Goal: Answer question/provide support

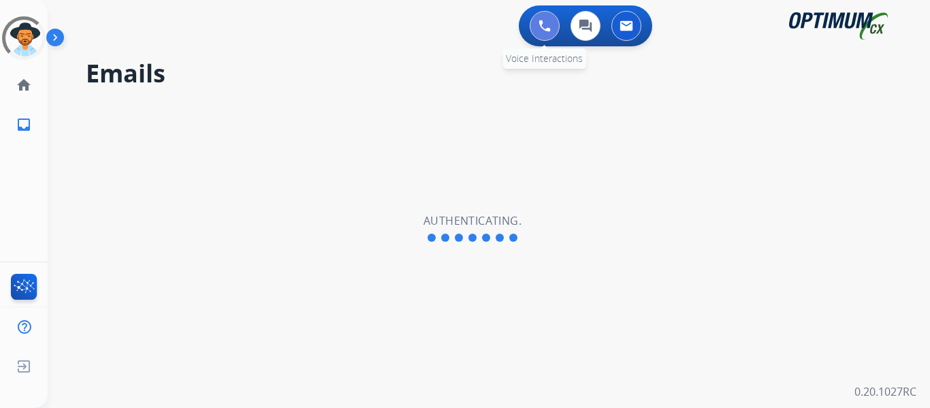
click at [546, 27] on img at bounding box center [544, 26] width 12 height 12
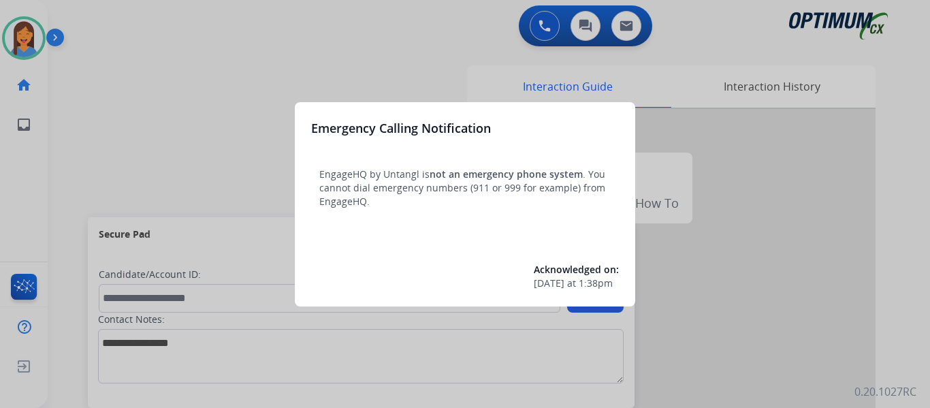
click at [80, 132] on div at bounding box center [465, 204] width 930 height 408
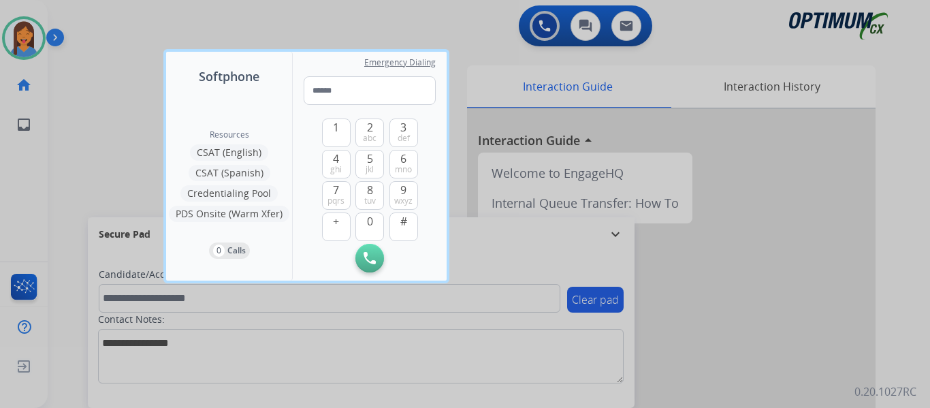
click at [80, 132] on div at bounding box center [465, 204] width 930 height 408
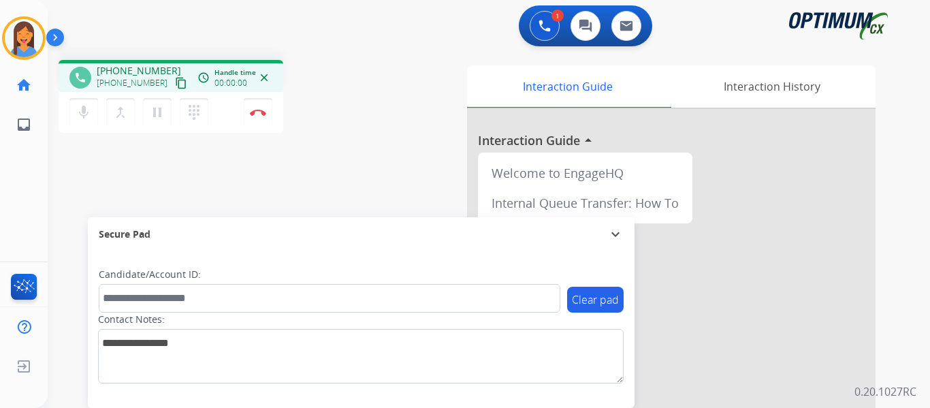
click at [175, 84] on mat-icon "content_copy" at bounding box center [181, 83] width 12 height 12
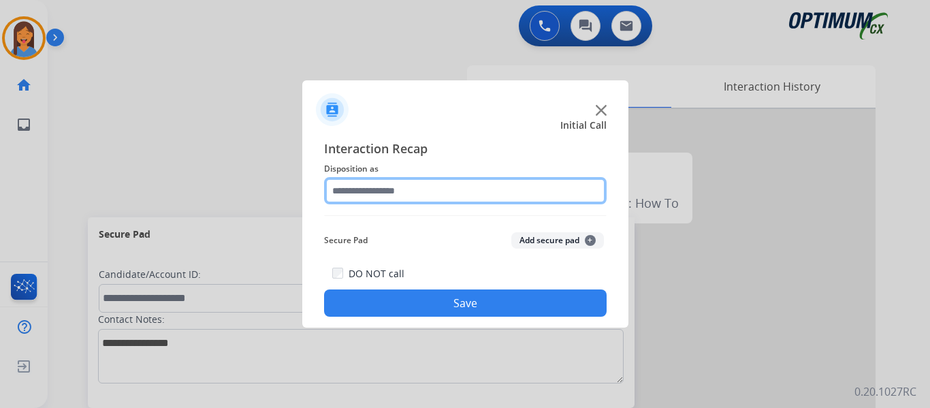
click at [416, 197] on input "text" at bounding box center [465, 190] width 282 height 27
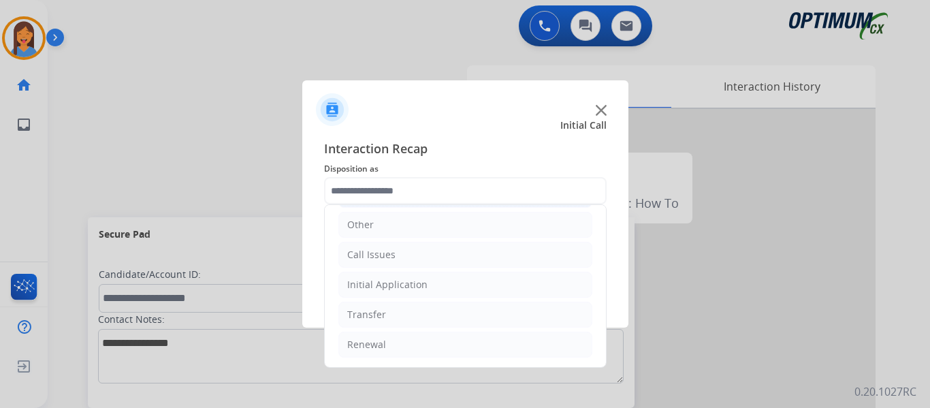
click at [429, 287] on li "Initial Application" at bounding box center [465, 285] width 254 height 26
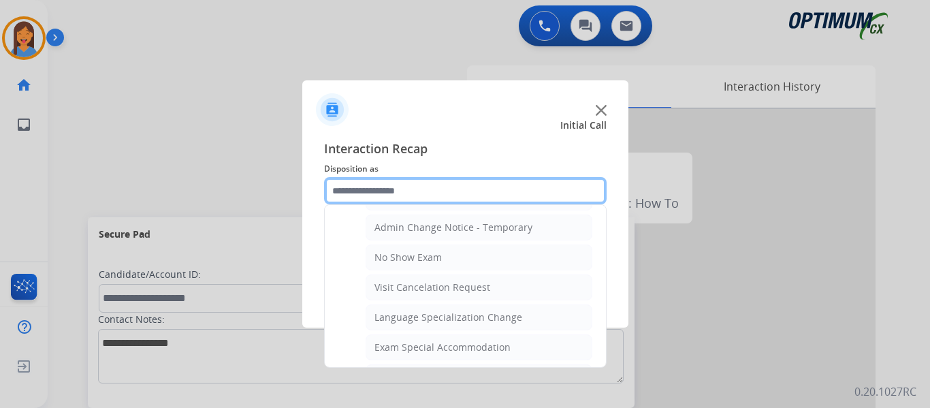
scroll to position [825, 0]
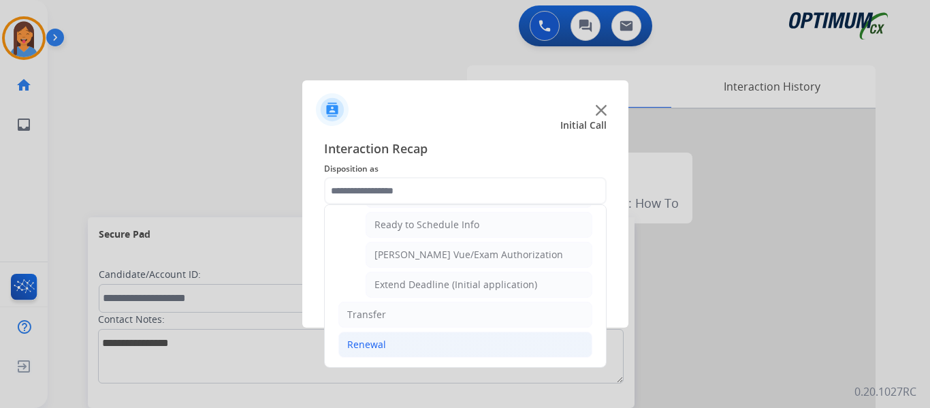
click at [365, 336] on li "Renewal" at bounding box center [465, 344] width 254 height 26
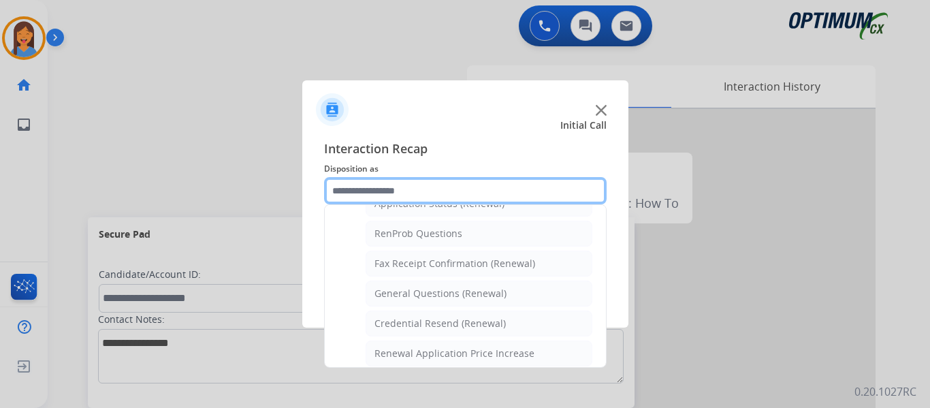
scroll to position [321, 0]
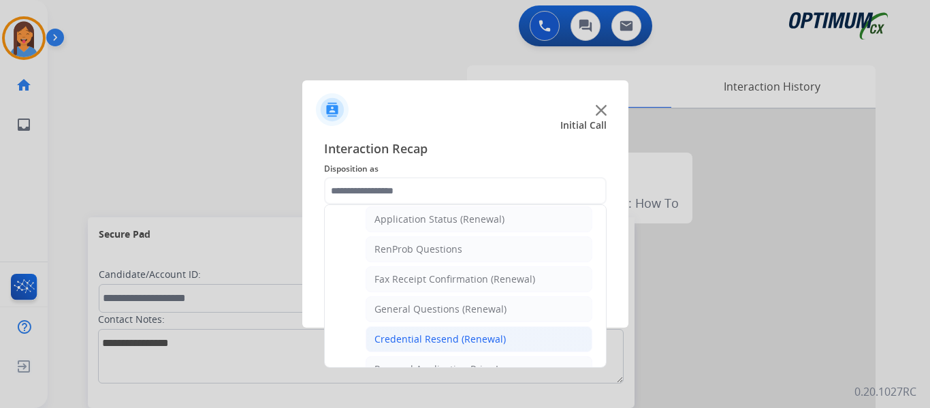
click at [424, 336] on div "Credential Resend (Renewal)" at bounding box center [439, 339] width 131 height 14
type input "**********"
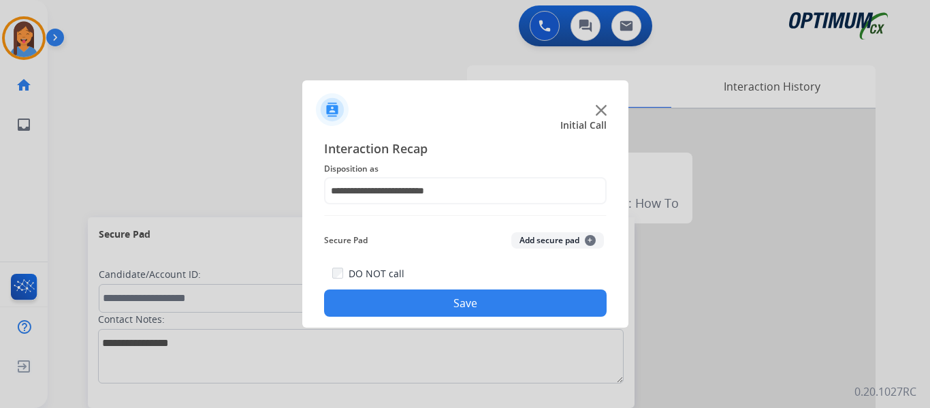
click at [436, 312] on button "Save" at bounding box center [465, 302] width 282 height 27
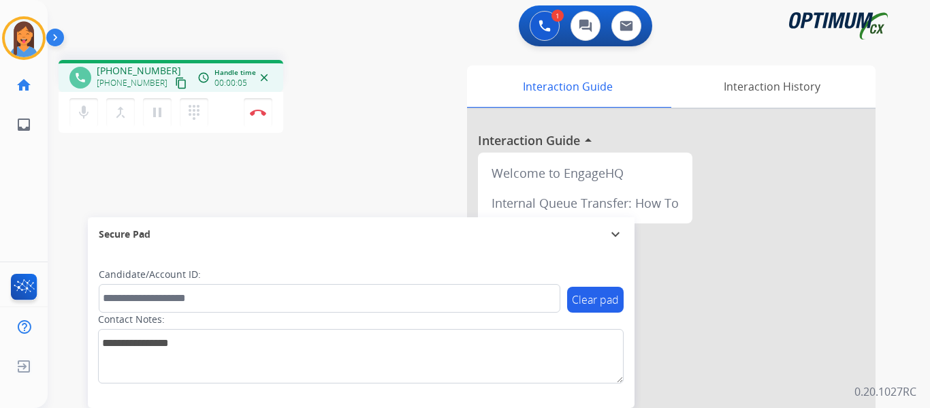
click at [175, 79] on mat-icon "content_copy" at bounding box center [181, 83] width 12 height 12
click at [259, 109] on img at bounding box center [258, 112] width 16 height 7
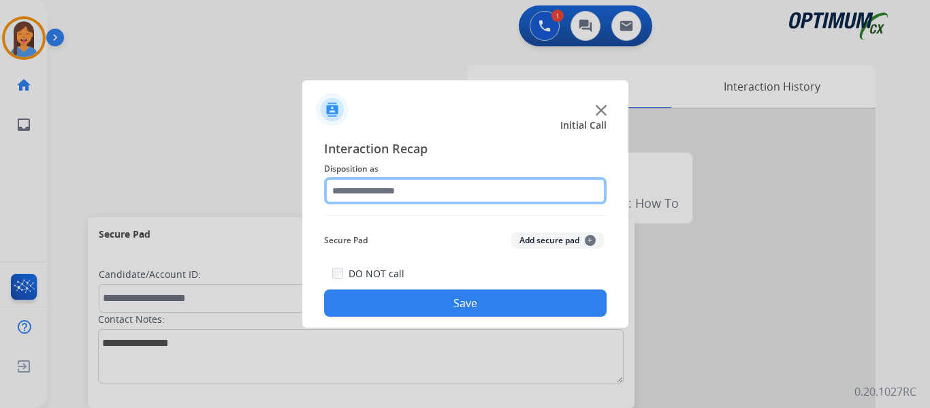
click at [406, 184] on input "text" at bounding box center [465, 190] width 282 height 27
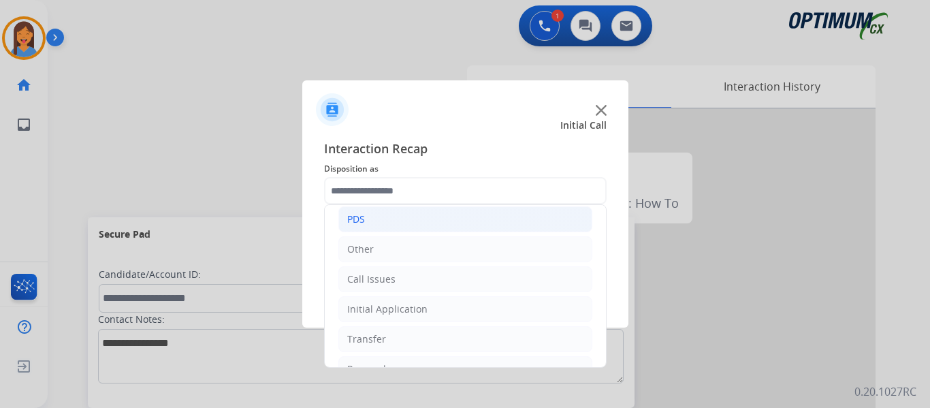
click at [363, 219] on div "PDS" at bounding box center [356, 219] width 18 height 14
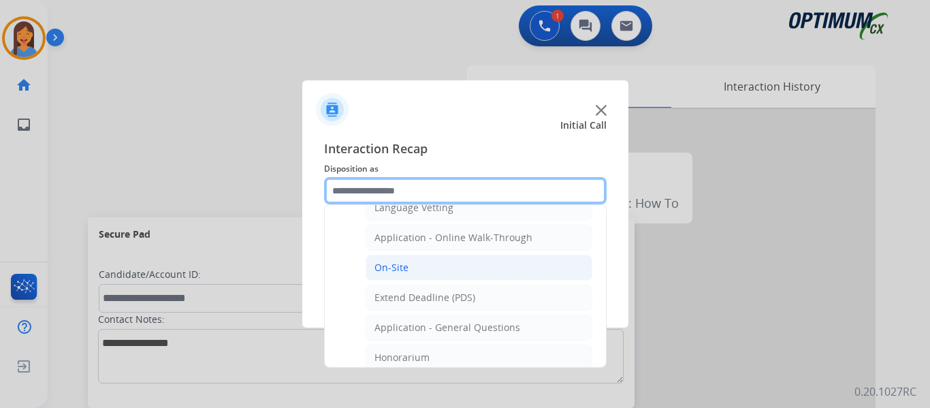
scroll to position [340, 0]
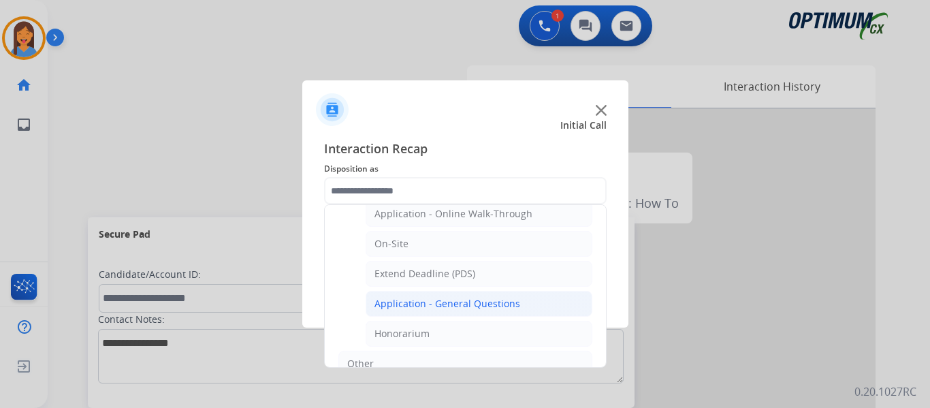
click at [435, 302] on div "Application - General Questions" at bounding box center [447, 304] width 146 height 14
type input "**********"
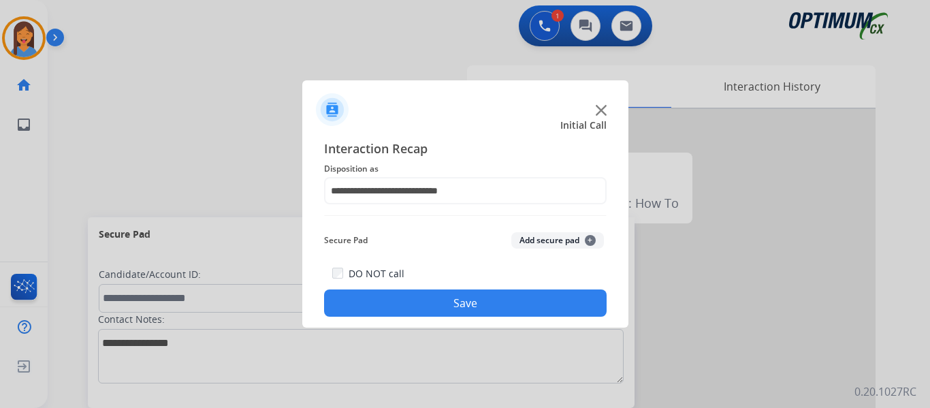
click at [439, 307] on button "Save" at bounding box center [465, 302] width 282 height 27
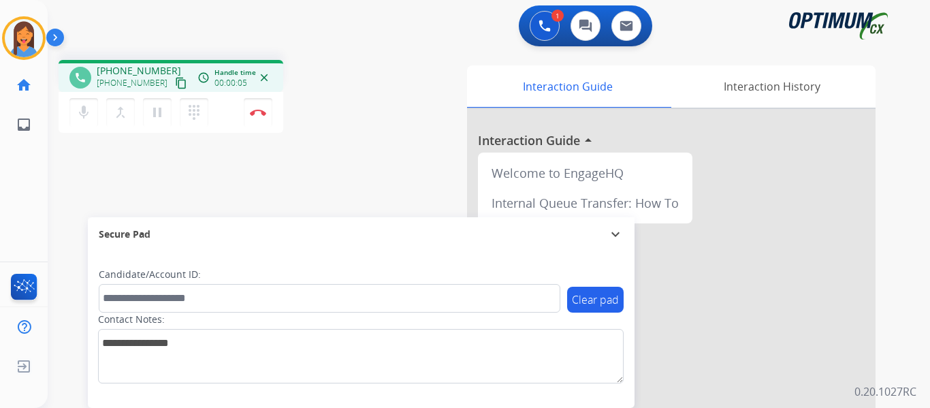
click at [175, 86] on mat-icon "content_copy" at bounding box center [181, 83] width 12 height 12
click at [255, 115] on img at bounding box center [258, 112] width 16 height 7
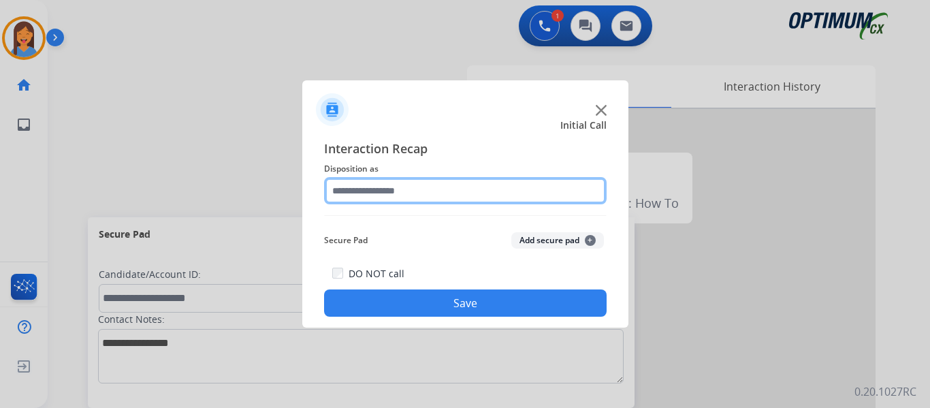
click at [368, 191] on input "text" at bounding box center [465, 190] width 282 height 27
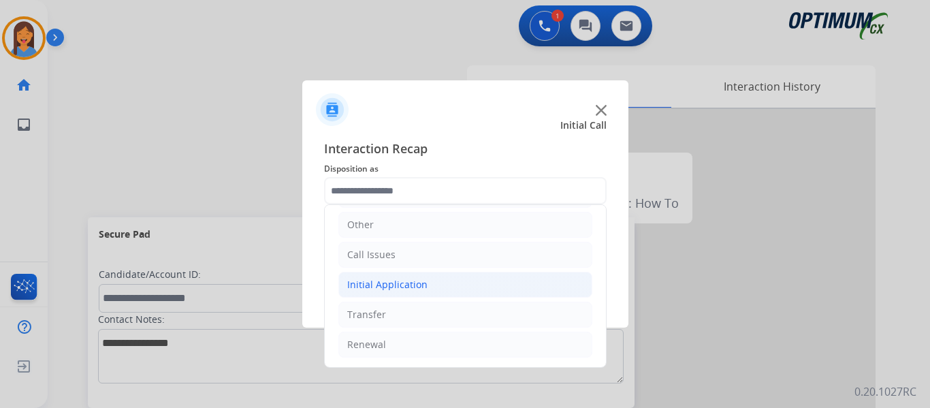
click at [390, 276] on li "Initial Application" at bounding box center [465, 285] width 254 height 26
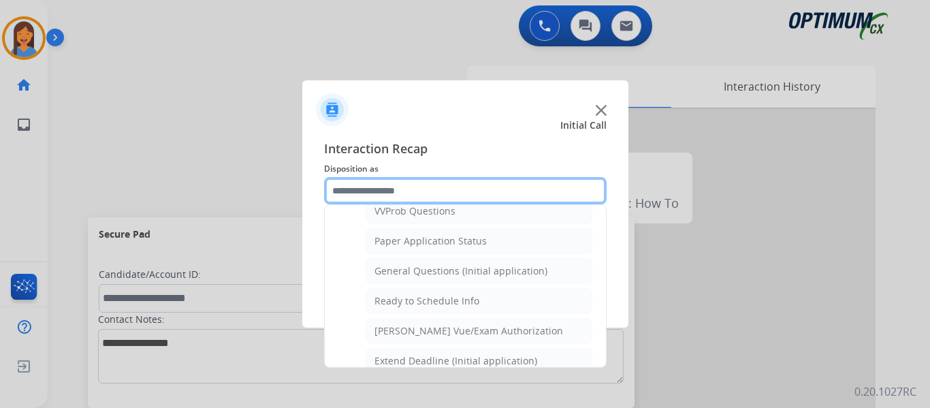
scroll to position [773, 0]
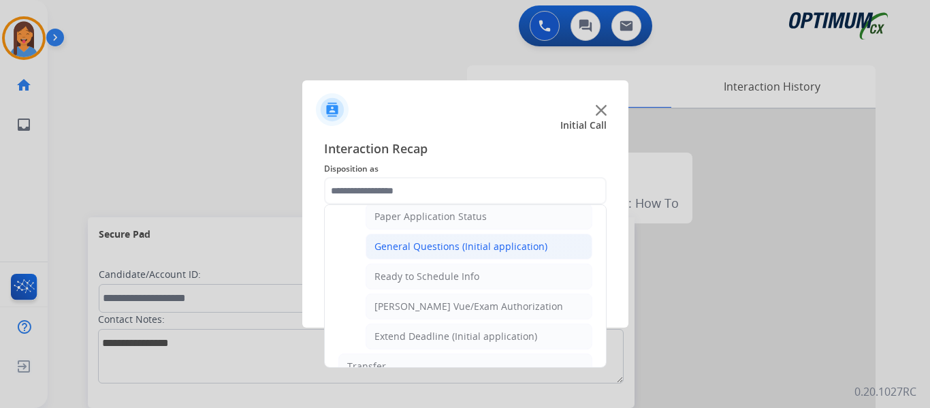
click at [431, 243] on div "General Questions (Initial application)" at bounding box center [460, 247] width 173 height 14
type input "**********"
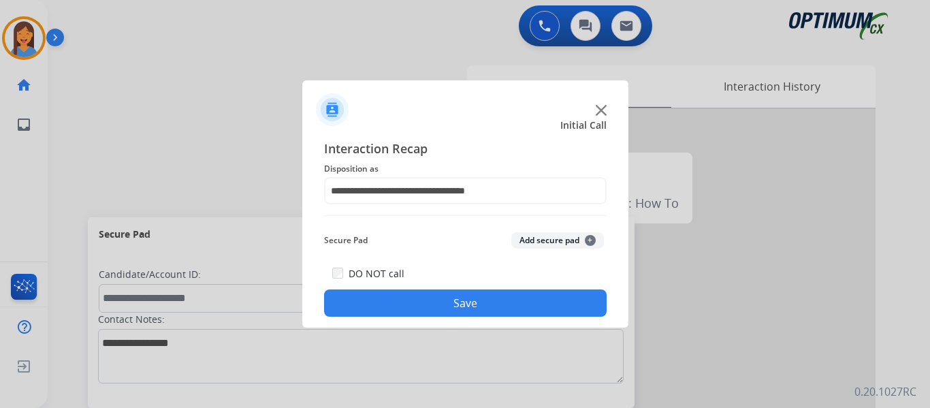
click at [468, 306] on button "Save" at bounding box center [465, 302] width 282 height 27
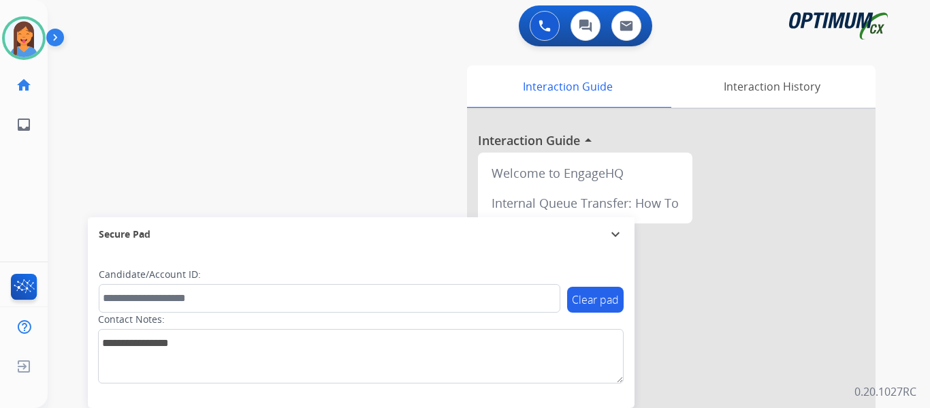
drag, startPoint x: 29, startPoint y: 39, endPoint x: 57, endPoint y: 46, distance: 28.7
click at [29, 39] on img at bounding box center [24, 38] width 38 height 38
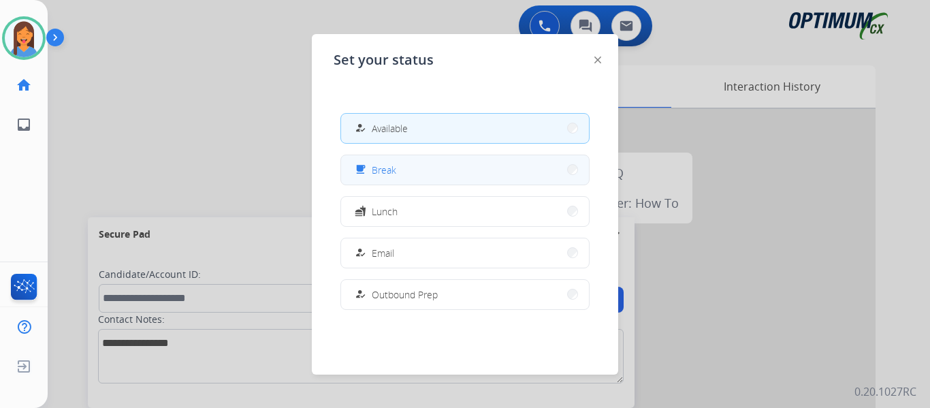
click at [441, 171] on button "free_breakfast Break" at bounding box center [465, 169] width 248 height 29
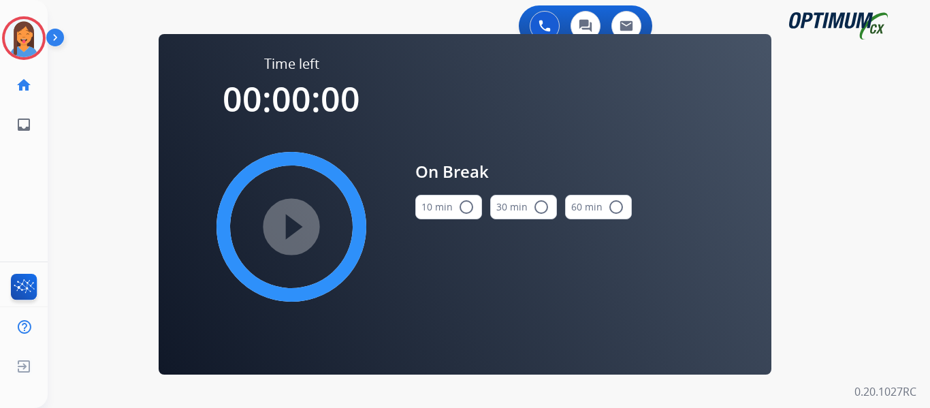
click at [444, 202] on button "10 min radio_button_unchecked" at bounding box center [448, 207] width 67 height 25
click at [284, 233] on mat-icon "play_circle_filled" at bounding box center [291, 226] width 16 height 16
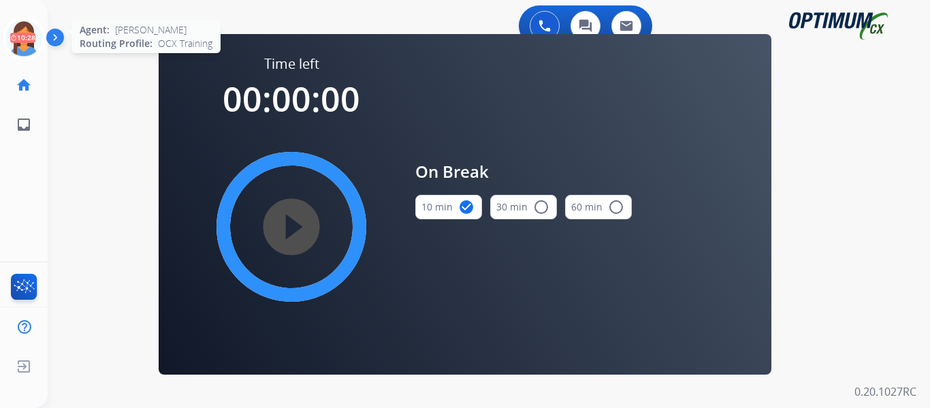
click at [22, 33] on icon at bounding box center [24, 38] width 44 height 44
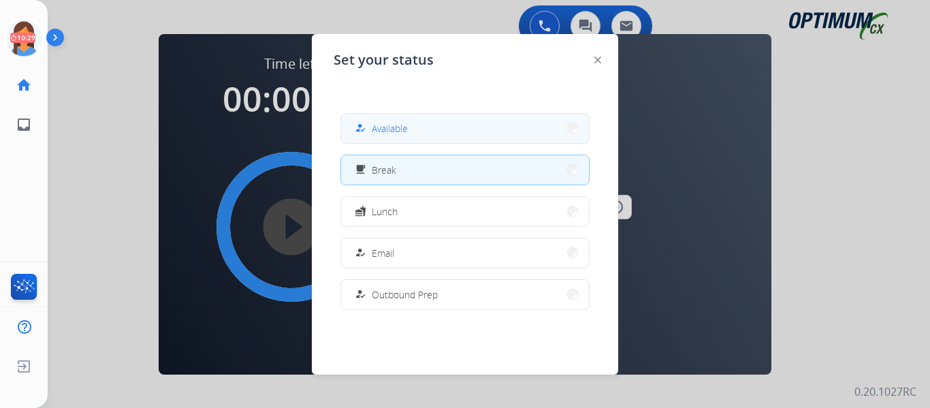
click at [410, 132] on button "how_to_reg Available" at bounding box center [465, 128] width 248 height 29
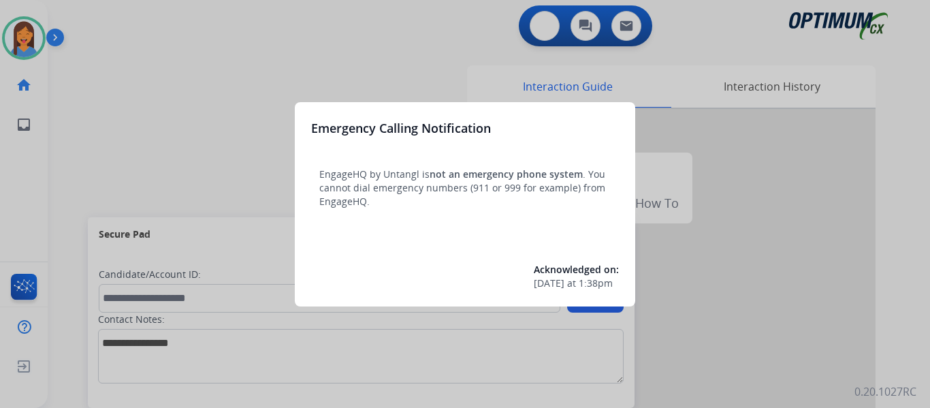
click at [542, 25] on div at bounding box center [465, 204] width 930 height 408
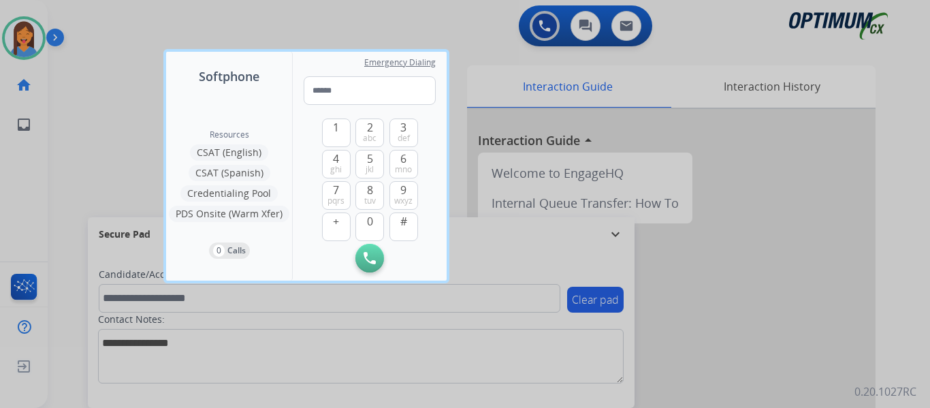
click at [74, 126] on div at bounding box center [465, 204] width 930 height 408
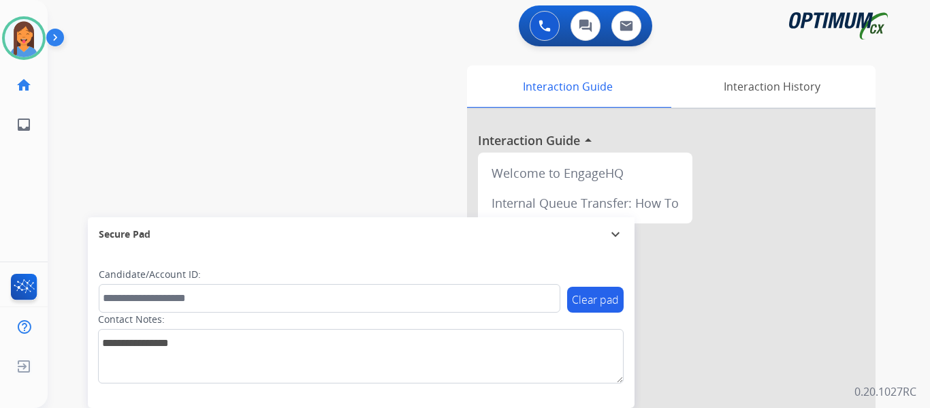
click at [63, 128] on div "swap_horiz Break voice bridge close_fullscreen Connect 3-Way Call merge_type Se…" at bounding box center [472, 333] width 849 height 568
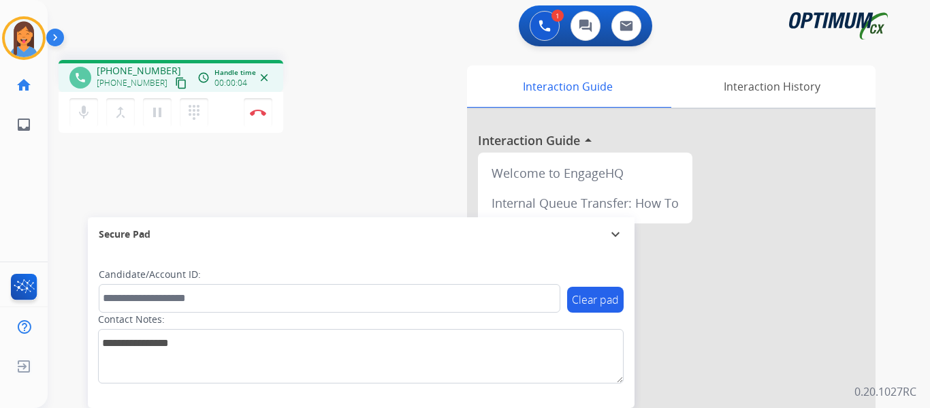
click at [175, 82] on mat-icon "content_copy" at bounding box center [181, 83] width 12 height 12
click at [257, 114] on img at bounding box center [258, 112] width 16 height 7
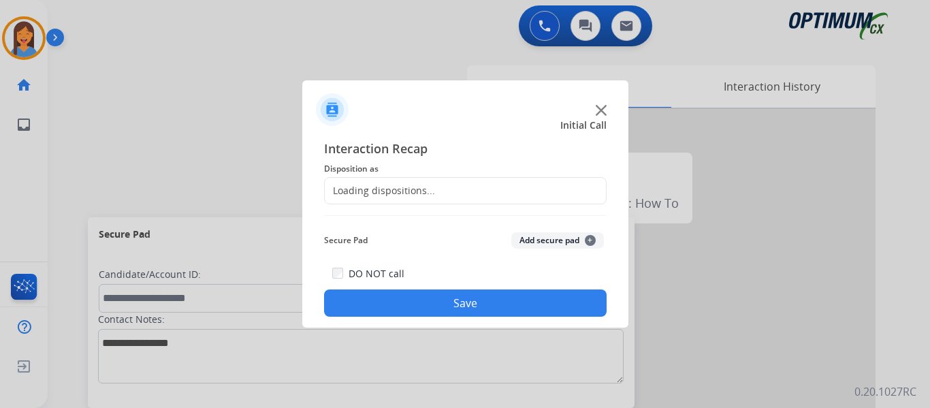
click at [421, 188] on div "Loading dispositions..." at bounding box center [380, 191] width 110 height 14
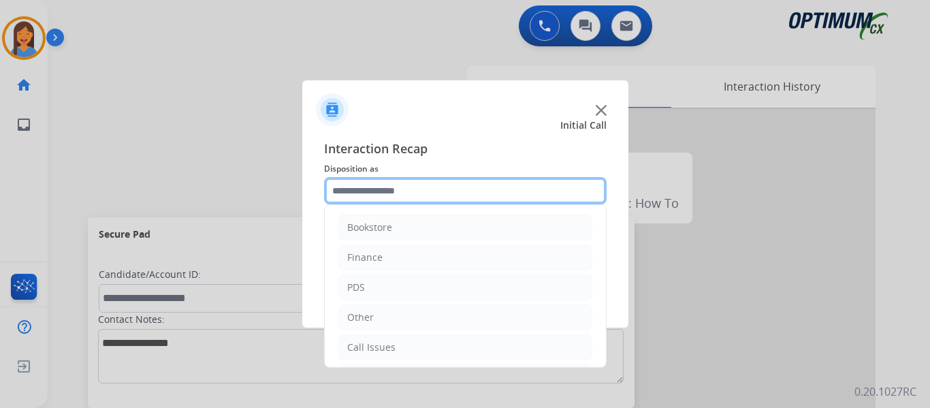
click at [402, 193] on input "text" at bounding box center [465, 190] width 282 height 27
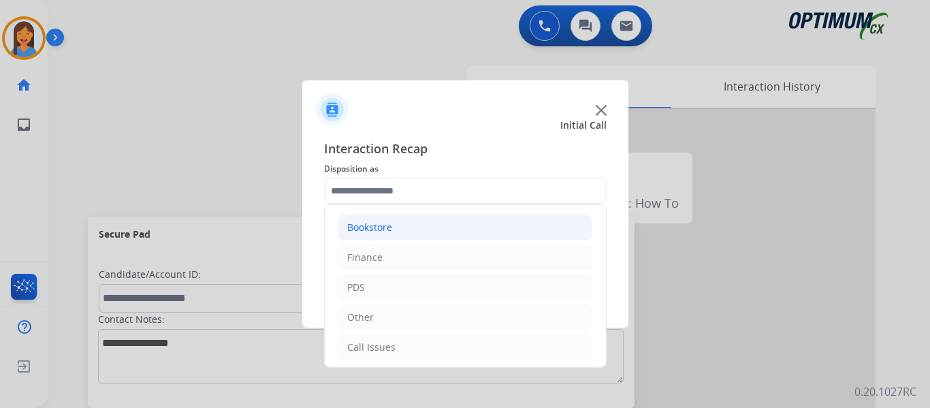
click at [380, 233] on div "Bookstore" at bounding box center [369, 228] width 45 height 14
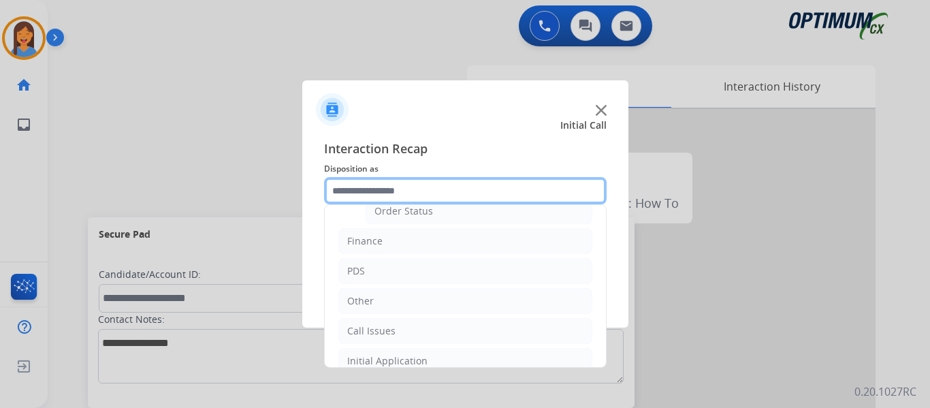
scroll to position [68, 0]
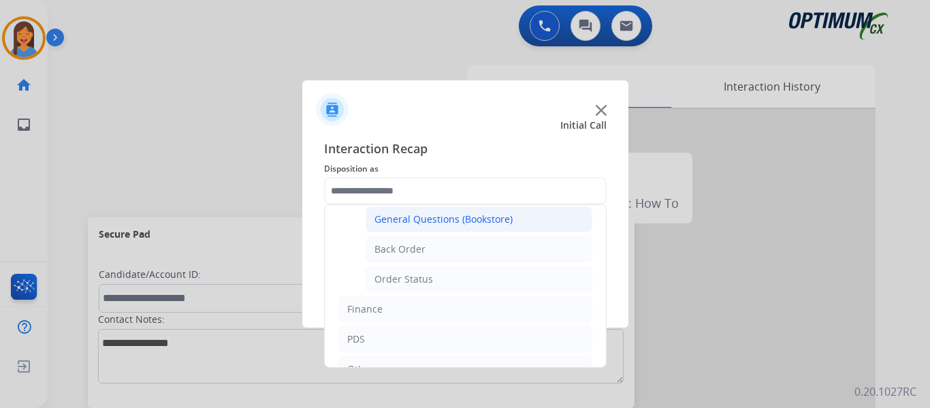
click at [424, 225] on div "General Questions (Bookstore)" at bounding box center [443, 219] width 138 height 14
type input "**********"
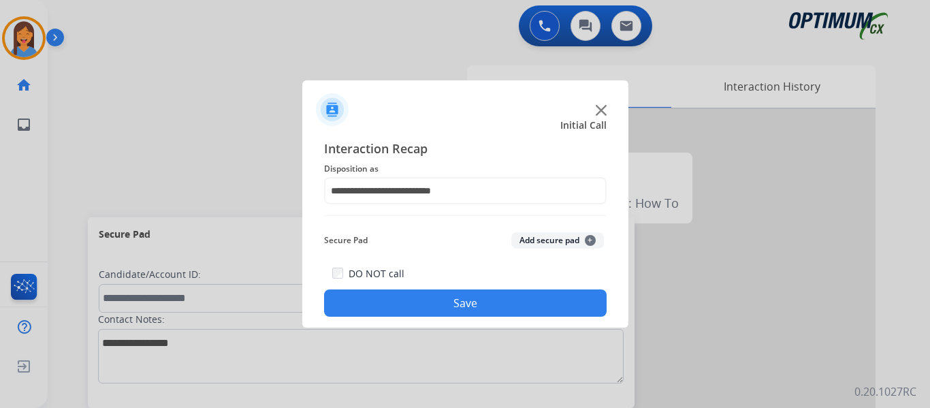
click at [463, 304] on button "Save" at bounding box center [465, 302] width 282 height 27
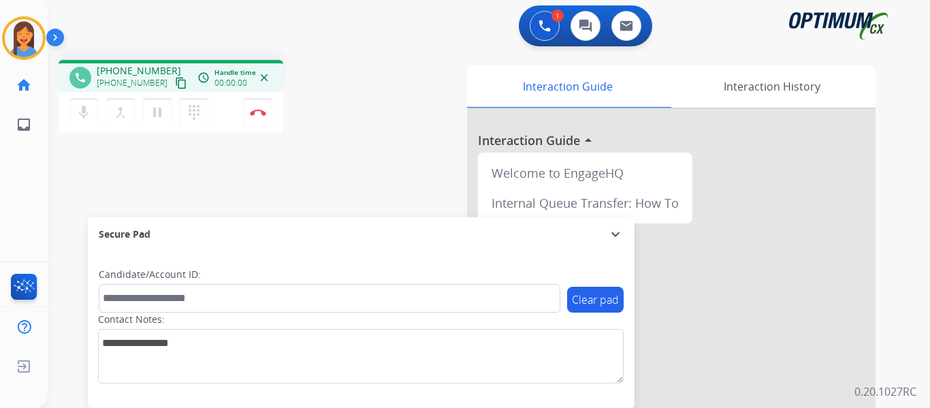
drag, startPoint x: 165, startPoint y: 84, endPoint x: 184, endPoint y: 84, distance: 18.4
click at [175, 84] on mat-icon "content_copy" at bounding box center [181, 83] width 12 height 12
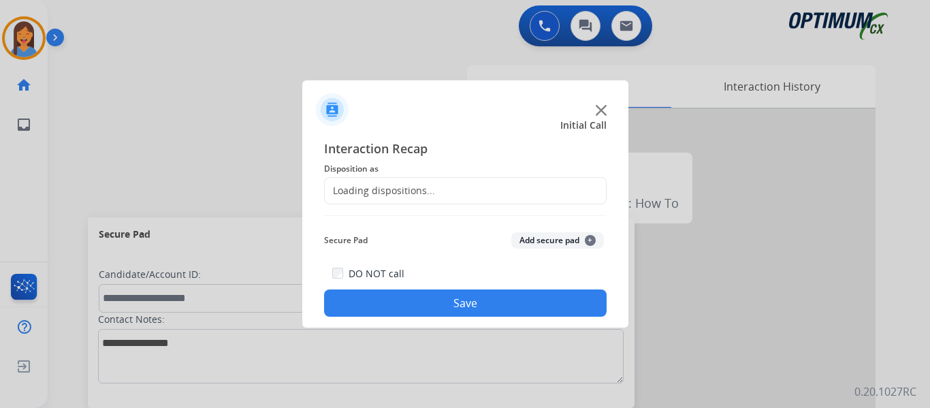
click at [269, 111] on div at bounding box center [465, 204] width 930 height 408
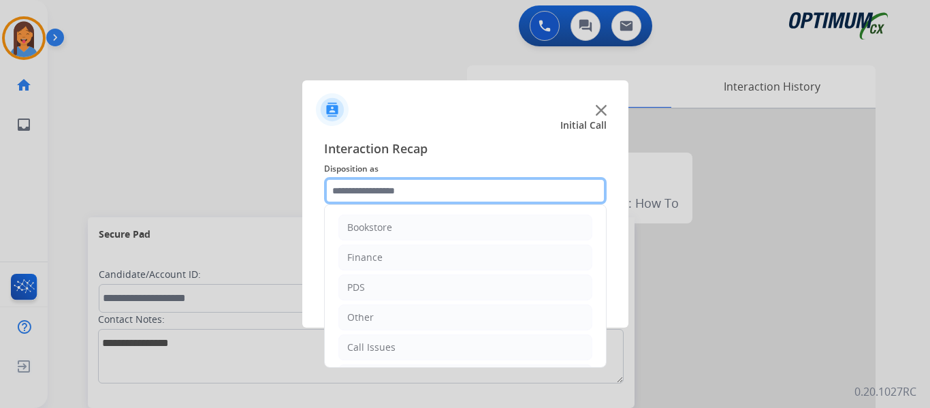
click at [401, 187] on input "text" at bounding box center [465, 190] width 282 height 27
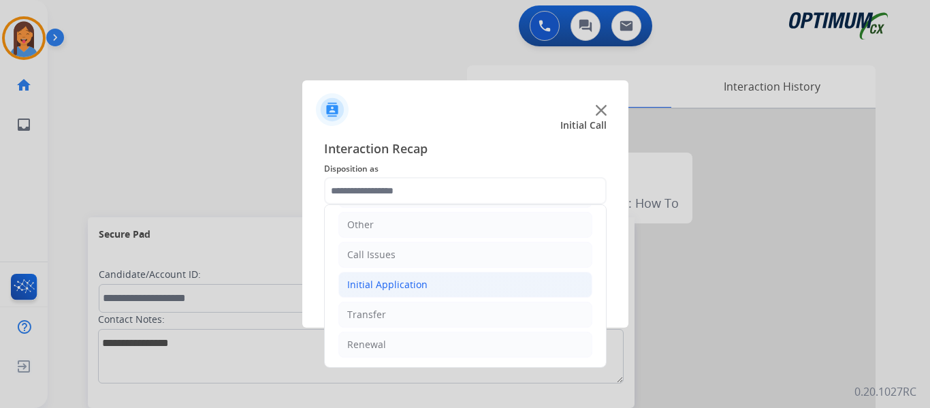
click at [417, 278] on div "Initial Application" at bounding box center [387, 285] width 80 height 14
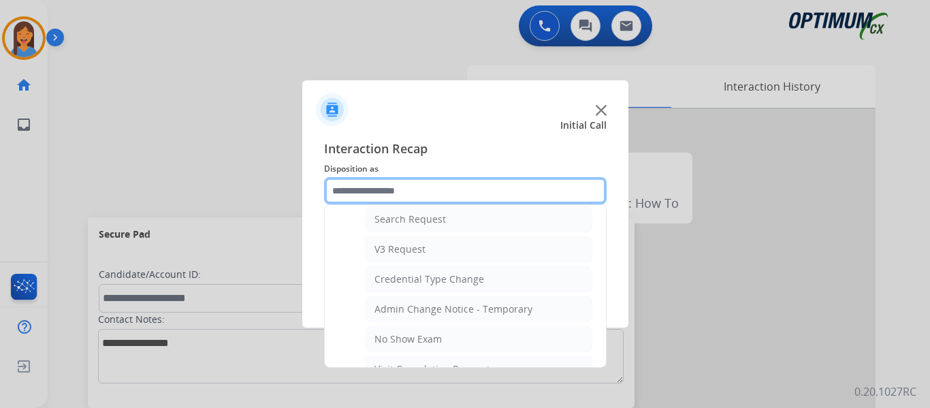
scroll to position [569, 0]
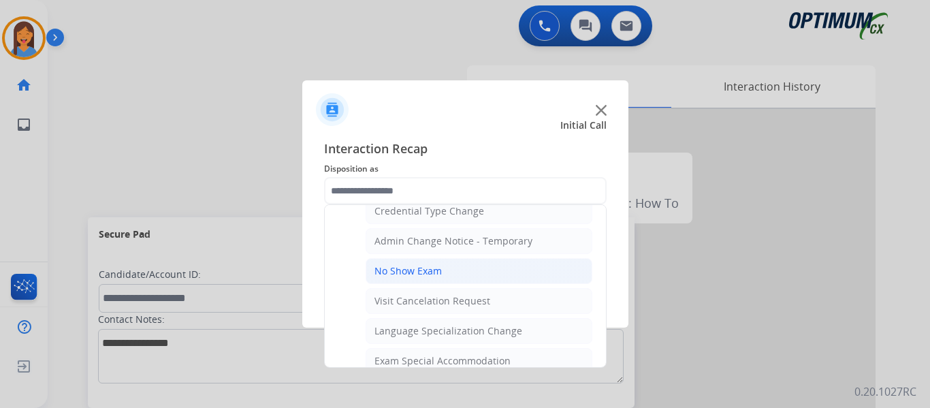
click at [416, 271] on div "No Show Exam" at bounding box center [407, 271] width 67 height 14
type input "**********"
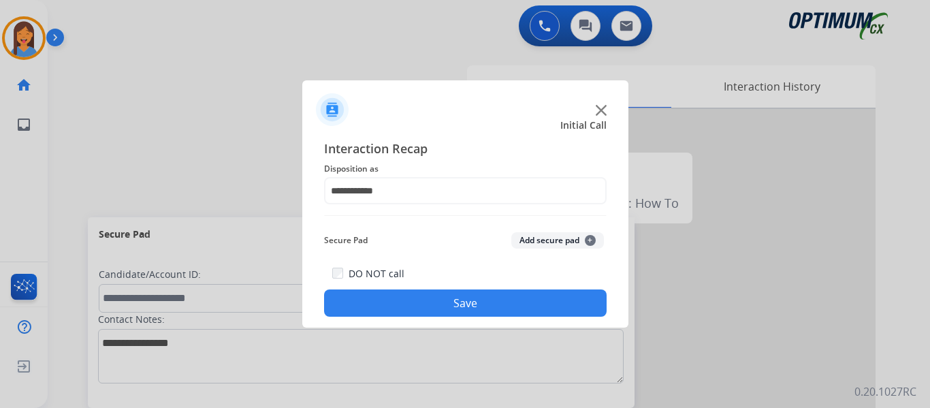
click at [446, 299] on button "Save" at bounding box center [465, 302] width 282 height 27
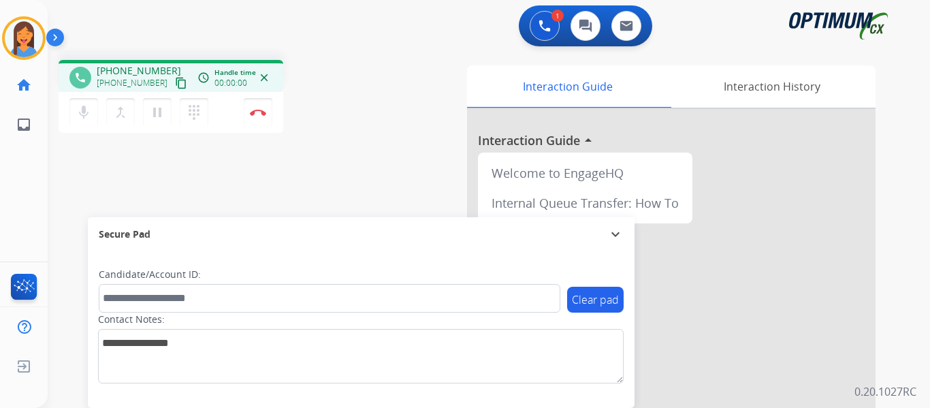
click at [175, 84] on mat-icon "content_copy" at bounding box center [181, 83] width 12 height 12
click at [255, 114] on img at bounding box center [258, 112] width 16 height 7
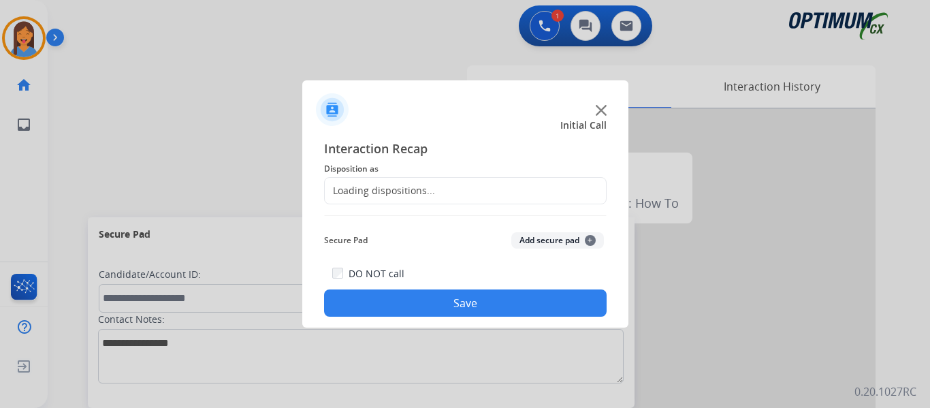
click at [399, 191] on div "Loading dispositions..." at bounding box center [380, 191] width 110 height 14
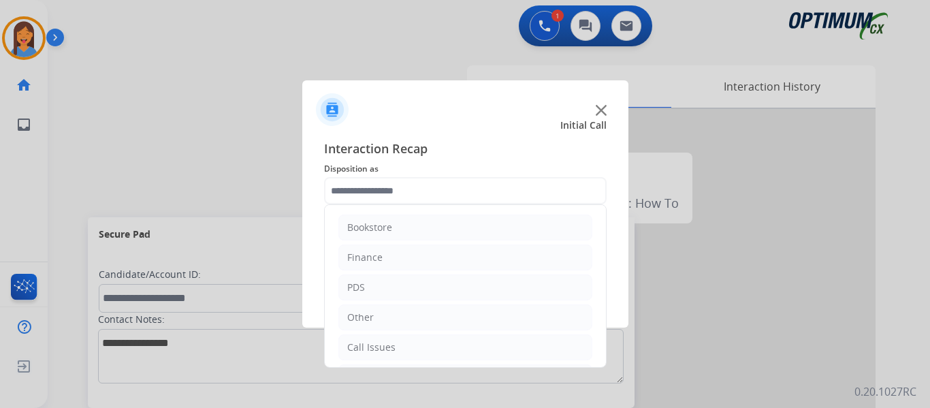
click at [406, 184] on input "text" at bounding box center [465, 190] width 282 height 27
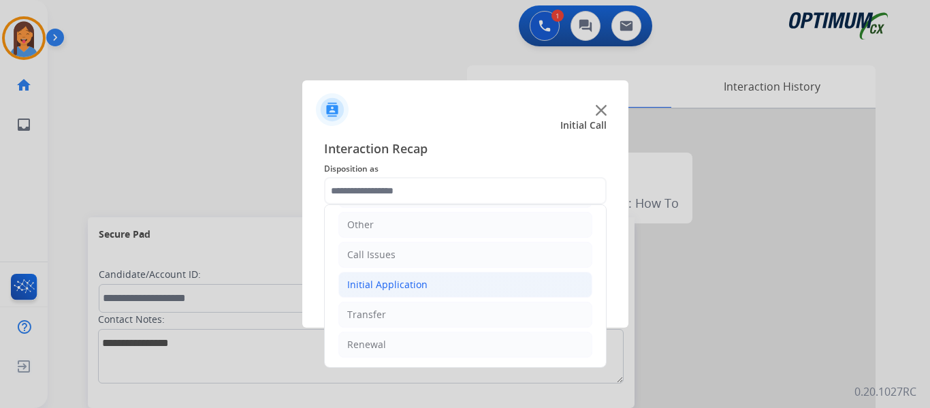
click at [387, 286] on div "Initial Application" at bounding box center [387, 285] width 80 height 14
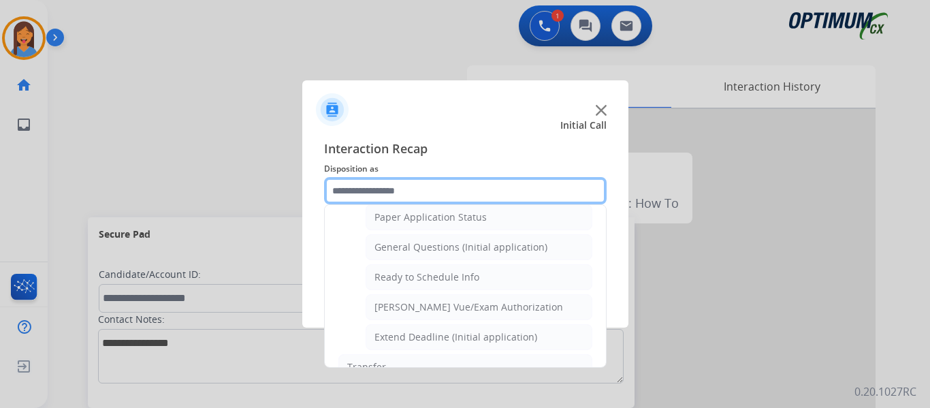
scroll to position [773, 0]
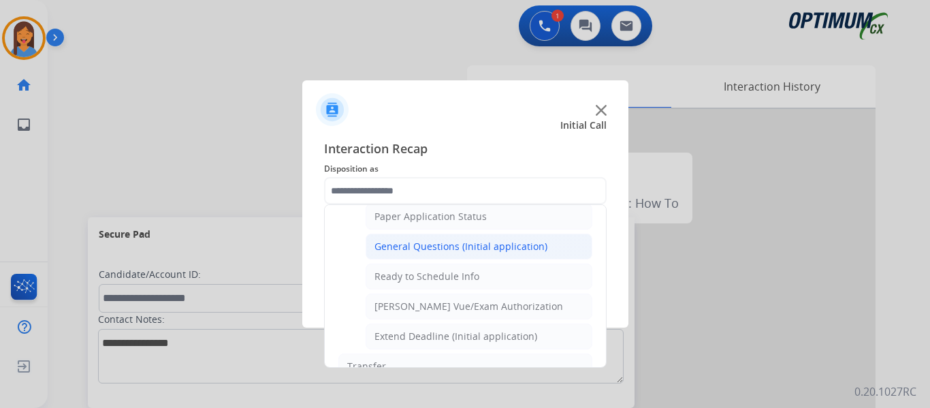
click at [445, 257] on li "General Questions (Initial application)" at bounding box center [479, 246] width 227 height 26
type input "**********"
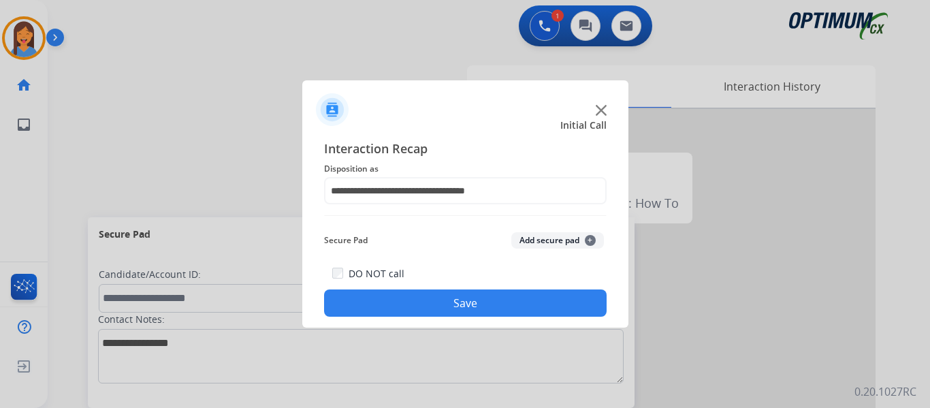
click at [461, 290] on button "Save" at bounding box center [465, 302] width 282 height 27
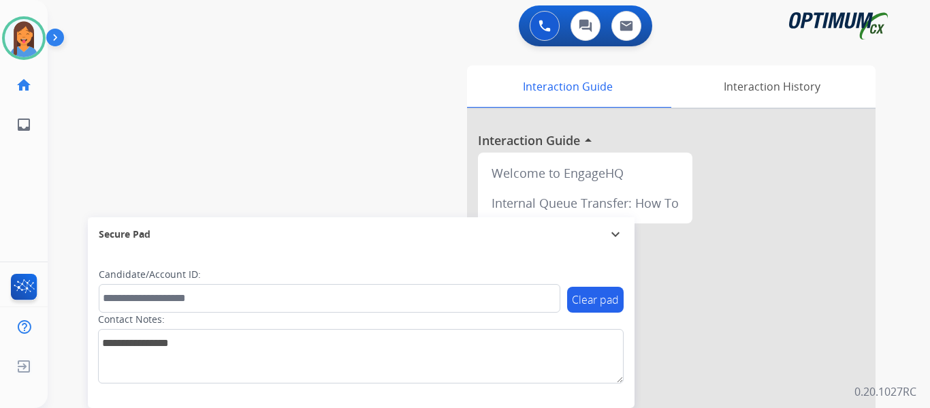
click at [122, 152] on div "swap_horiz Break voice bridge close_fullscreen Connect 3-Way Call merge_type Se…" at bounding box center [472, 333] width 849 height 568
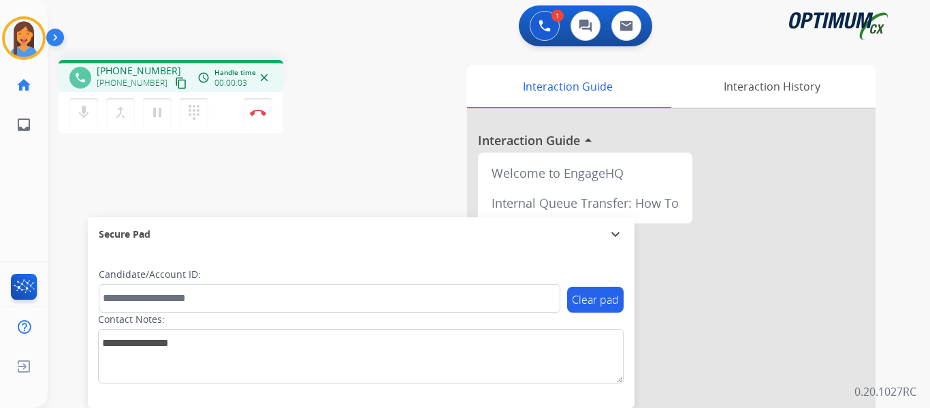
click at [175, 81] on mat-icon "content_copy" at bounding box center [181, 83] width 12 height 12
click at [265, 111] on img at bounding box center [258, 112] width 16 height 7
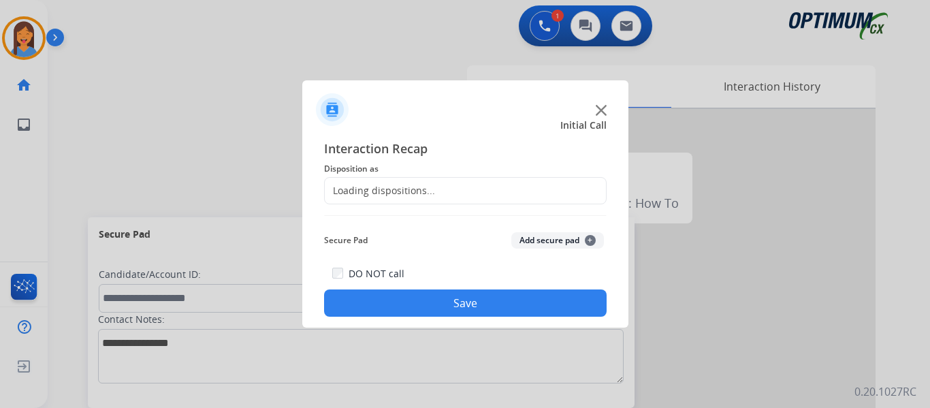
click at [370, 189] on div "Loading dispositions..." at bounding box center [380, 191] width 110 height 14
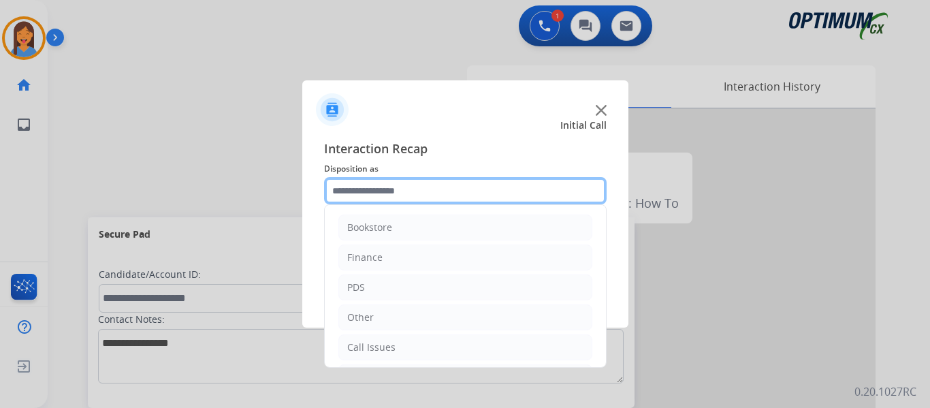
click at [417, 189] on input "text" at bounding box center [465, 190] width 282 height 27
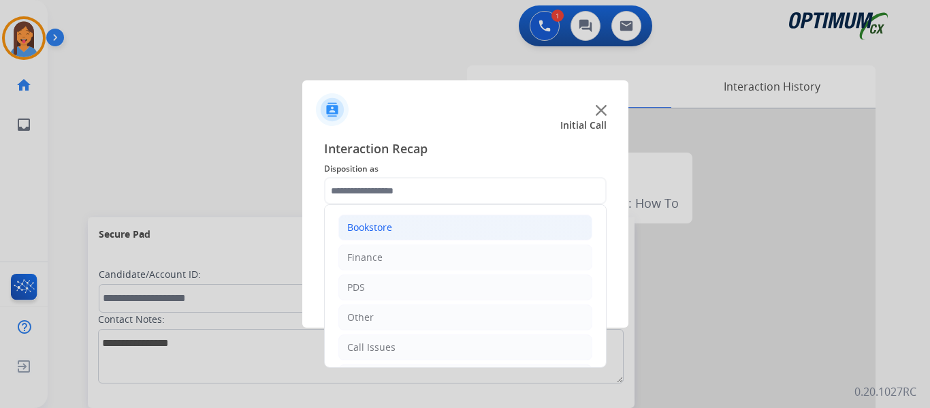
click at [419, 229] on li "Bookstore" at bounding box center [465, 227] width 254 height 26
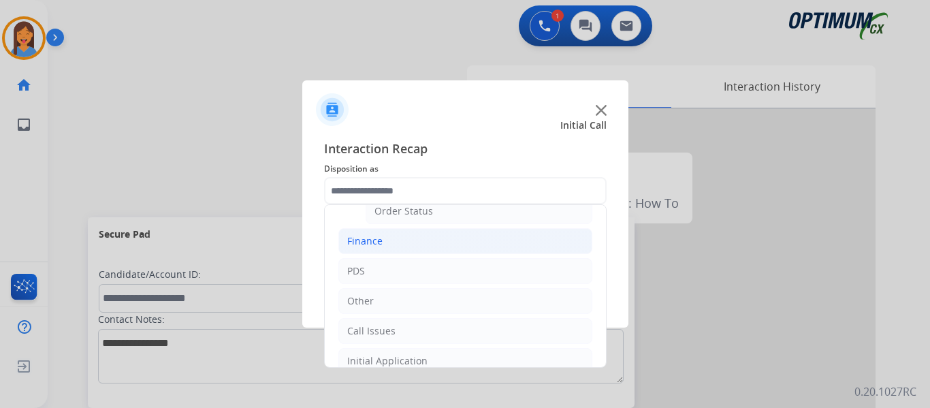
click at [387, 242] on li "Finance" at bounding box center [465, 241] width 254 height 26
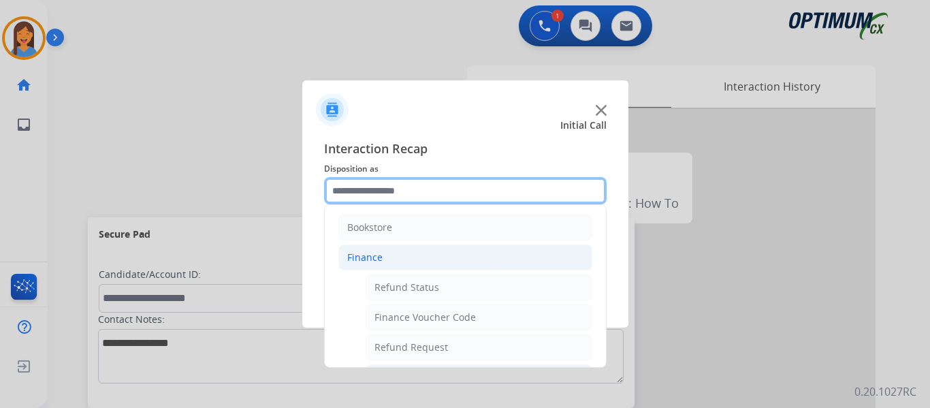
scroll to position [68, 0]
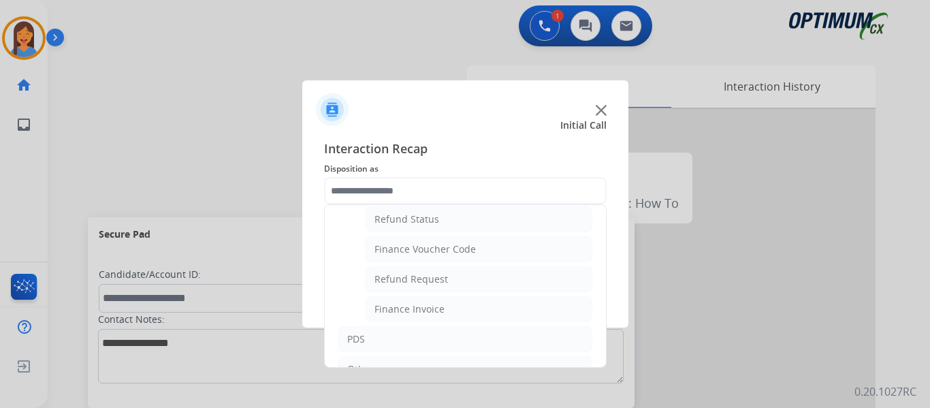
click at [433, 245] on div "Finance Voucher Code" at bounding box center [424, 249] width 101 height 14
type input "**********"
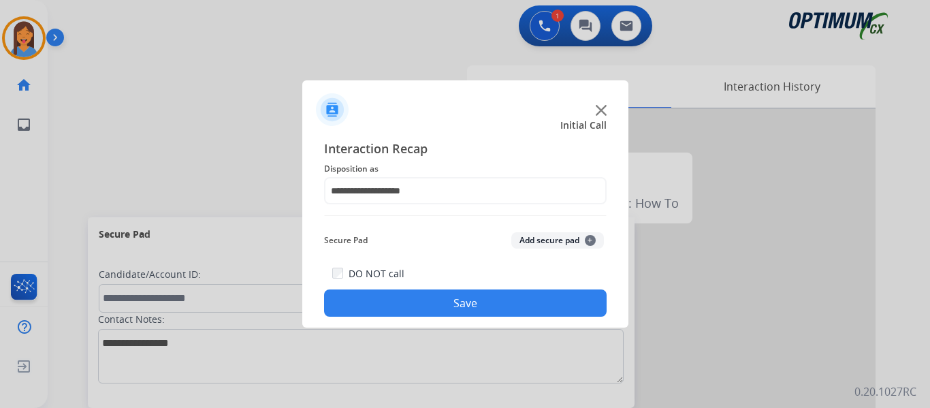
click at [577, 305] on button "Save" at bounding box center [465, 302] width 282 height 27
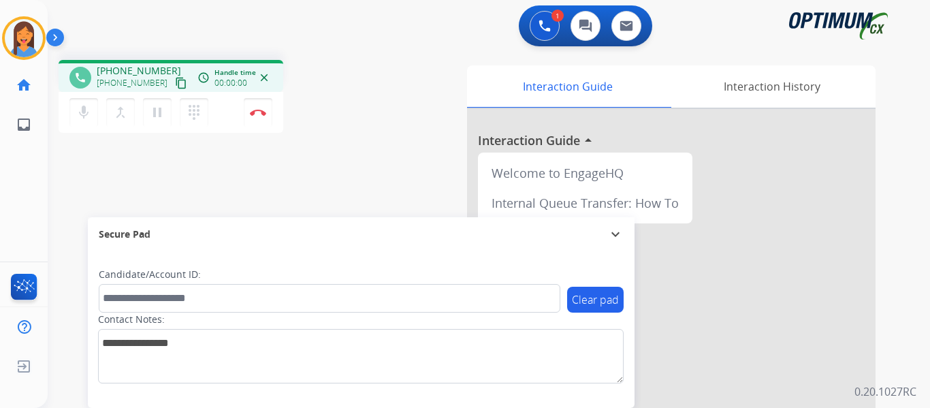
drag, startPoint x: 161, startPoint y: 84, endPoint x: 206, endPoint y: 94, distance: 45.9
click at [175, 84] on mat-icon "content_copy" at bounding box center [181, 83] width 12 height 12
click at [259, 118] on button "Disconnect" at bounding box center [258, 112] width 29 height 29
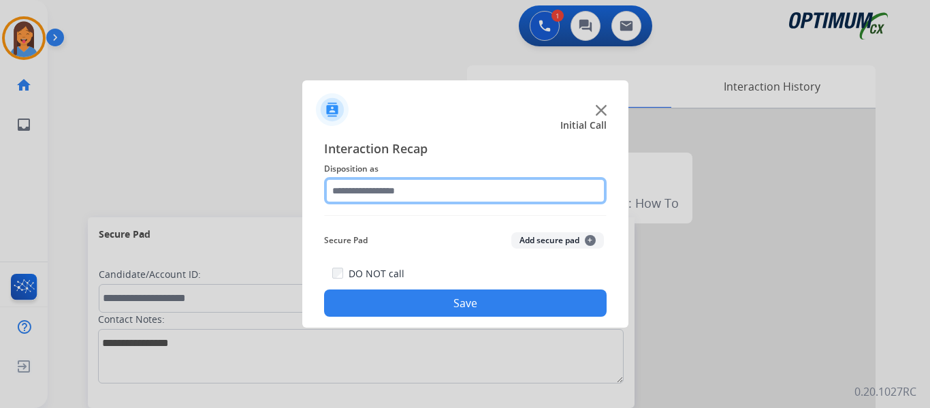
click at [356, 202] on input "text" at bounding box center [465, 190] width 282 height 27
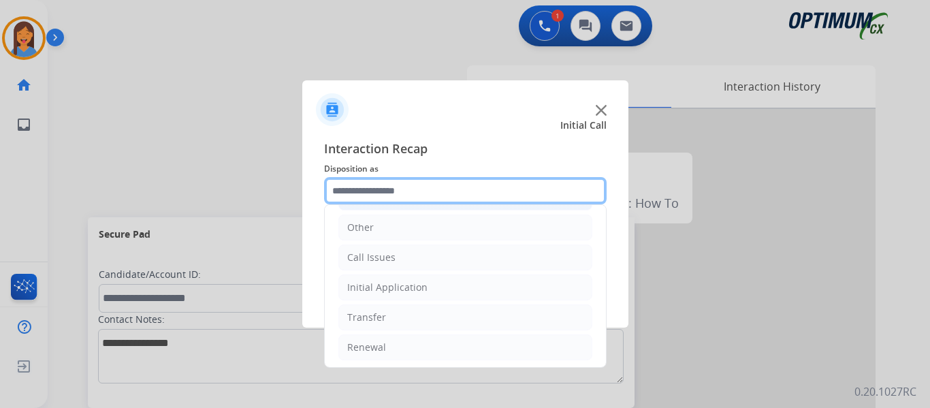
scroll to position [93, 0]
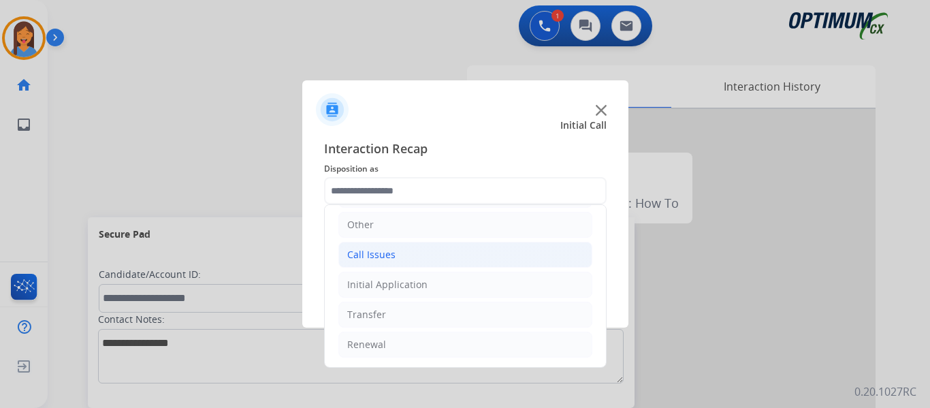
click at [411, 257] on li "Call Issues" at bounding box center [465, 255] width 254 height 26
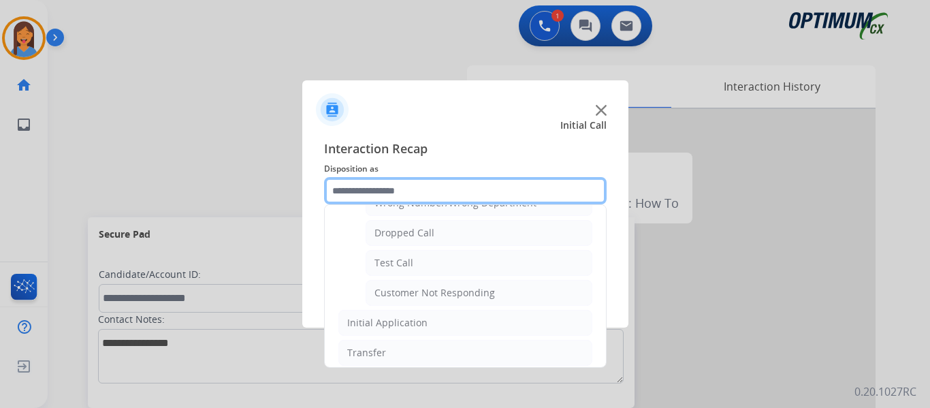
scroll to position [242, 0]
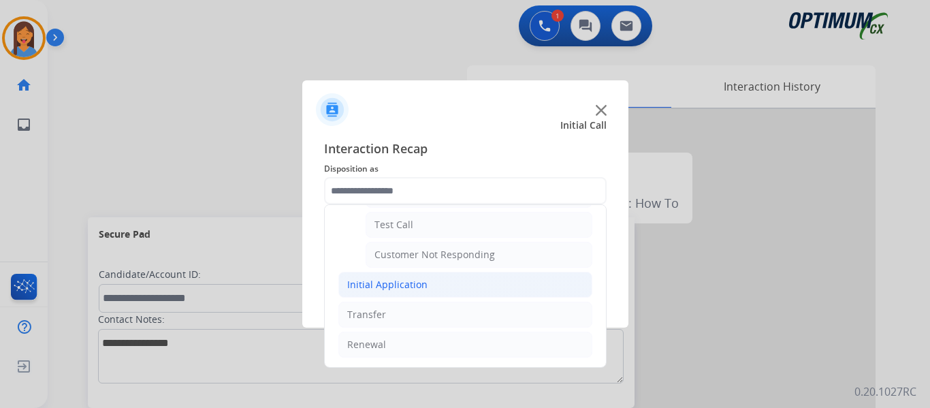
click at [407, 289] on div "Initial Application" at bounding box center [387, 285] width 80 height 14
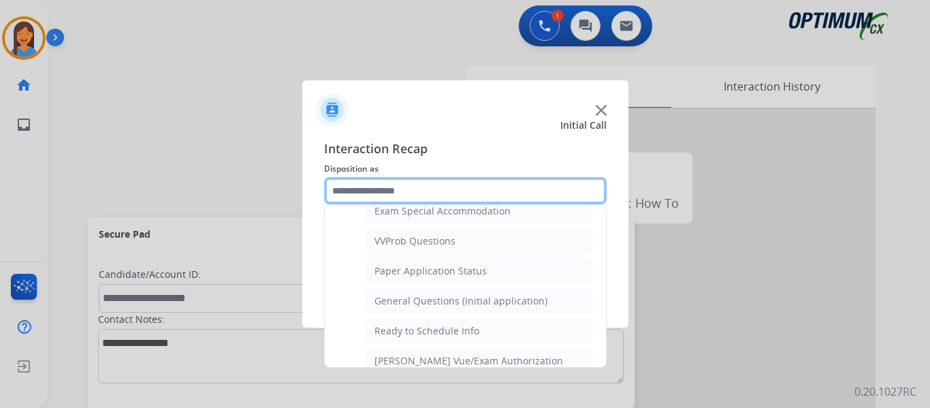
scroll to position [787, 0]
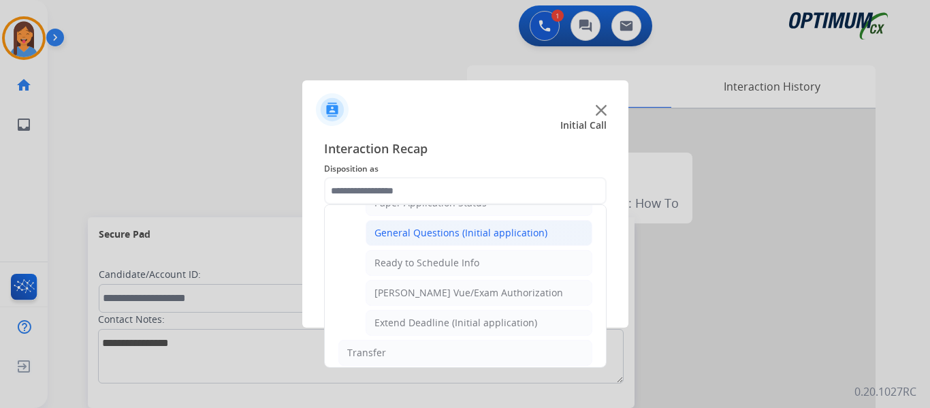
click at [427, 237] on div "General Questions (Initial application)" at bounding box center [460, 233] width 173 height 14
type input "**********"
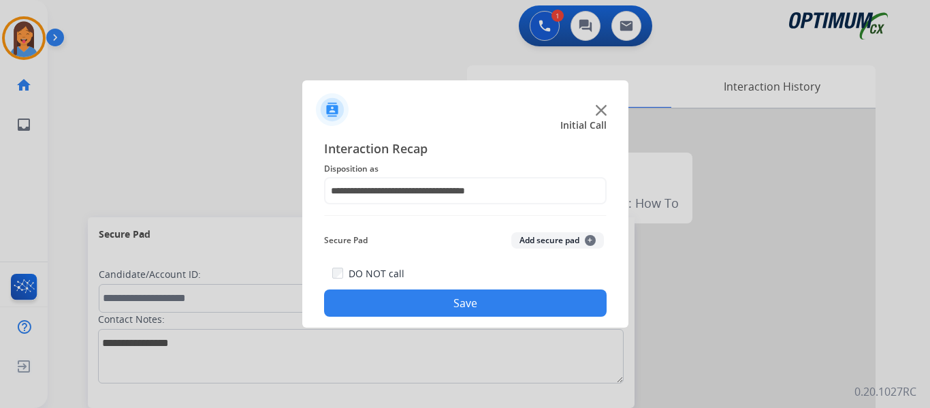
click at [445, 300] on button "Save" at bounding box center [465, 302] width 282 height 27
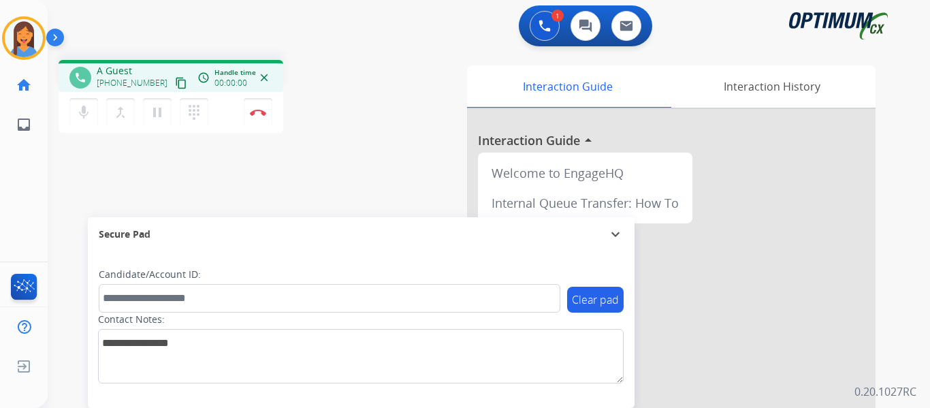
drag, startPoint x: 165, startPoint y: 82, endPoint x: 325, endPoint y: 82, distance: 160.0
click at [175, 82] on mat-icon "content_copy" at bounding box center [181, 83] width 12 height 12
click at [257, 112] on img at bounding box center [258, 112] width 16 height 7
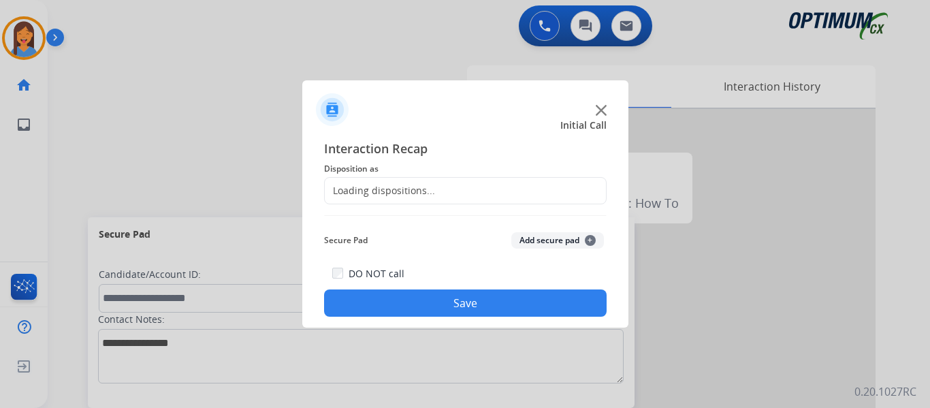
click at [402, 187] on div "Loading dispositions..." at bounding box center [380, 191] width 110 height 14
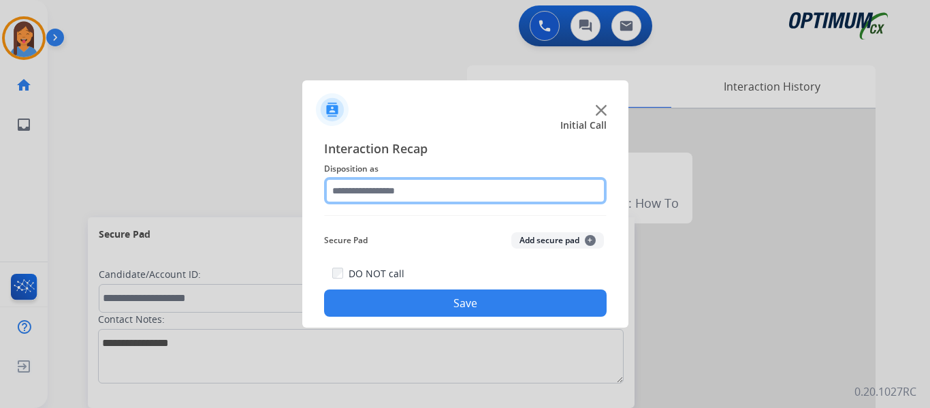
click at [415, 193] on input "text" at bounding box center [465, 190] width 282 height 27
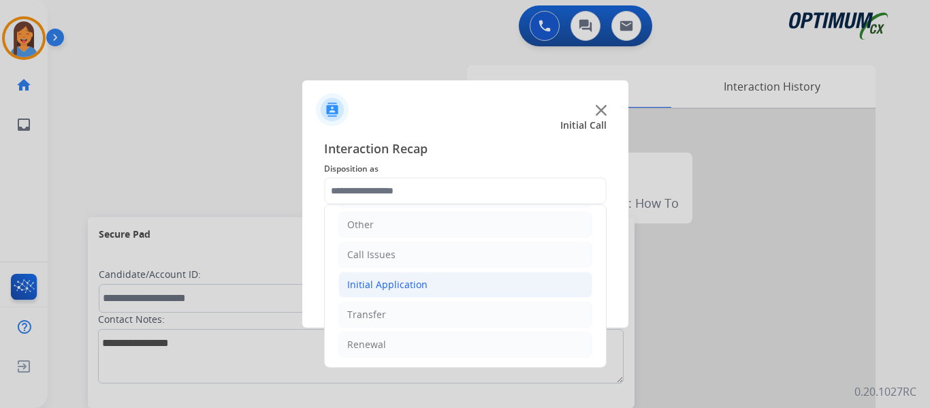
click at [399, 285] on div "Initial Application" at bounding box center [387, 285] width 80 height 14
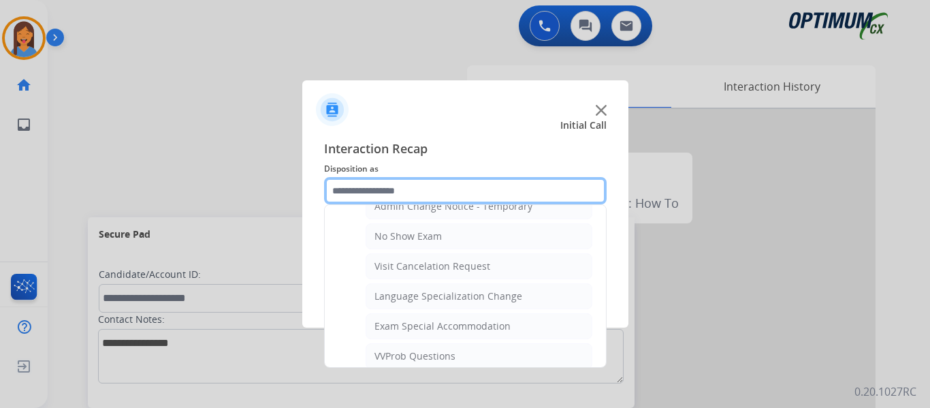
scroll to position [705, 0]
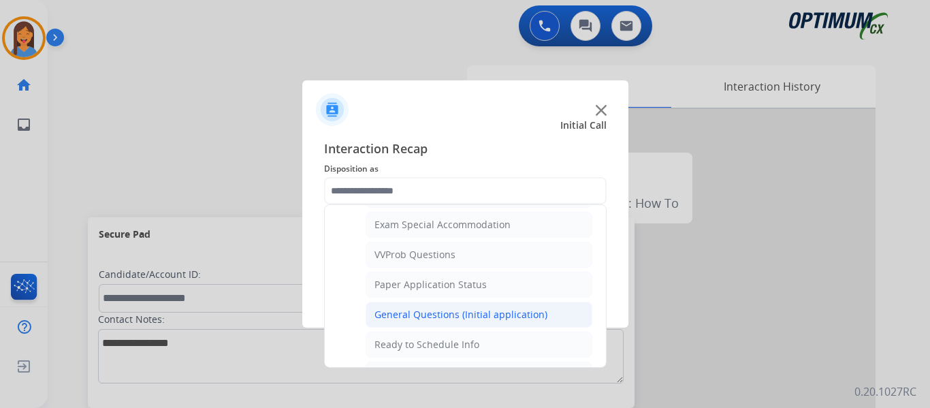
click at [444, 311] on div "General Questions (Initial application)" at bounding box center [460, 315] width 173 height 14
type input "**********"
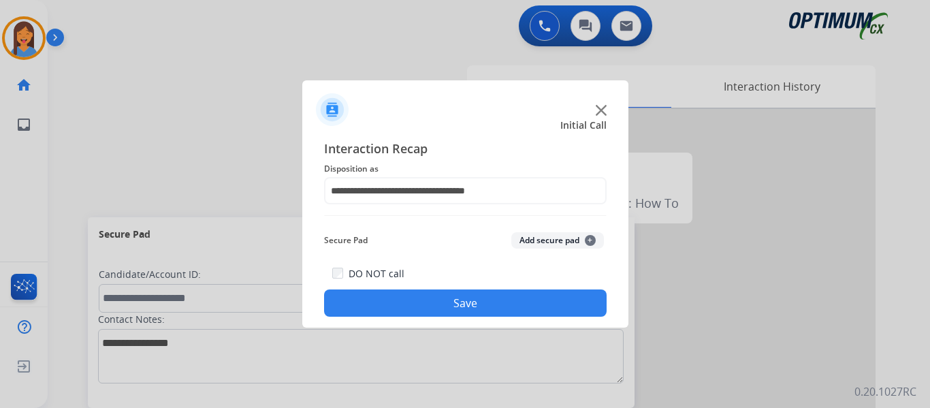
click at [443, 306] on button "Save" at bounding box center [465, 302] width 282 height 27
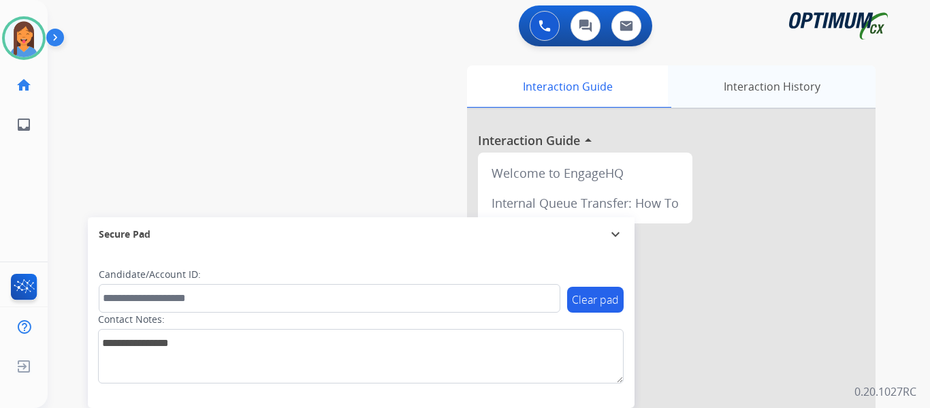
click at [777, 82] on div "Interaction History" at bounding box center [772, 86] width 208 height 42
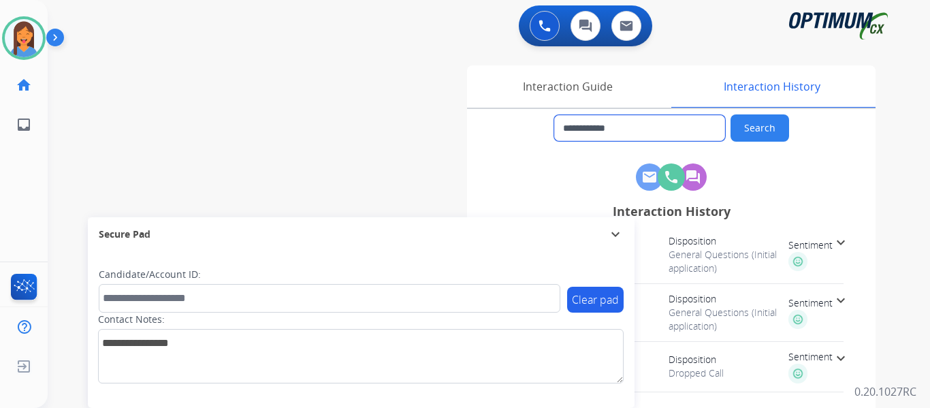
click at [645, 120] on input "**********" at bounding box center [639, 128] width 171 height 26
drag, startPoint x: 645, startPoint y: 127, endPoint x: 575, endPoint y: 128, distance: 69.4
click at [575, 128] on input "**********" at bounding box center [639, 128] width 171 height 26
click at [524, 76] on div "Interaction Guide" at bounding box center [567, 86] width 201 height 42
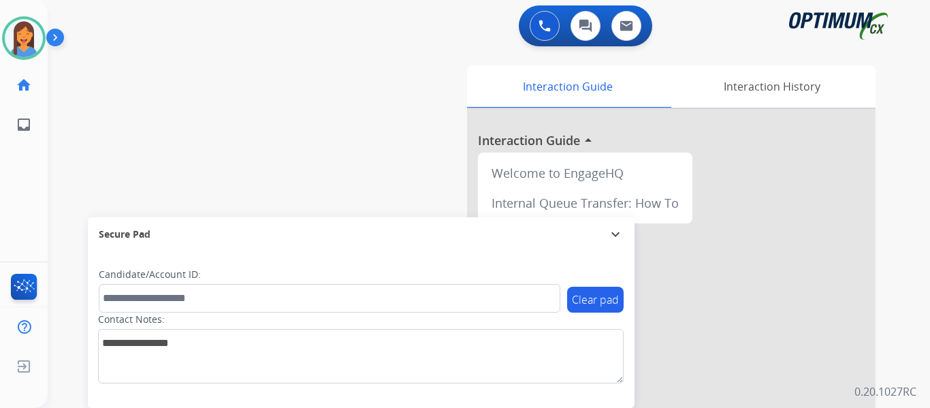
click at [322, 127] on div "swap_horiz Break voice bridge close_fullscreen Connect 3-Way Call merge_type Se…" at bounding box center [472, 333] width 849 height 568
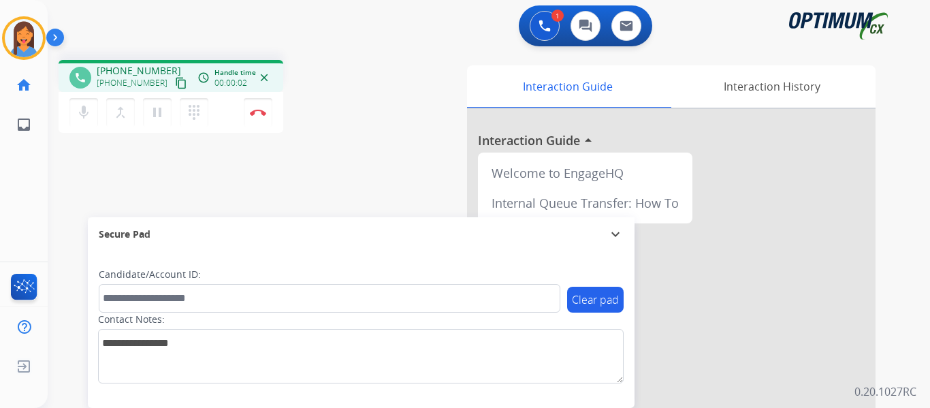
click at [175, 85] on mat-icon "content_copy" at bounding box center [181, 83] width 12 height 12
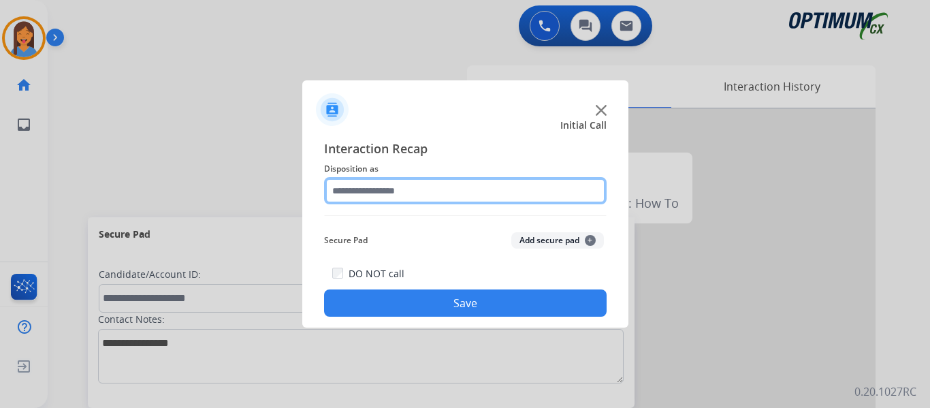
click at [361, 193] on input "text" at bounding box center [465, 190] width 282 height 27
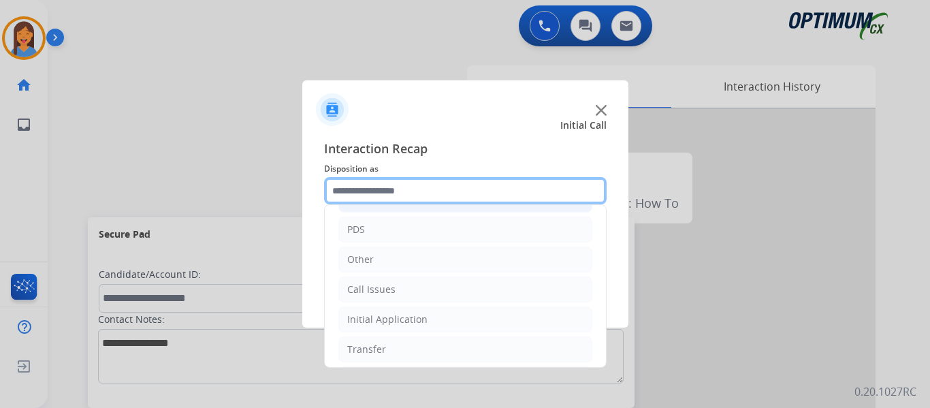
scroll to position [25, 0]
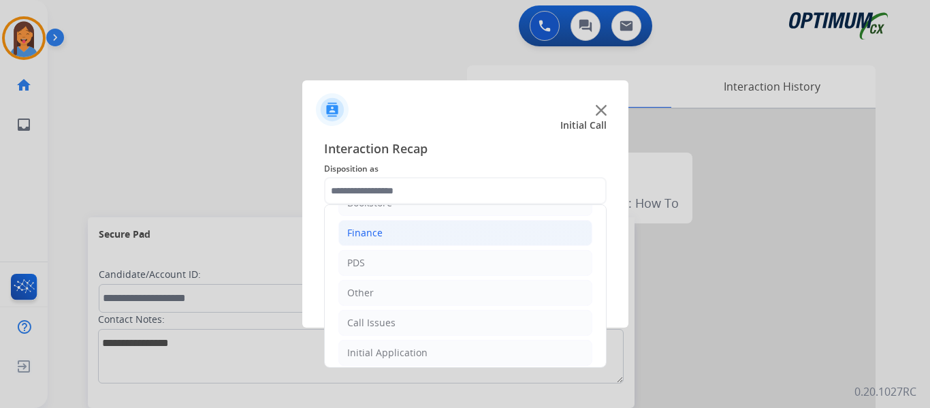
click at [386, 269] on li "PDS" at bounding box center [465, 263] width 254 height 26
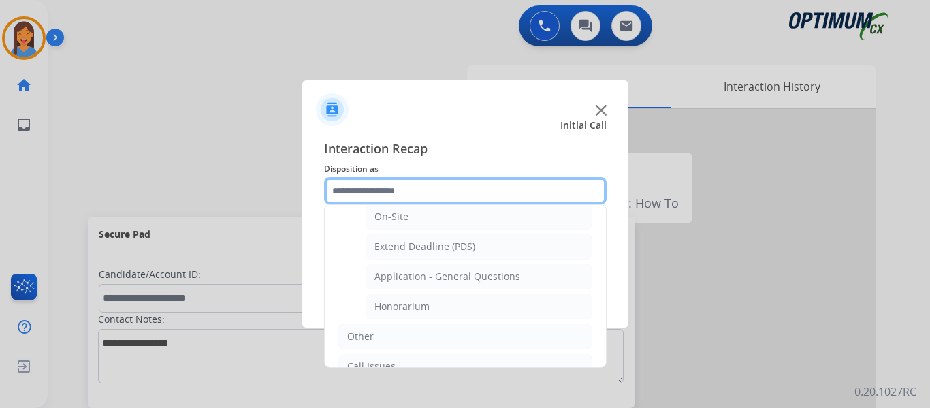
scroll to position [365, 0]
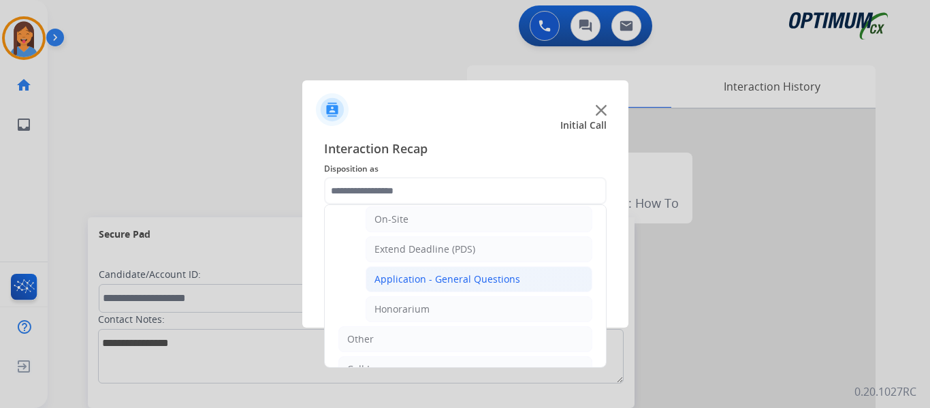
click at [426, 282] on div "Application - General Questions" at bounding box center [447, 279] width 146 height 14
type input "**********"
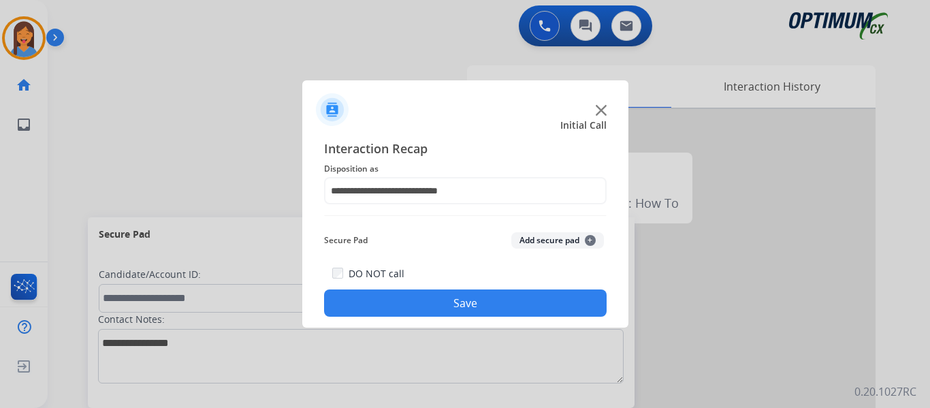
click at [434, 302] on button "Save" at bounding box center [465, 302] width 282 height 27
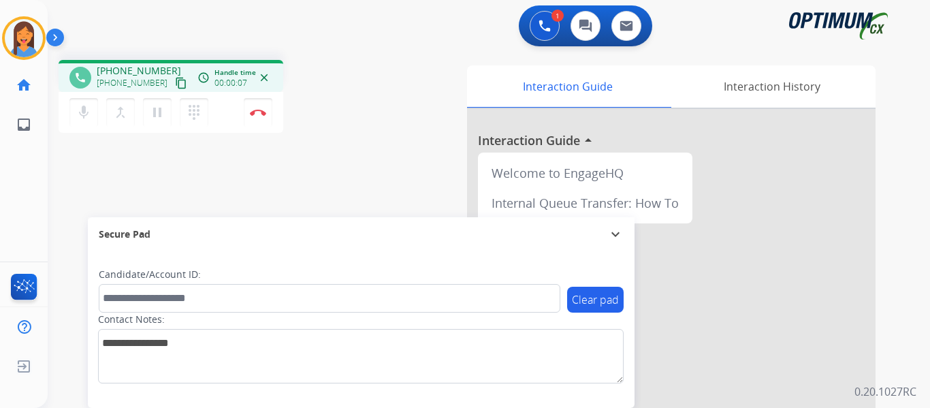
click at [175, 81] on mat-icon "content_copy" at bounding box center [181, 83] width 12 height 12
click at [261, 111] on img at bounding box center [258, 112] width 16 height 7
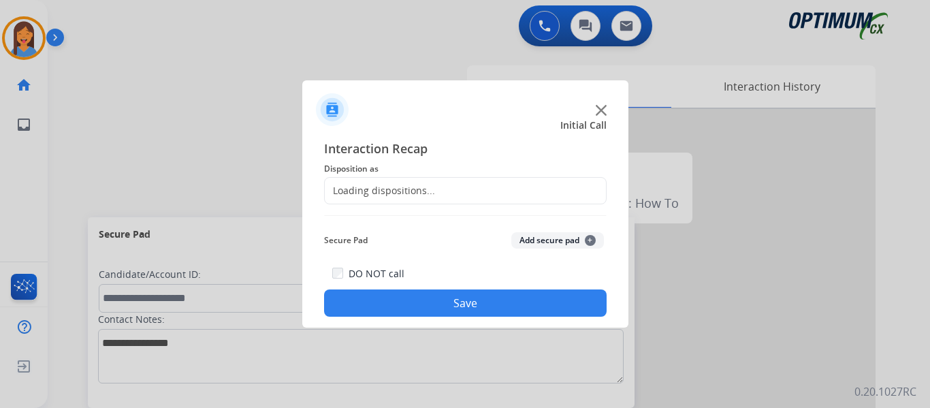
click at [371, 195] on div "Loading dispositions..." at bounding box center [380, 191] width 110 height 14
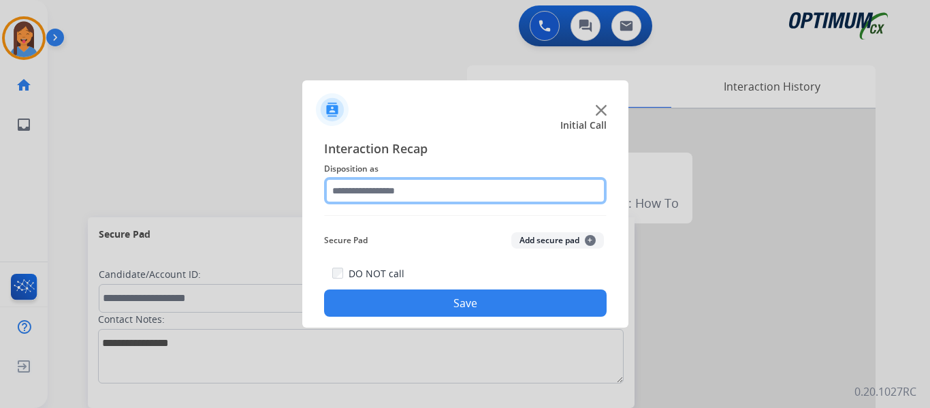
click at [418, 190] on input "text" at bounding box center [465, 190] width 282 height 27
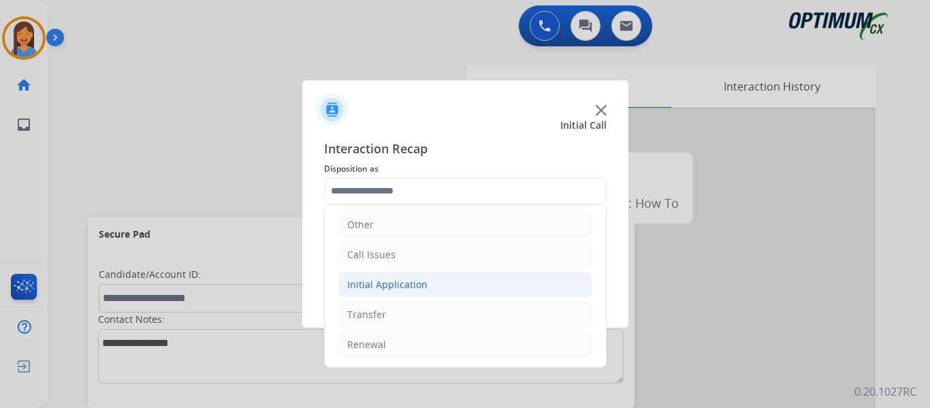
click at [402, 287] on div "Initial Application" at bounding box center [387, 285] width 80 height 14
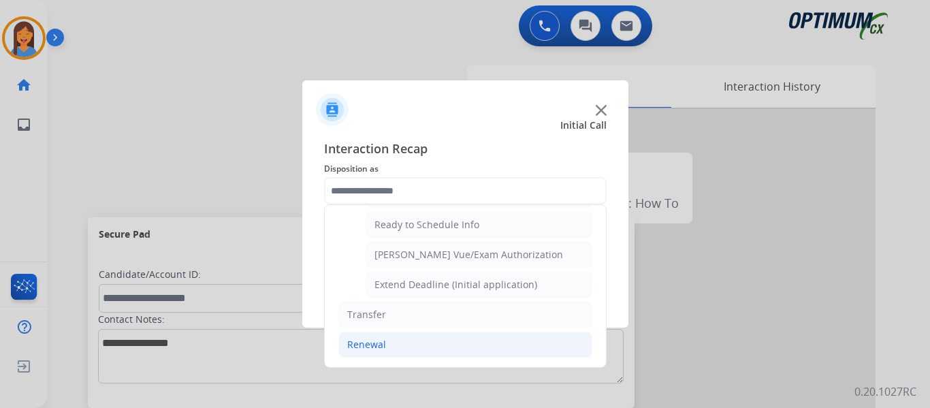
click at [372, 351] on div "Renewal" at bounding box center [366, 345] width 39 height 14
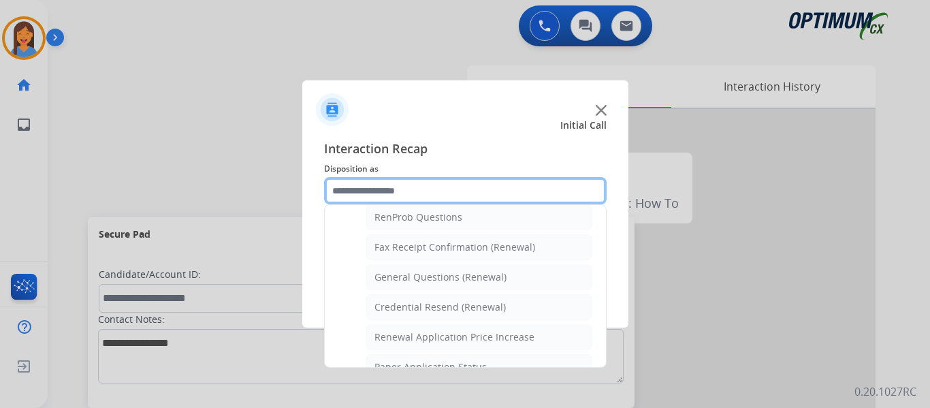
scroll to position [321, 0]
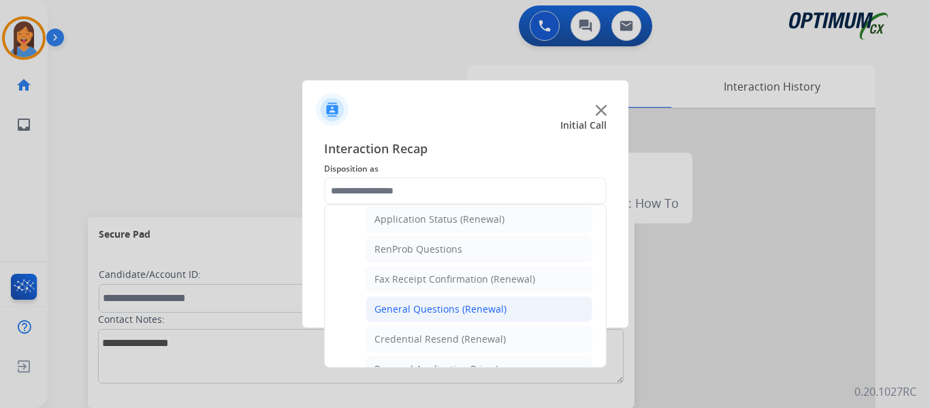
click at [416, 305] on div "General Questions (Renewal)" at bounding box center [440, 309] width 132 height 14
type input "**********"
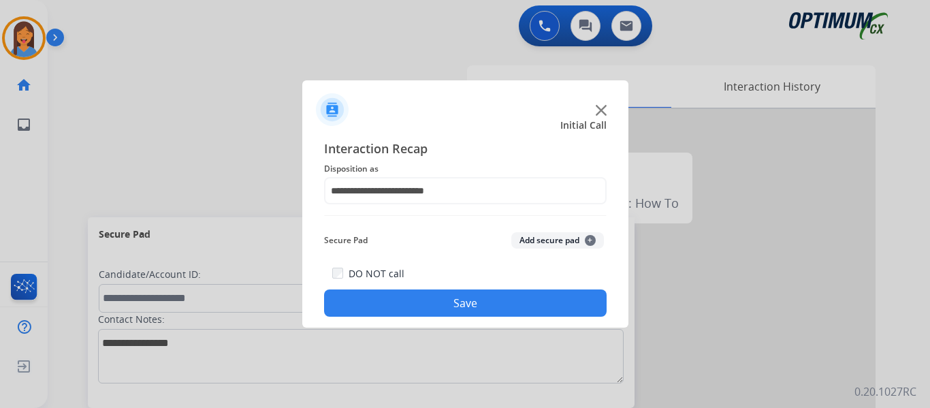
click at [432, 304] on button "Save" at bounding box center [465, 302] width 282 height 27
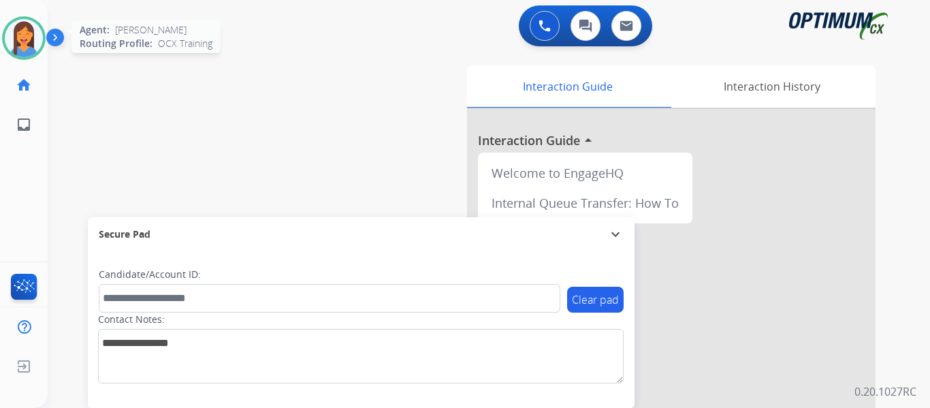
click at [14, 29] on img at bounding box center [24, 38] width 38 height 38
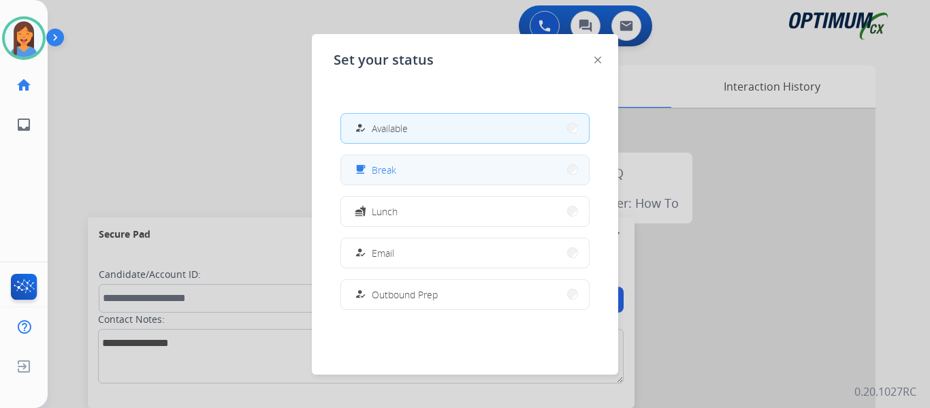
click at [411, 172] on button "free_breakfast Break" at bounding box center [465, 169] width 248 height 29
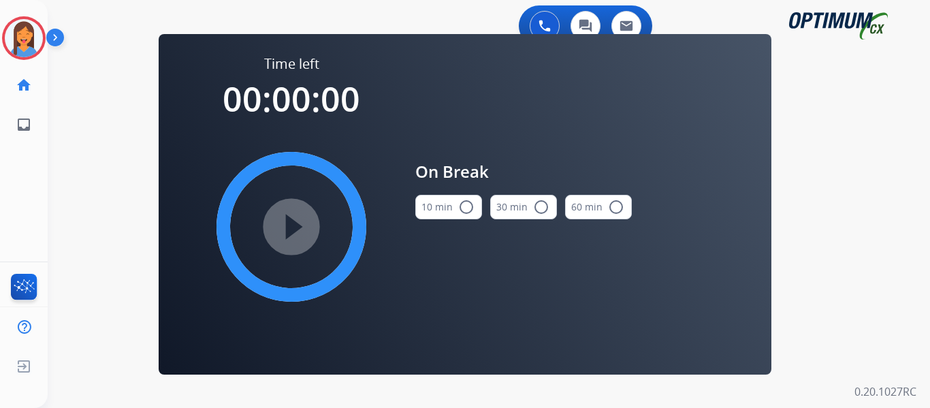
click at [449, 204] on button "10 min radio_button_unchecked" at bounding box center [448, 207] width 67 height 25
click at [292, 231] on mat-icon "play_circle_filled" at bounding box center [291, 226] width 16 height 16
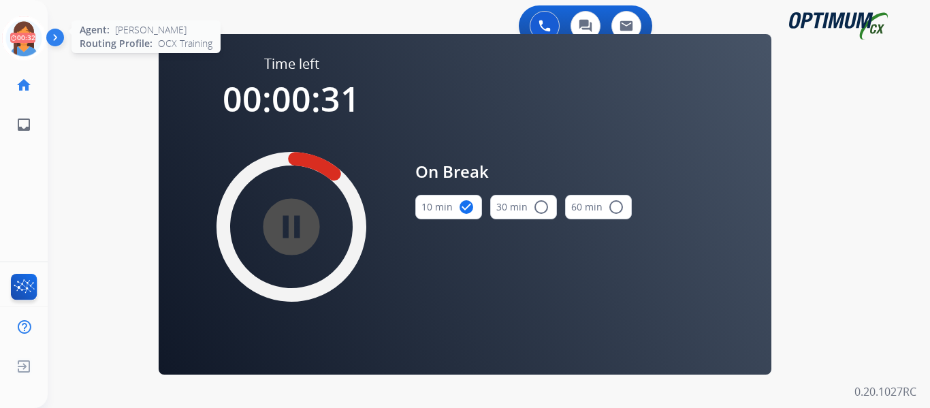
click at [29, 37] on icon at bounding box center [24, 38] width 44 height 44
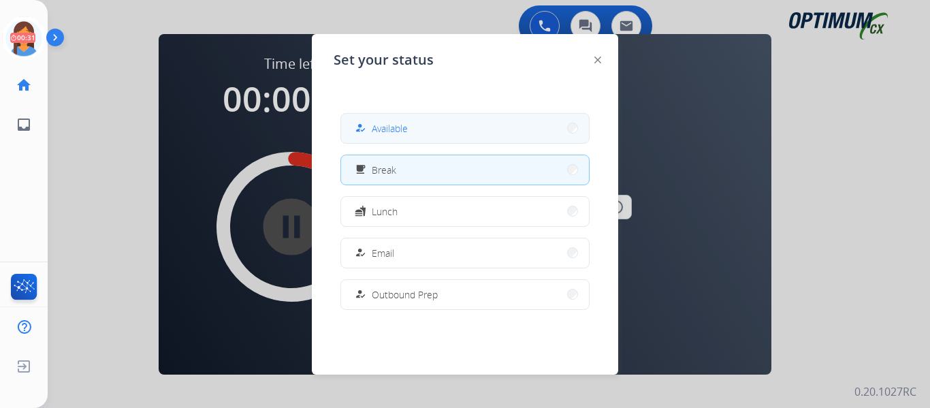
click at [412, 124] on button "how_to_reg Available" at bounding box center [465, 128] width 248 height 29
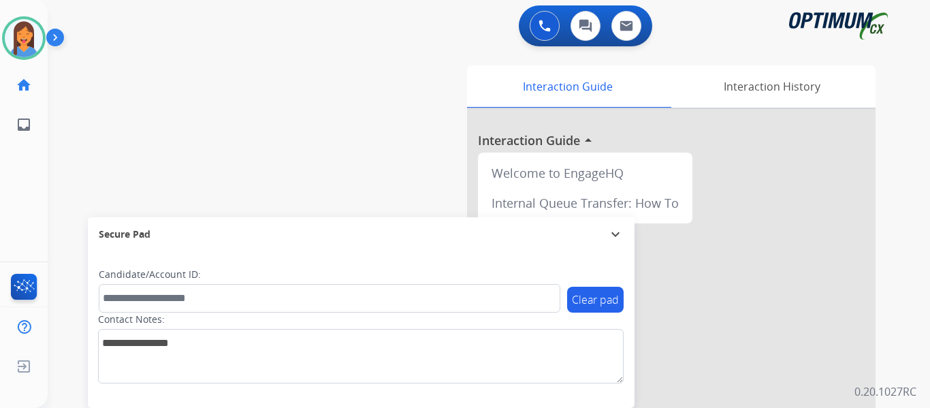
click at [54, 209] on div "swap_horiz Break voice bridge close_fullscreen Connect 3-Way Call merge_type Se…" at bounding box center [472, 333] width 849 height 568
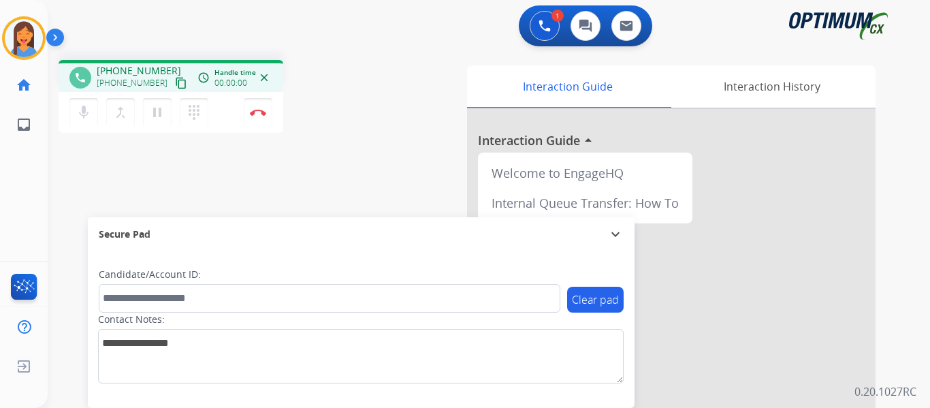
drag, startPoint x: 164, startPoint y: 88, endPoint x: 216, endPoint y: 78, distance: 52.7
click at [175, 88] on mat-icon "content_copy" at bounding box center [181, 83] width 12 height 12
click at [257, 116] on button "Disconnect" at bounding box center [258, 112] width 29 height 29
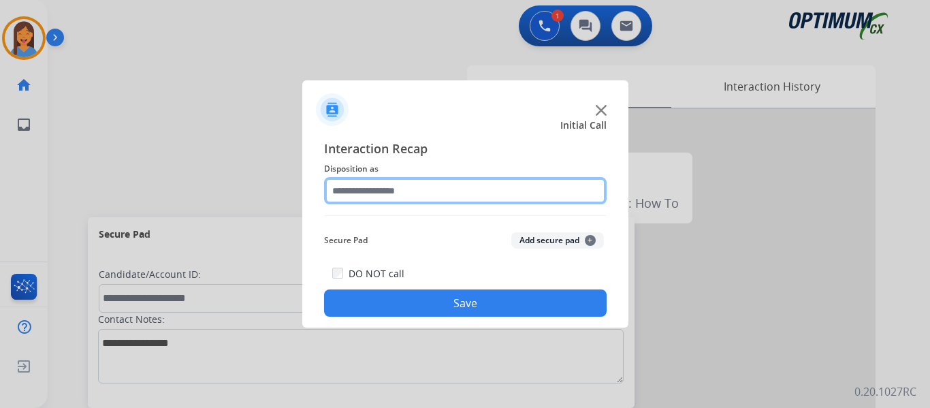
click at [366, 185] on input "text" at bounding box center [465, 190] width 282 height 27
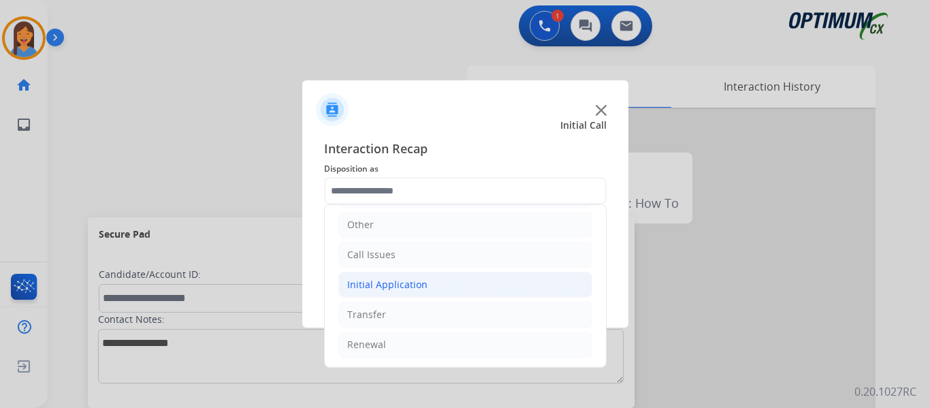
click at [395, 287] on div "Initial Application" at bounding box center [387, 285] width 80 height 14
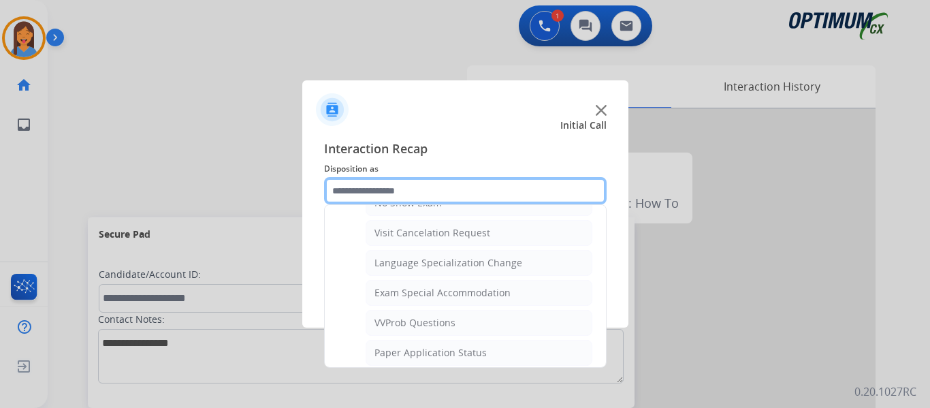
scroll to position [705, 0]
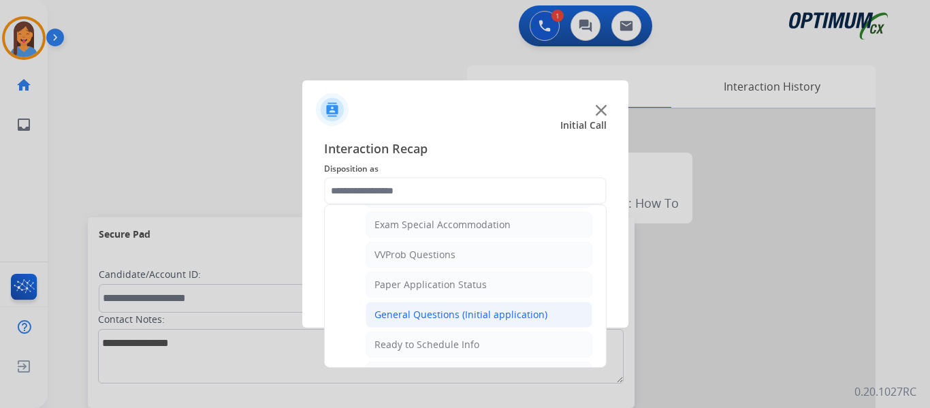
click at [428, 317] on div "General Questions (Initial application)" at bounding box center [460, 315] width 173 height 14
type input "**********"
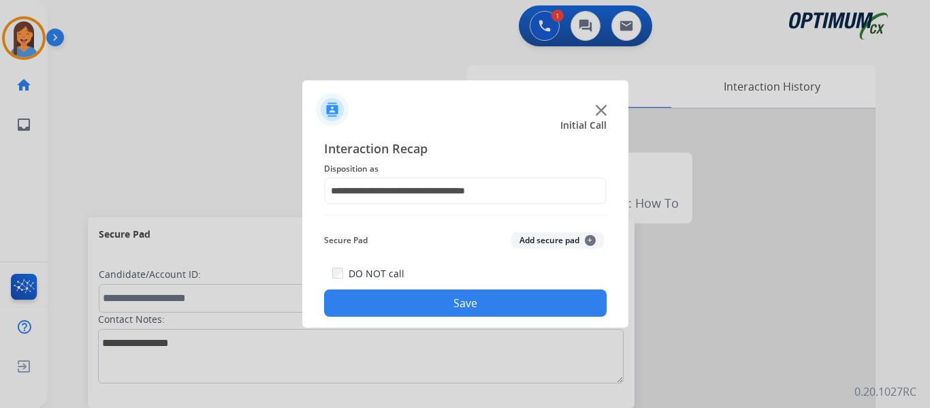
click at [429, 302] on button "Save" at bounding box center [465, 302] width 282 height 27
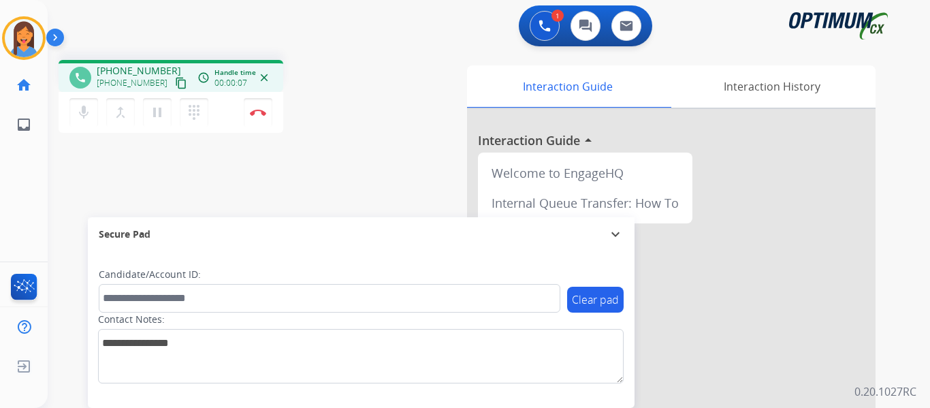
click at [175, 83] on mat-icon "content_copy" at bounding box center [181, 83] width 12 height 12
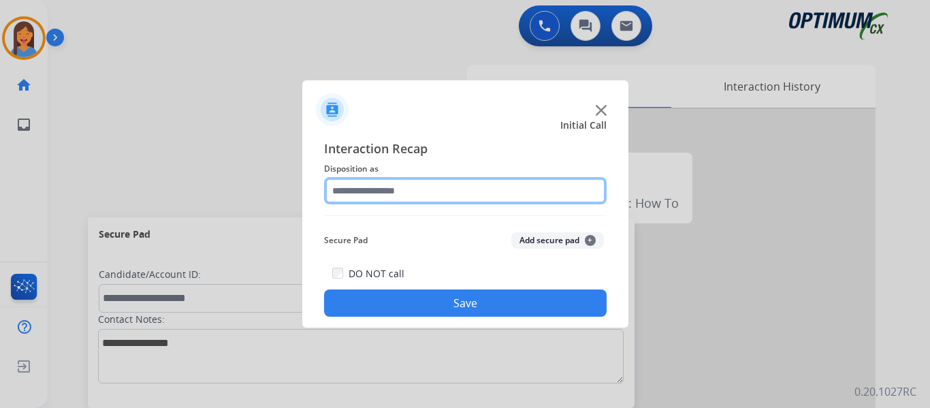
click at [403, 185] on input "text" at bounding box center [465, 190] width 282 height 27
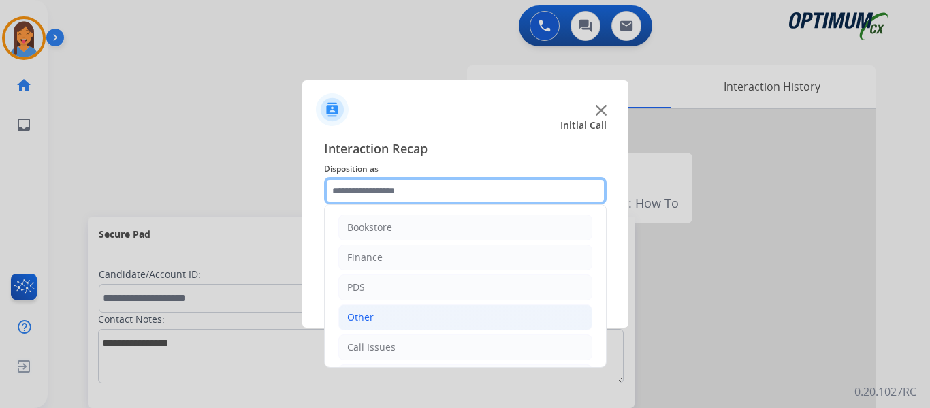
scroll to position [68, 0]
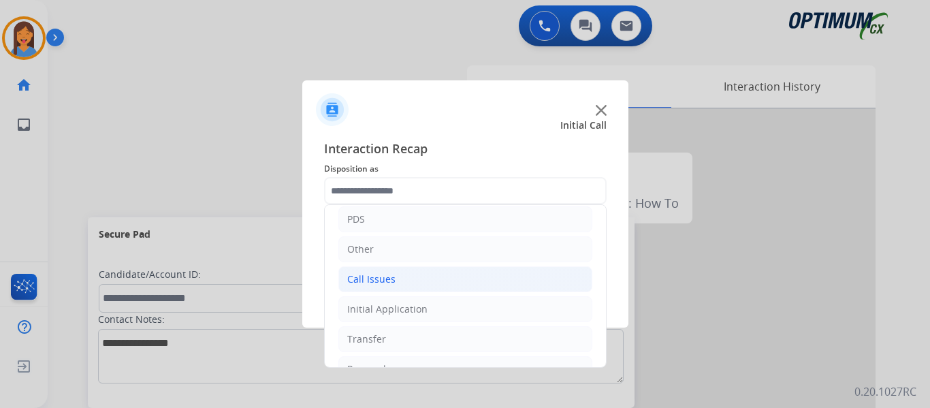
click at [390, 281] on div "Call Issues" at bounding box center [371, 279] width 48 height 14
click at [421, 338] on div "Wrong Number/Wrong Department" at bounding box center [455, 339] width 162 height 14
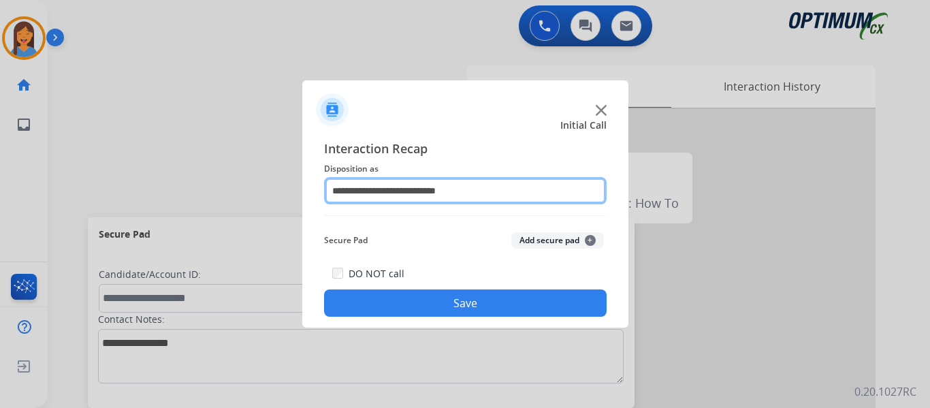
click at [394, 191] on input "**********" at bounding box center [465, 190] width 282 height 27
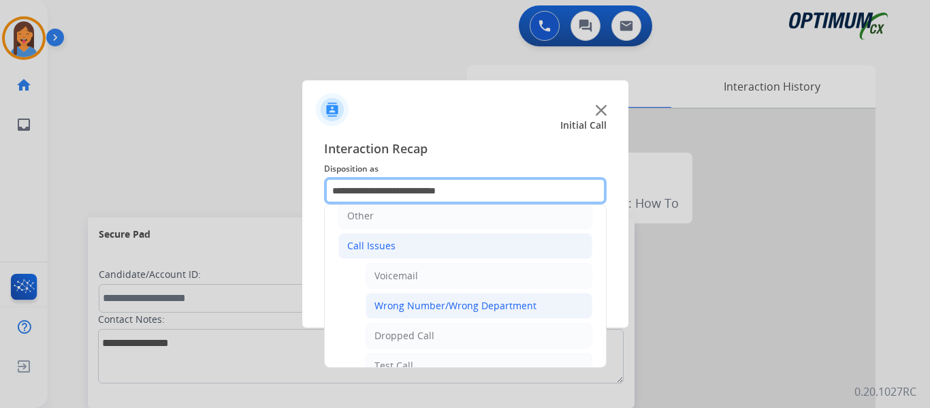
scroll to position [136, 0]
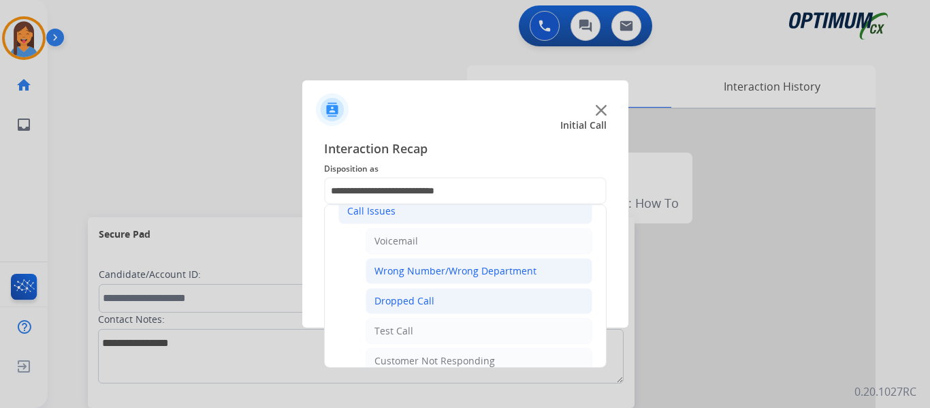
click at [399, 303] on div "Dropped Call" at bounding box center [404, 301] width 60 height 14
type input "**********"
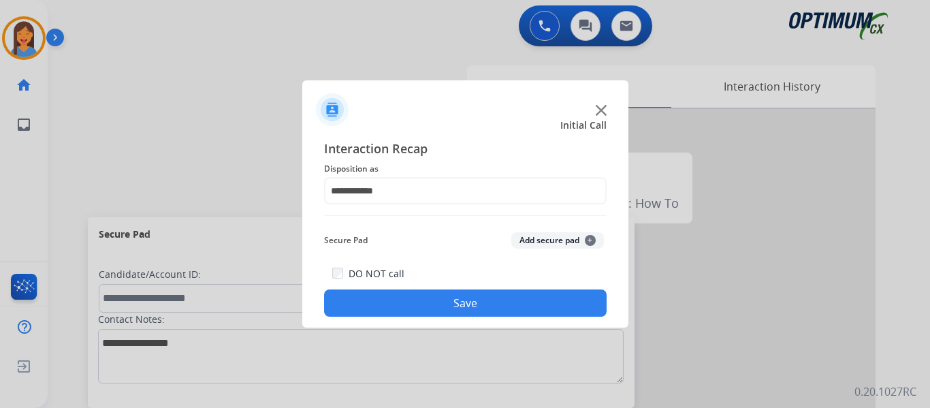
click at [399, 303] on button "Save" at bounding box center [465, 302] width 282 height 27
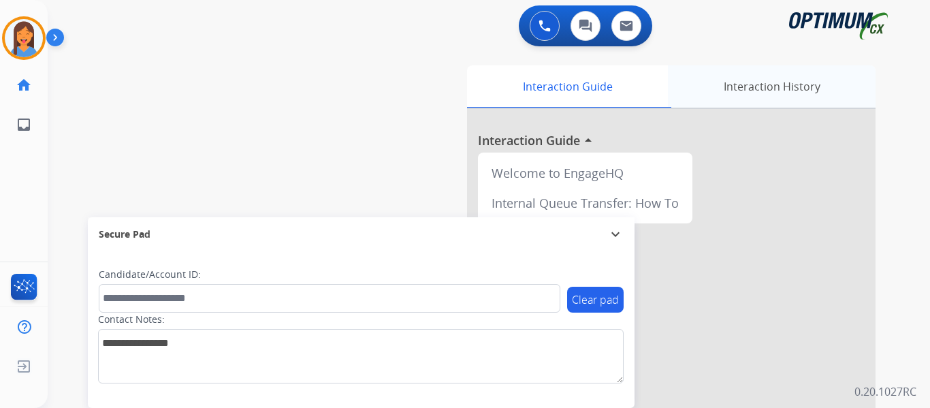
click at [775, 88] on div "Interaction History" at bounding box center [772, 86] width 208 height 42
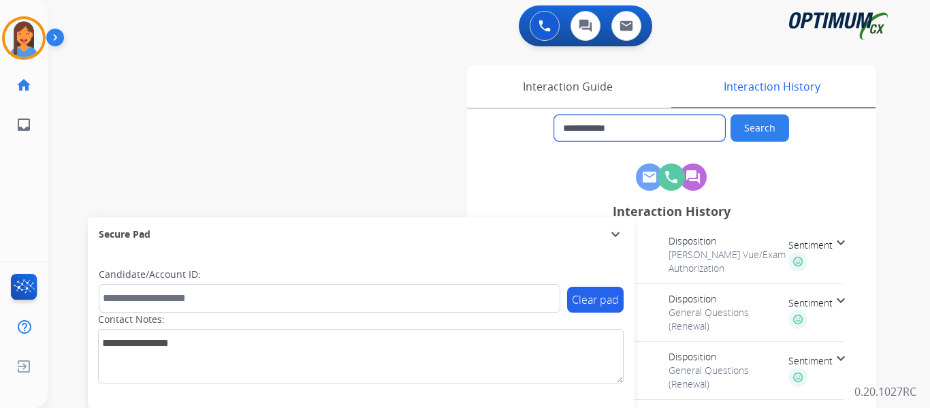
drag, startPoint x: 643, startPoint y: 130, endPoint x: 654, endPoint y: 130, distance: 11.6
click at [644, 130] on input "**********" at bounding box center [639, 128] width 171 height 26
drag, startPoint x: 654, startPoint y: 130, endPoint x: 574, endPoint y: 127, distance: 80.4
click at [574, 127] on input "**********" at bounding box center [639, 128] width 171 height 26
click at [28, 38] on img at bounding box center [24, 38] width 38 height 38
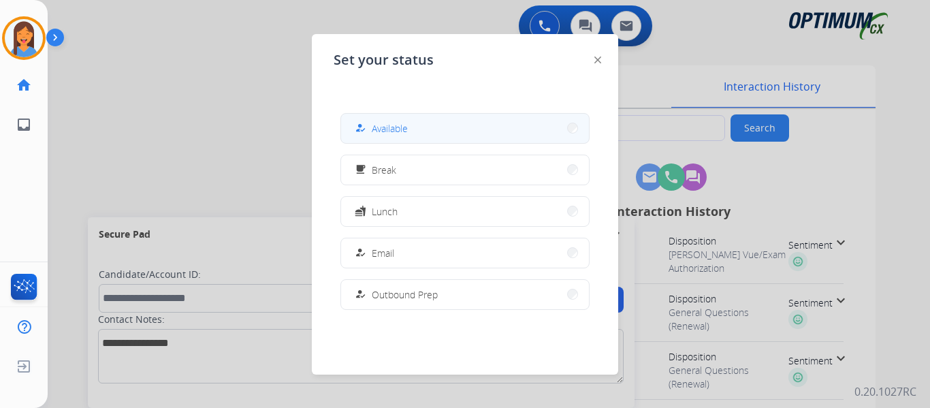
click at [388, 122] on span "Available" at bounding box center [390, 128] width 36 height 14
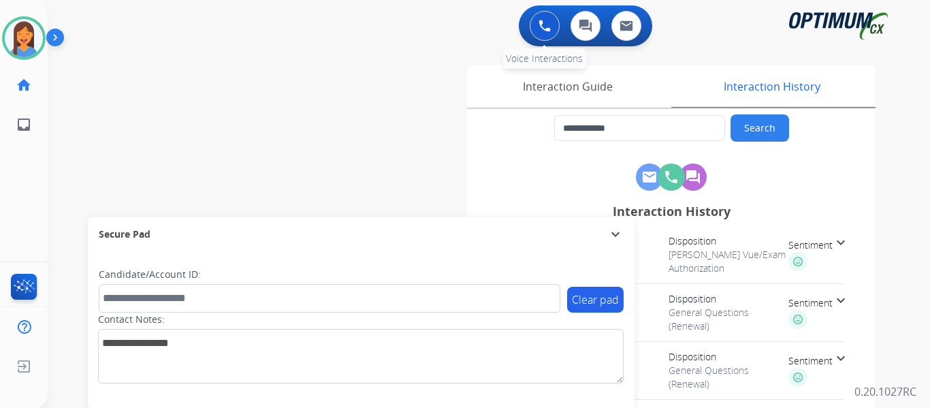
click at [551, 28] on button at bounding box center [545, 26] width 30 height 30
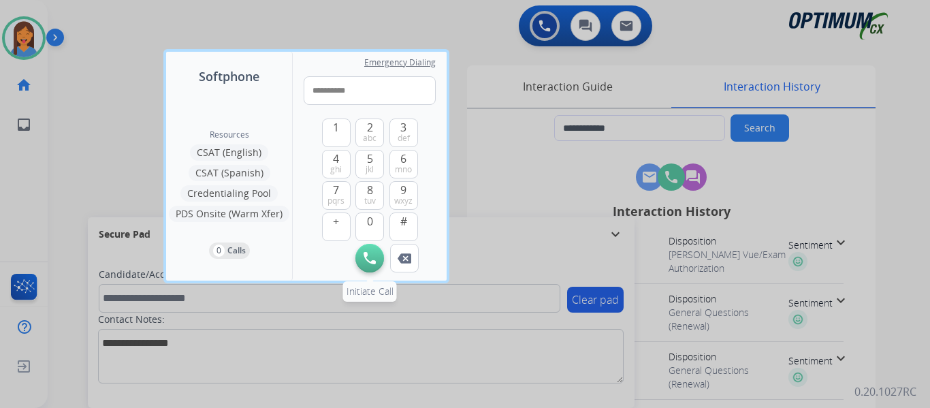
type input "**********"
click at [365, 264] on button "Initiate Call" at bounding box center [369, 258] width 29 height 29
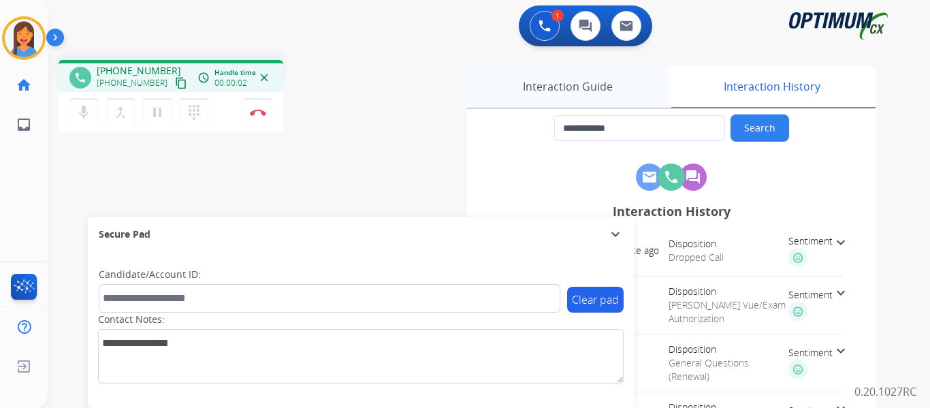
click at [555, 87] on div "Interaction Guide" at bounding box center [567, 86] width 201 height 42
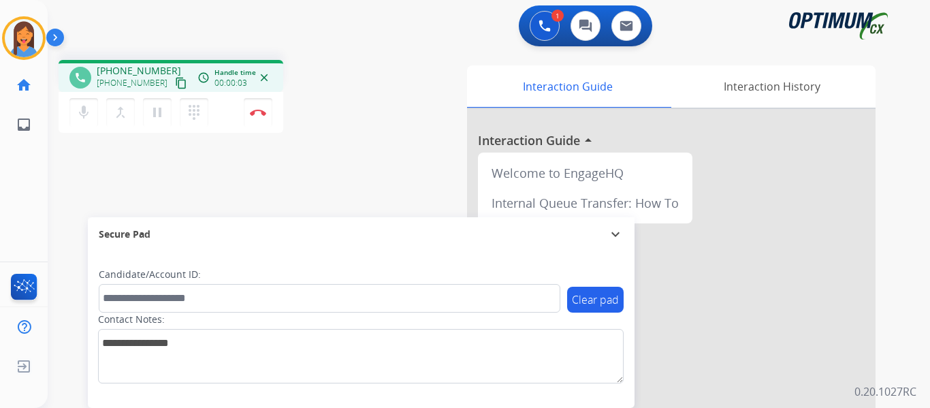
click at [398, 142] on div "phone [PHONE_NUMBER] [PHONE_NUMBER] content_copy access_time Call metrics Queue…" at bounding box center [472, 333] width 849 height 568
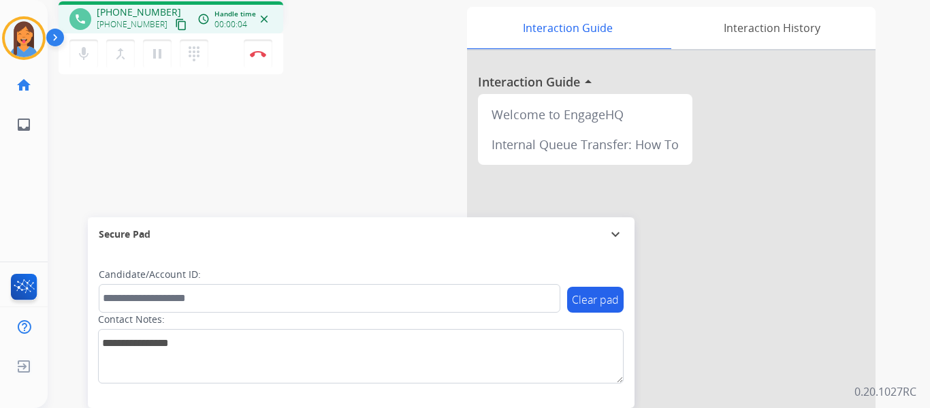
scroll to position [0, 0]
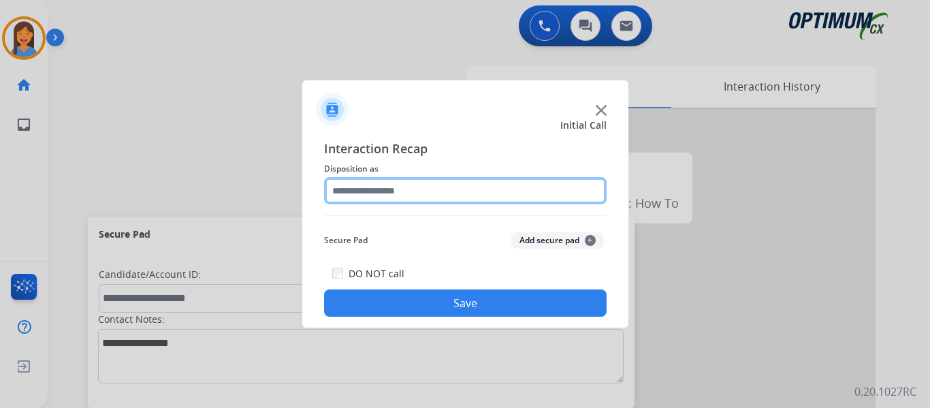
click at [408, 189] on input "text" at bounding box center [465, 190] width 282 height 27
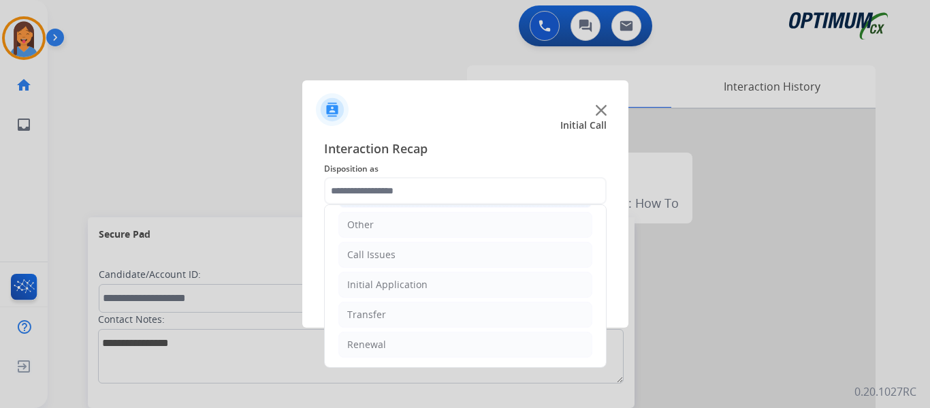
click at [389, 284] on div "Initial Application" at bounding box center [387, 285] width 80 height 14
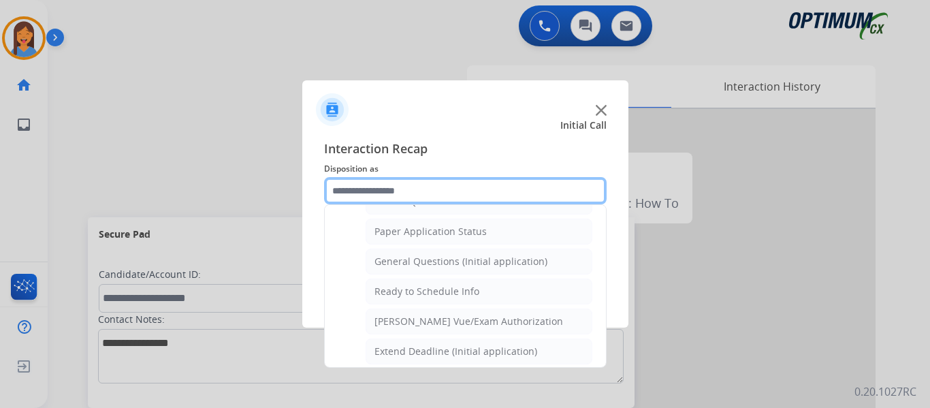
scroll to position [773, 0]
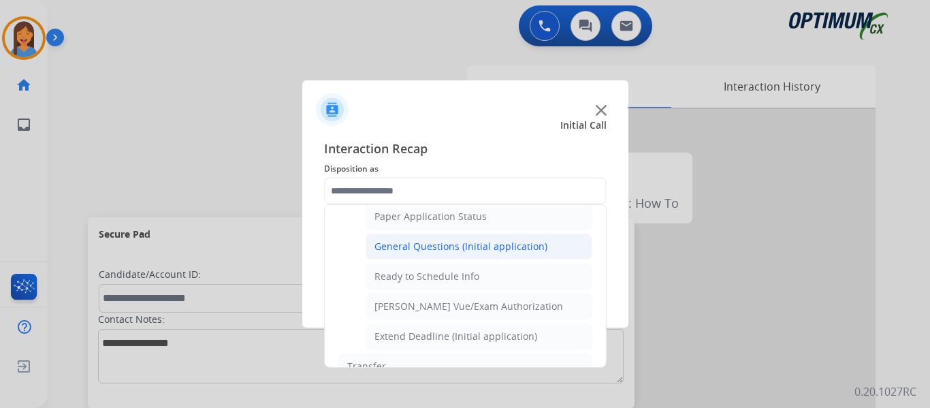
click at [427, 244] on div "General Questions (Initial application)" at bounding box center [460, 247] width 173 height 14
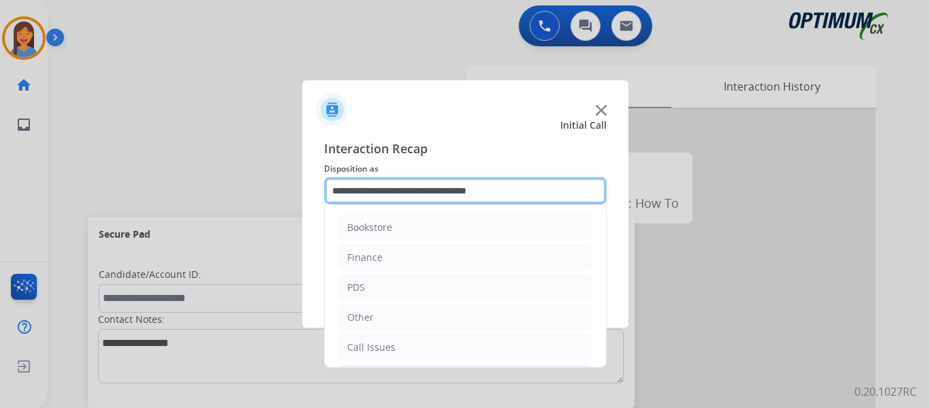
click at [440, 194] on input "**********" at bounding box center [465, 190] width 282 height 27
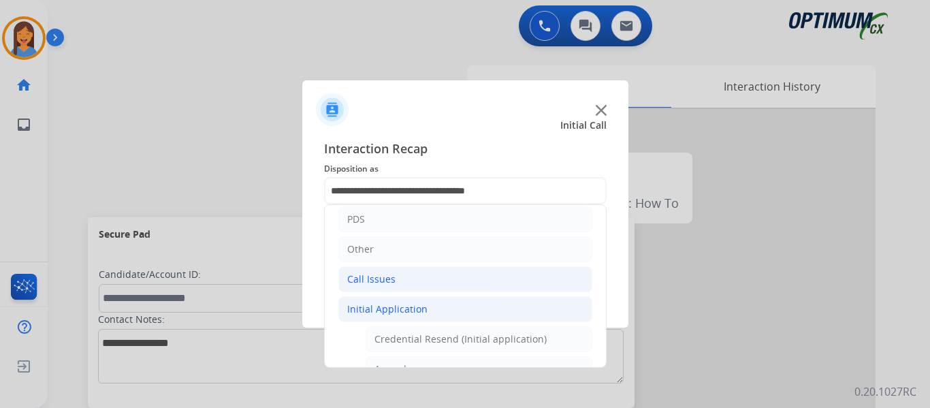
click at [393, 282] on div "Call Issues" at bounding box center [371, 279] width 48 height 14
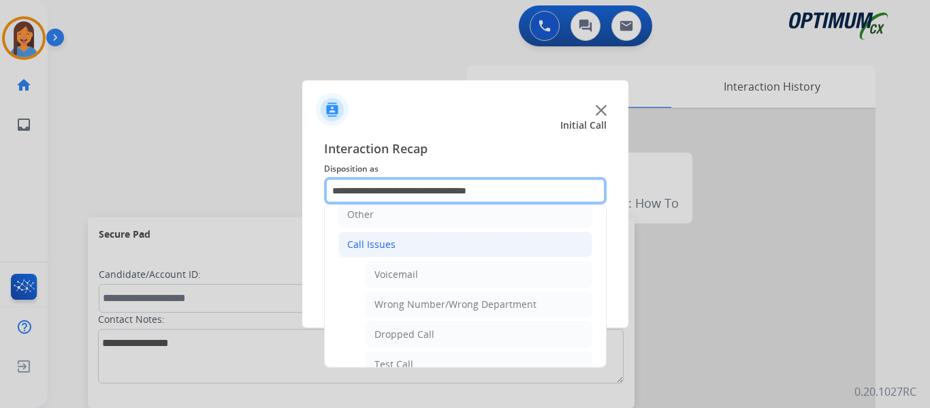
scroll to position [136, 0]
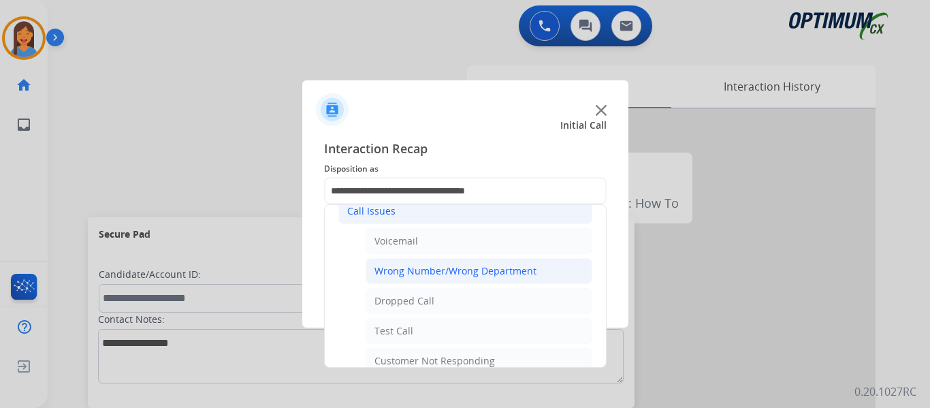
click at [432, 276] on div "Wrong Number/Wrong Department" at bounding box center [455, 271] width 162 height 14
type input "**********"
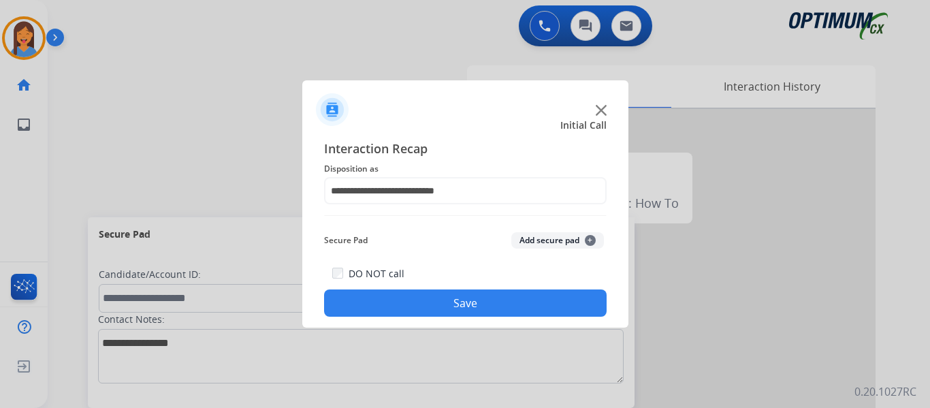
click at [433, 304] on button "Save" at bounding box center [465, 302] width 282 height 27
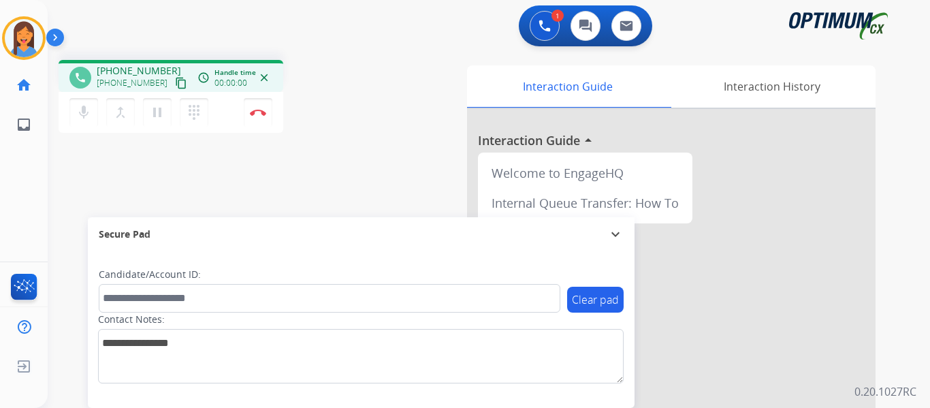
click at [175, 86] on mat-icon "content_copy" at bounding box center [181, 83] width 12 height 12
click at [258, 116] on button "Disconnect" at bounding box center [258, 112] width 29 height 29
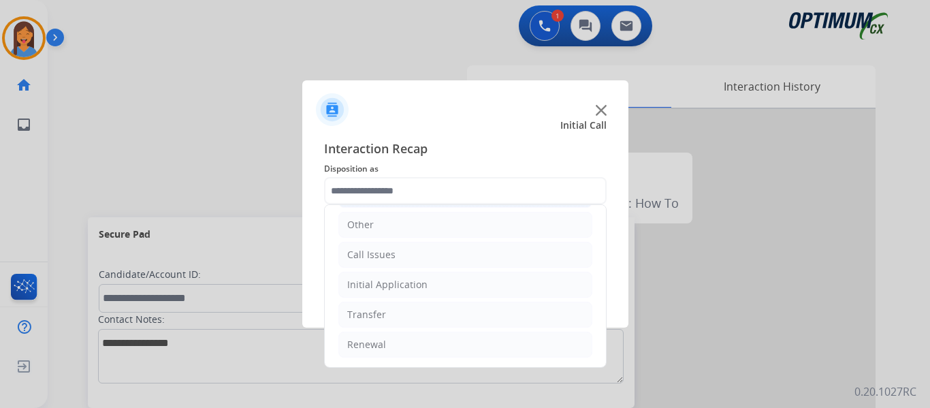
click at [395, 284] on div "Initial Application" at bounding box center [387, 285] width 80 height 14
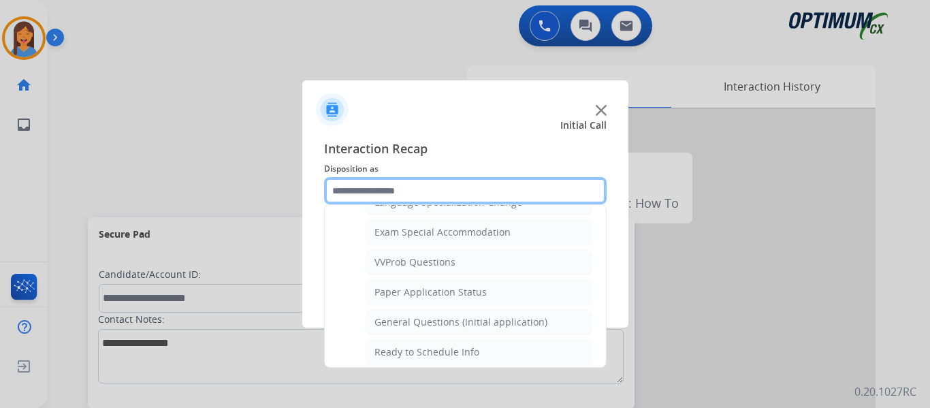
scroll to position [705, 0]
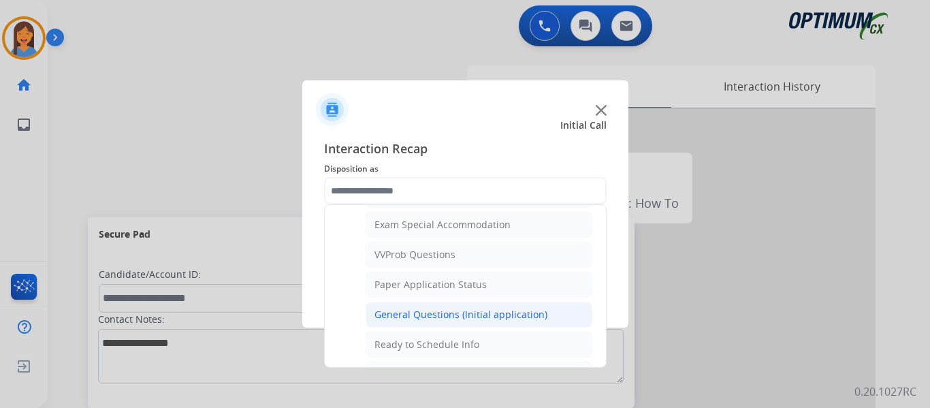
click at [435, 314] on div "General Questions (Initial application)" at bounding box center [460, 315] width 173 height 14
type input "**********"
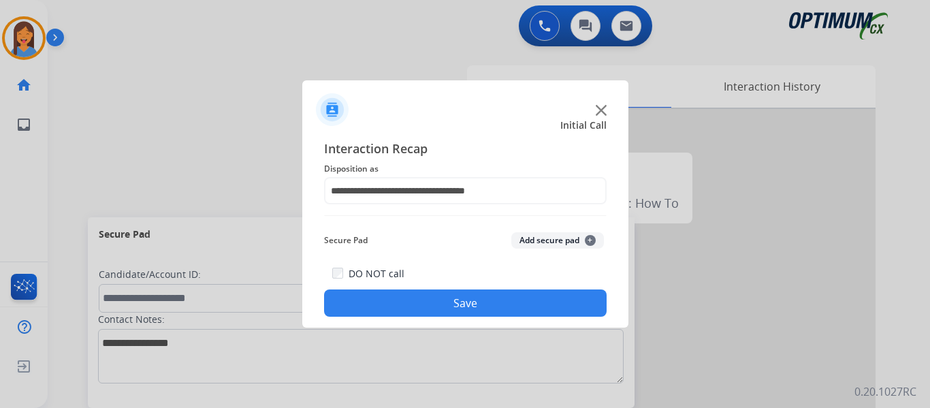
click at [520, 306] on button "Save" at bounding box center [465, 302] width 282 height 27
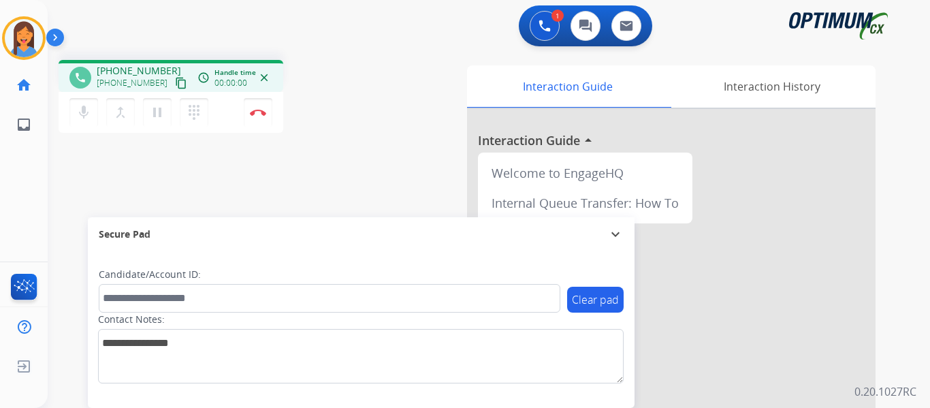
click at [175, 85] on mat-icon "content_copy" at bounding box center [181, 83] width 12 height 12
click at [255, 115] on img at bounding box center [258, 112] width 16 height 7
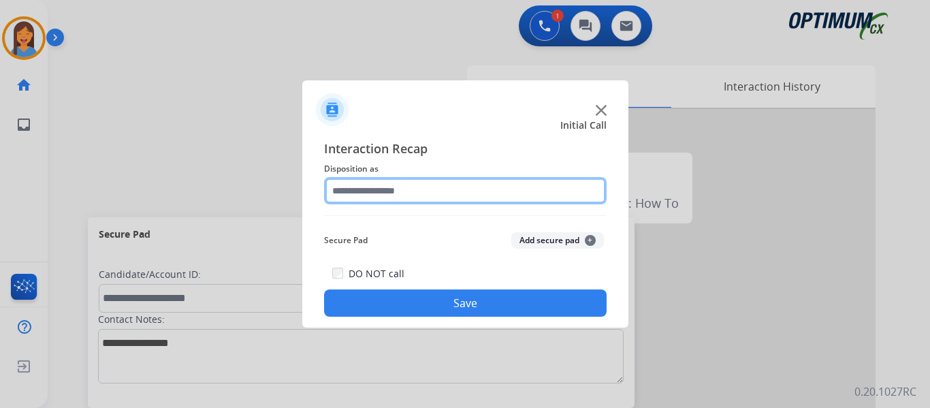
click at [391, 191] on input "text" at bounding box center [465, 190] width 282 height 27
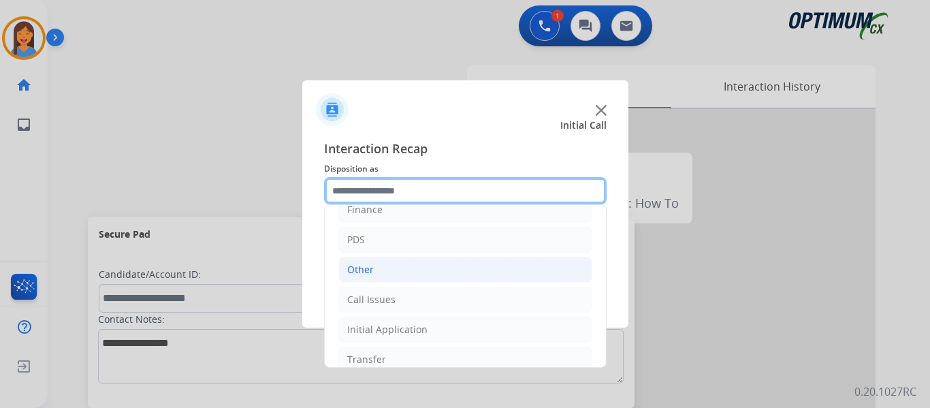
scroll to position [68, 0]
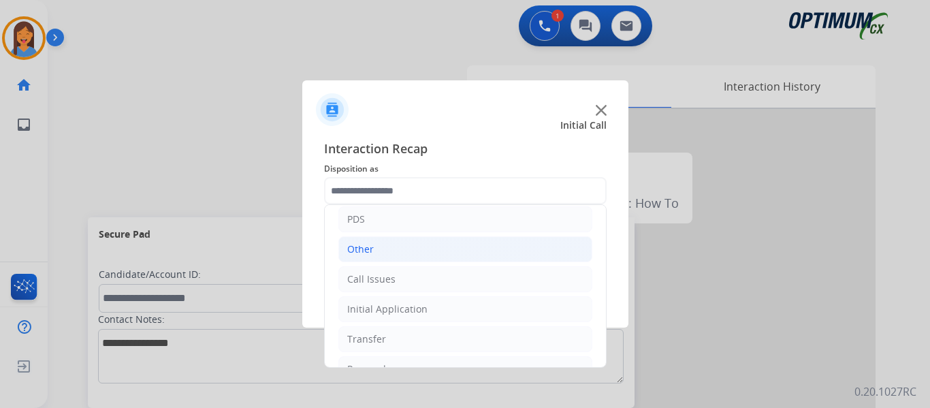
click at [361, 281] on div "Call Issues" at bounding box center [371, 279] width 48 height 14
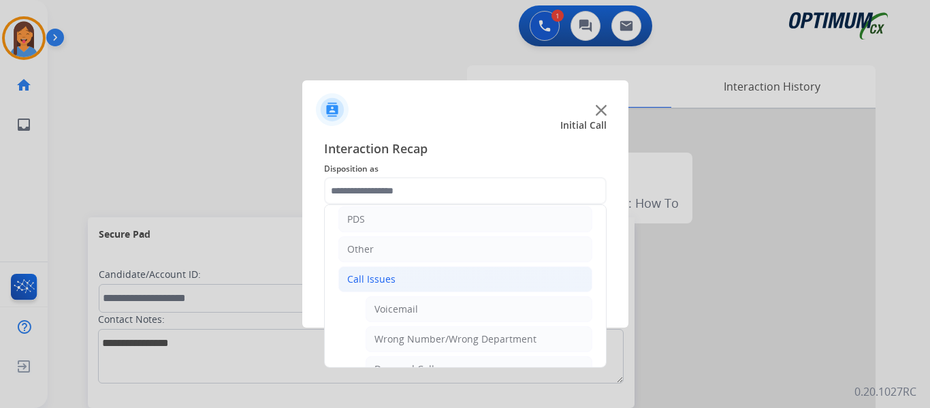
click at [361, 275] on div "Call Issues" at bounding box center [371, 279] width 48 height 14
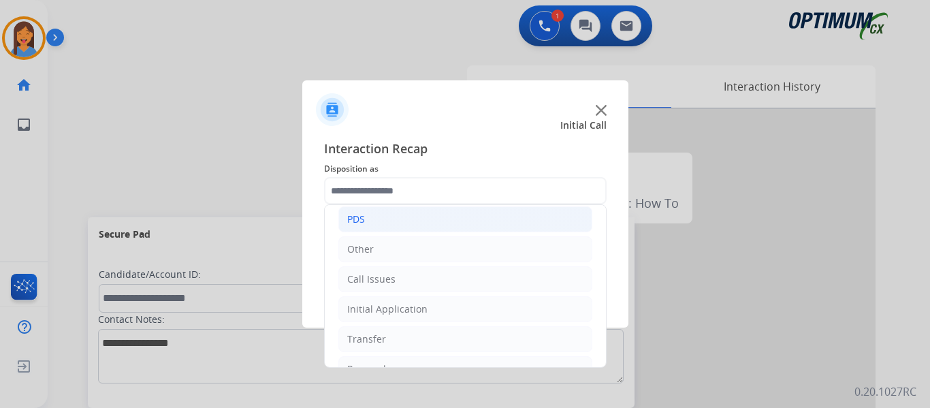
click at [361, 214] on div "PDS" at bounding box center [356, 219] width 18 height 14
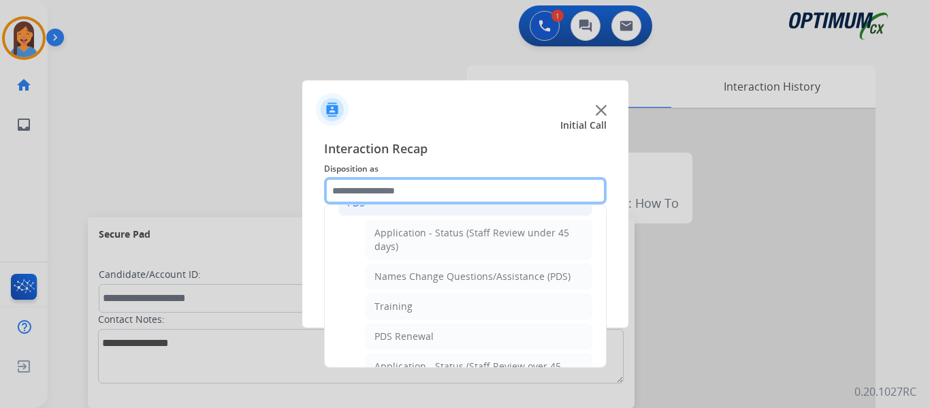
scroll to position [0, 0]
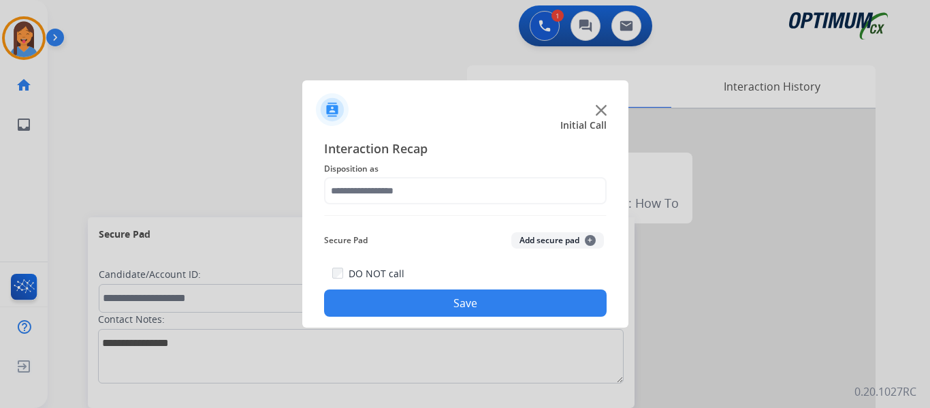
click at [408, 108] on div at bounding box center [465, 104] width 326 height 48
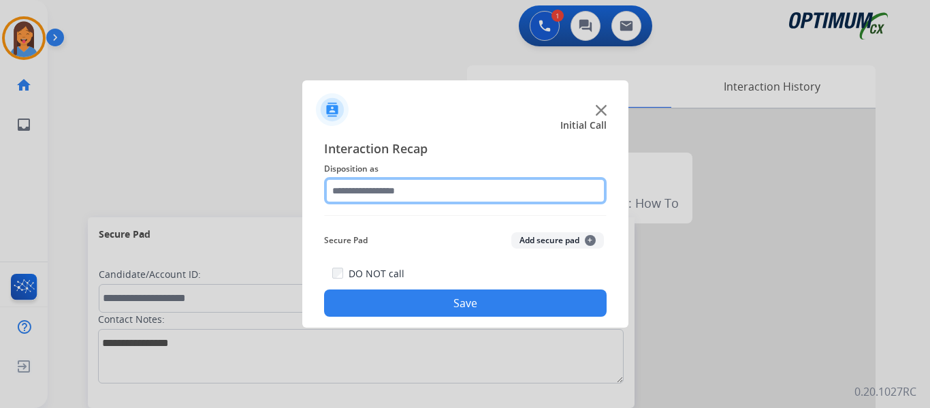
click at [396, 195] on input "text" at bounding box center [465, 190] width 282 height 27
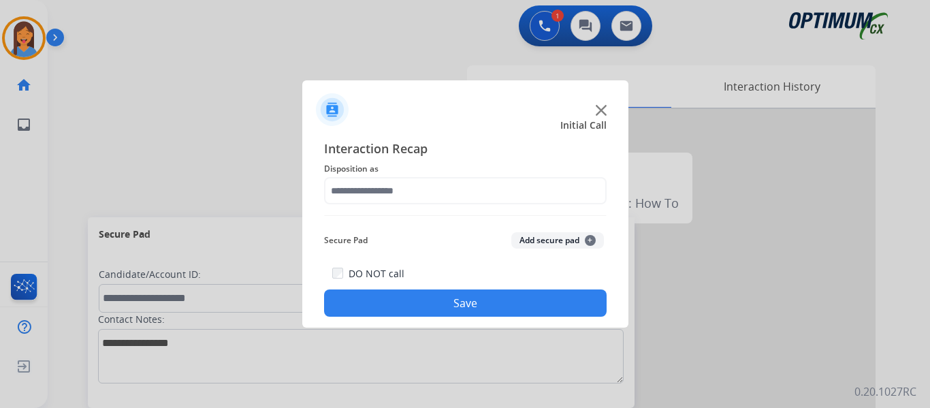
click at [374, 97] on div at bounding box center [465, 104] width 326 height 48
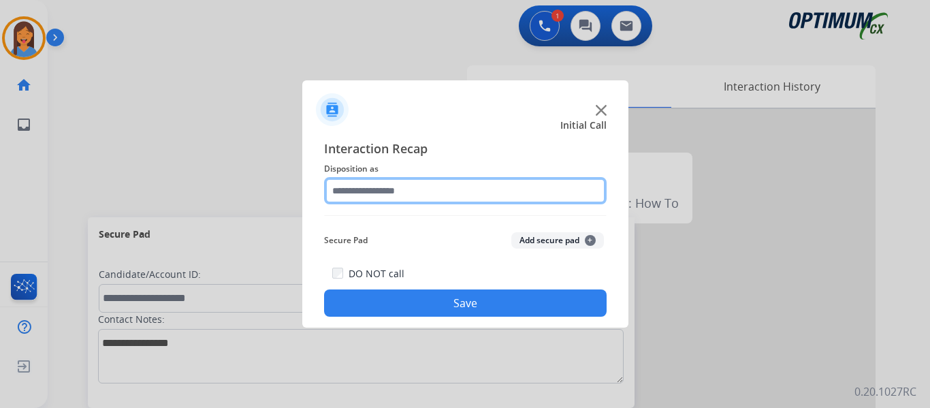
click at [393, 191] on input "text" at bounding box center [465, 190] width 282 height 27
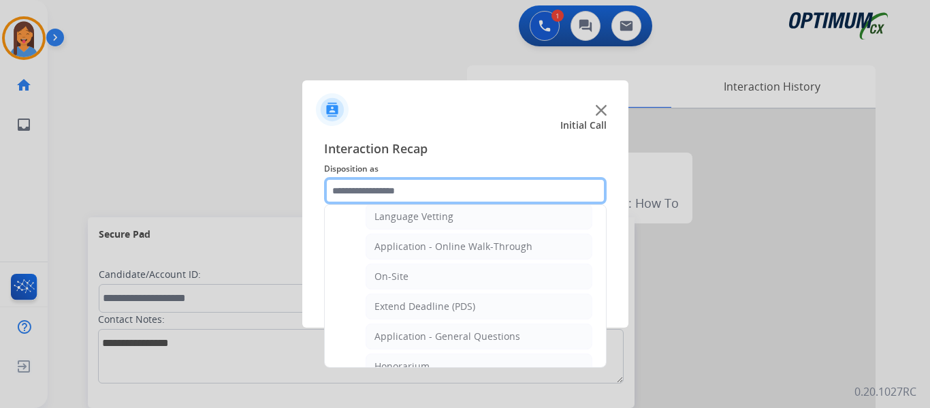
scroll to position [340, 0]
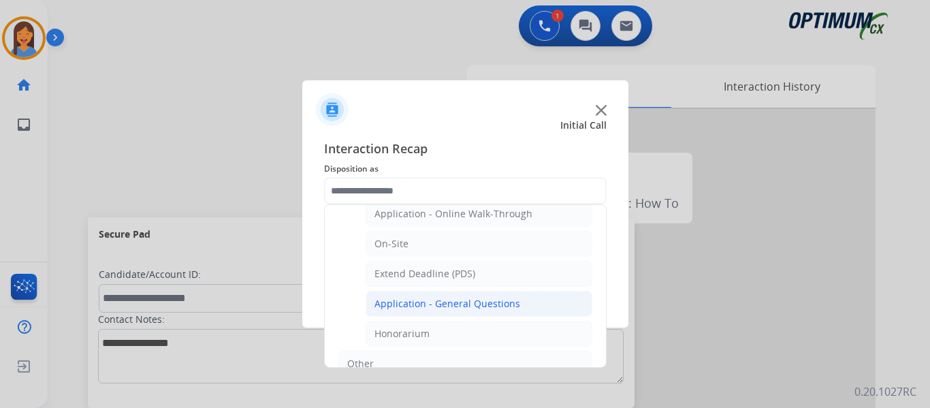
click at [426, 304] on div "Application - General Questions" at bounding box center [447, 304] width 146 height 14
type input "**********"
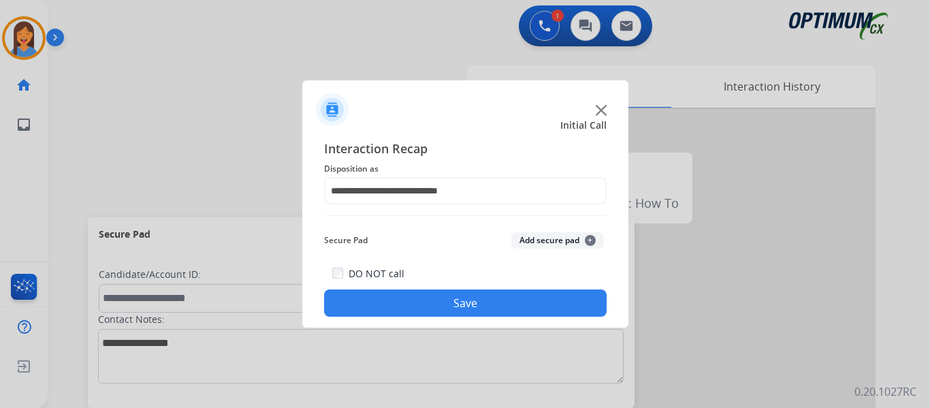
click at [558, 312] on button "Save" at bounding box center [465, 302] width 282 height 27
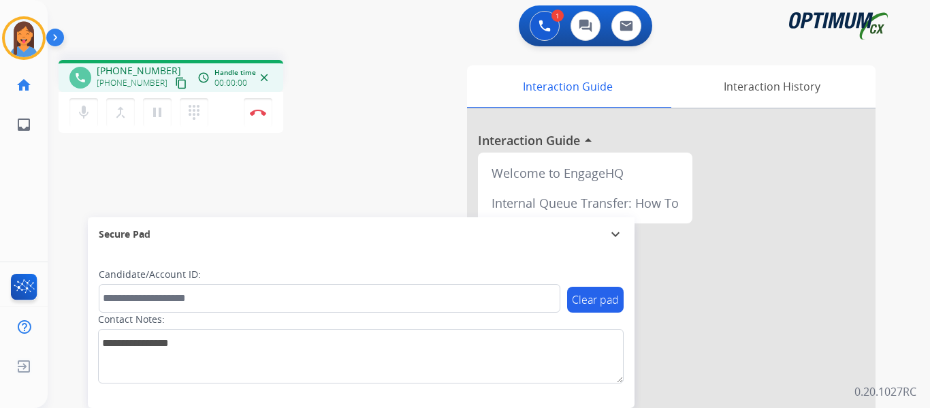
drag, startPoint x: 165, startPoint y: 84, endPoint x: 212, endPoint y: 88, distance: 47.1
click at [175, 84] on mat-icon "content_copy" at bounding box center [181, 83] width 12 height 12
click at [265, 107] on button "Disconnect" at bounding box center [258, 112] width 29 height 29
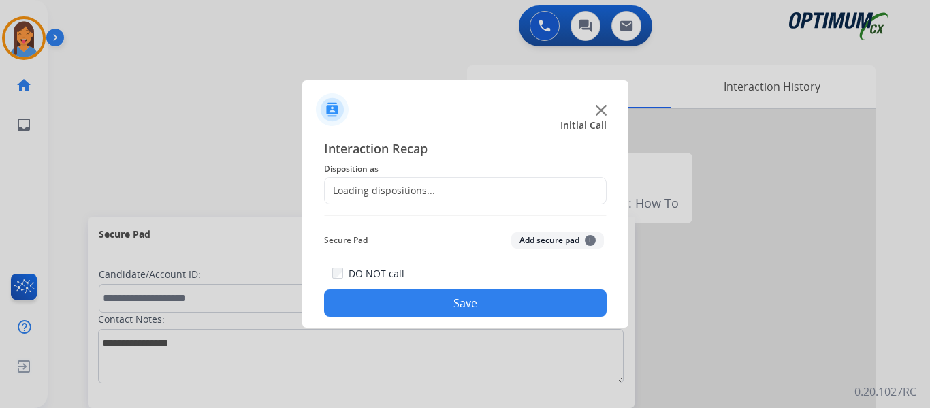
click at [425, 191] on div "Loading dispositions..." at bounding box center [380, 191] width 110 height 14
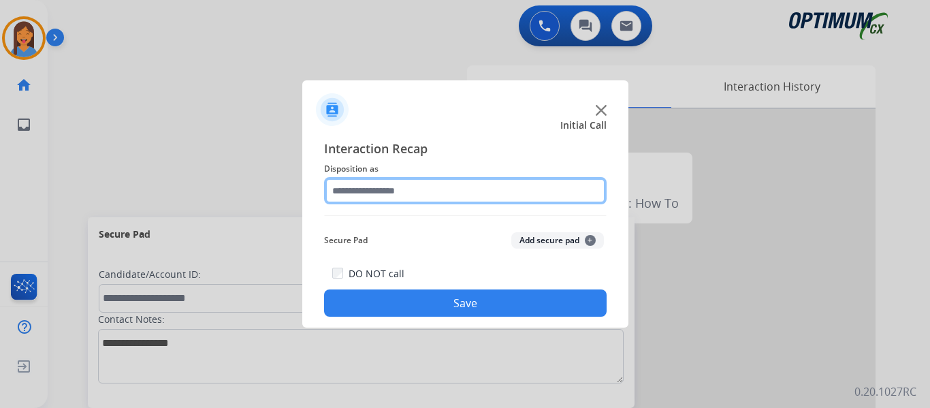
click at [406, 191] on input "text" at bounding box center [465, 190] width 282 height 27
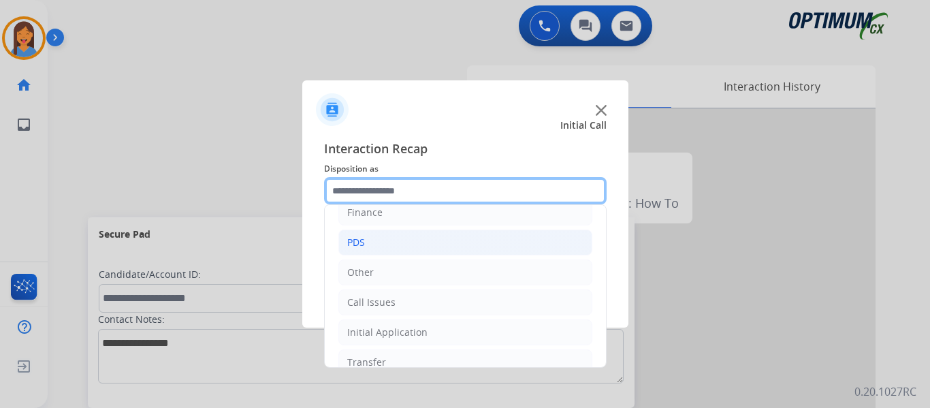
scroll to position [93, 0]
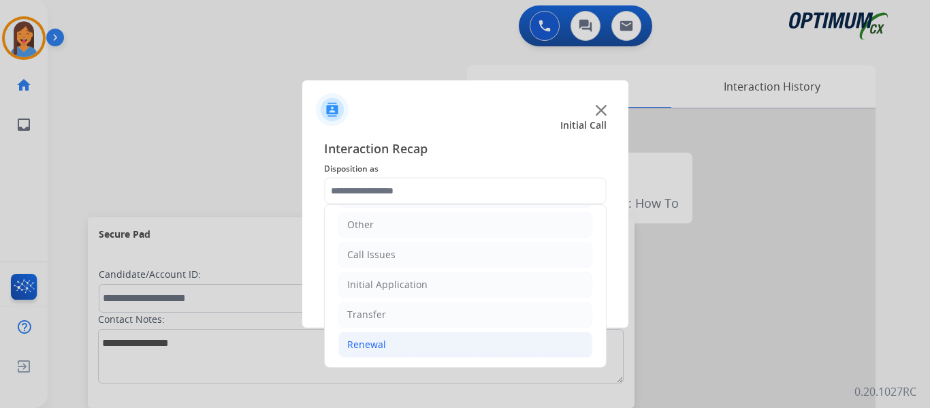
click at [370, 347] on div "Renewal" at bounding box center [366, 345] width 39 height 14
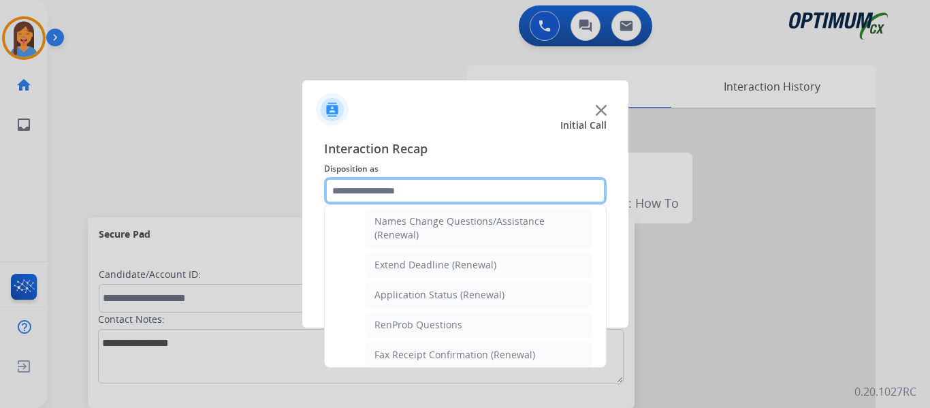
scroll to position [297, 0]
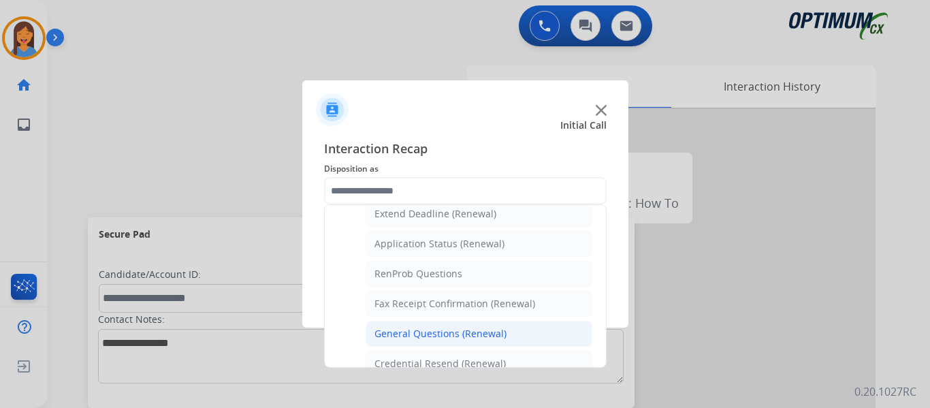
click at [419, 330] on div "General Questions (Renewal)" at bounding box center [440, 334] width 132 height 14
type input "**********"
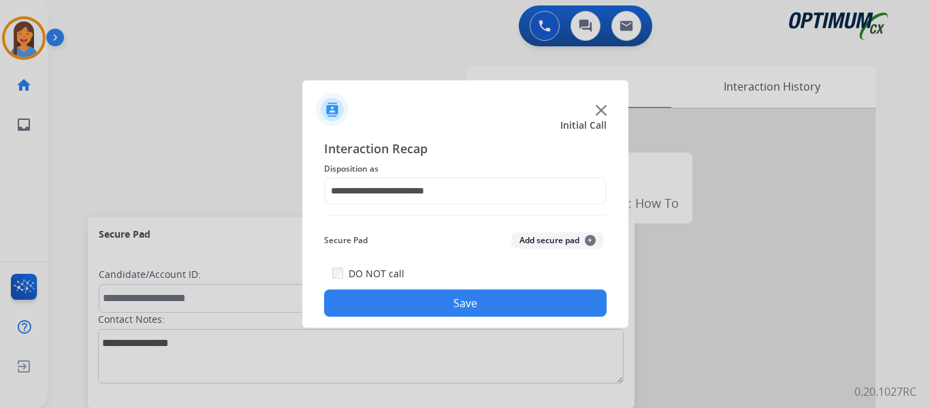
click at [419, 302] on button "Save" at bounding box center [465, 302] width 282 height 27
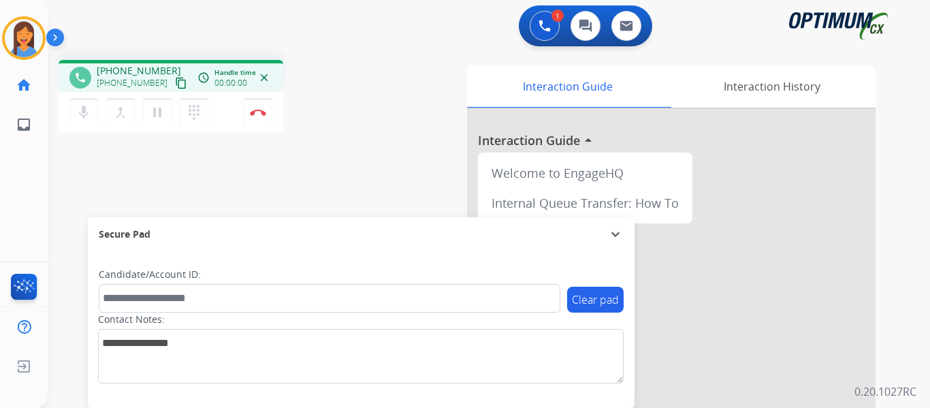
drag, startPoint x: 167, startPoint y: 84, endPoint x: 174, endPoint y: 85, distance: 6.8
click at [175, 84] on mat-icon "content_copy" at bounding box center [181, 83] width 12 height 12
click at [263, 114] on img at bounding box center [258, 112] width 16 height 7
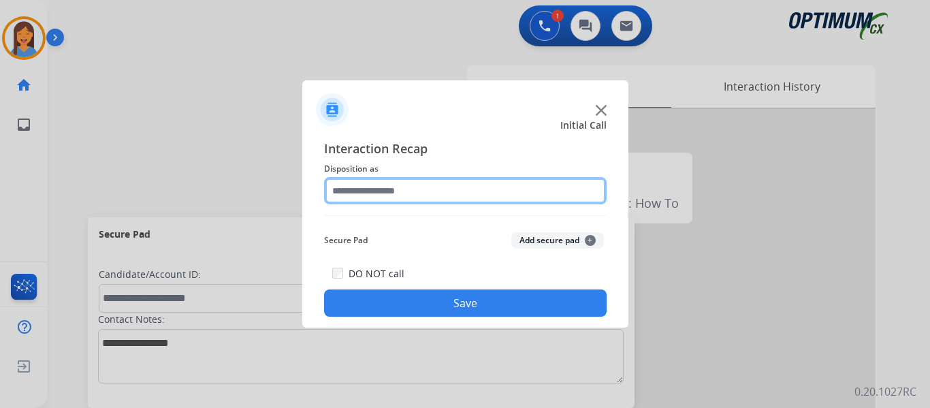
click at [400, 187] on input "text" at bounding box center [465, 190] width 282 height 27
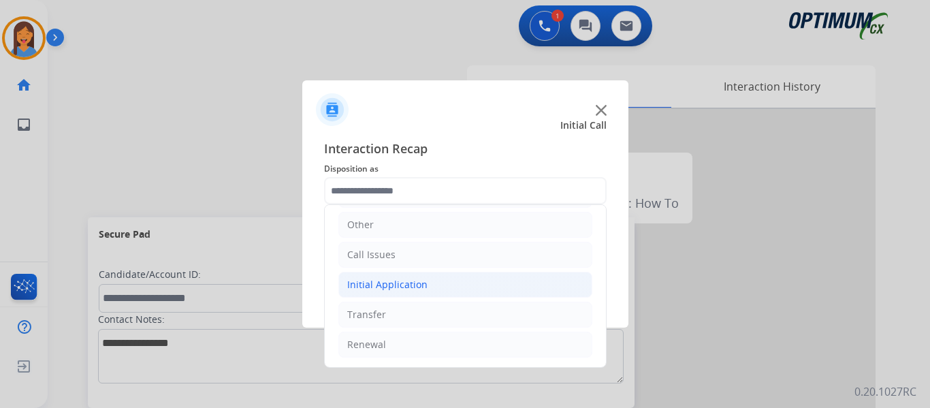
click at [394, 289] on div "Initial Application" at bounding box center [387, 285] width 80 height 14
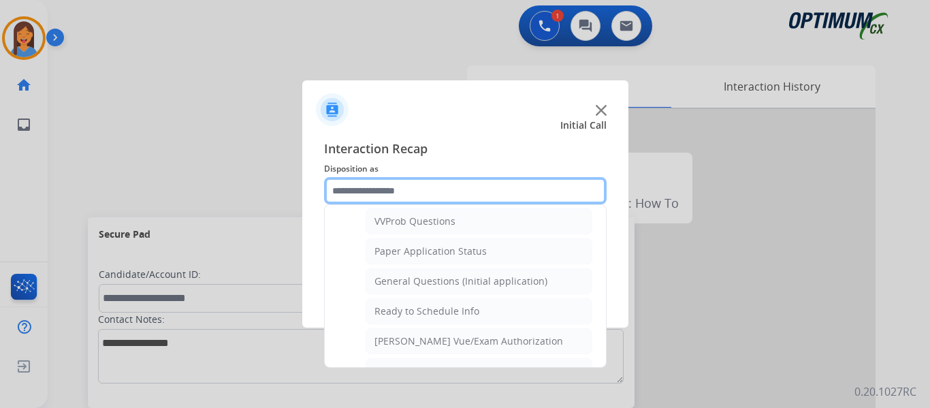
scroll to position [773, 0]
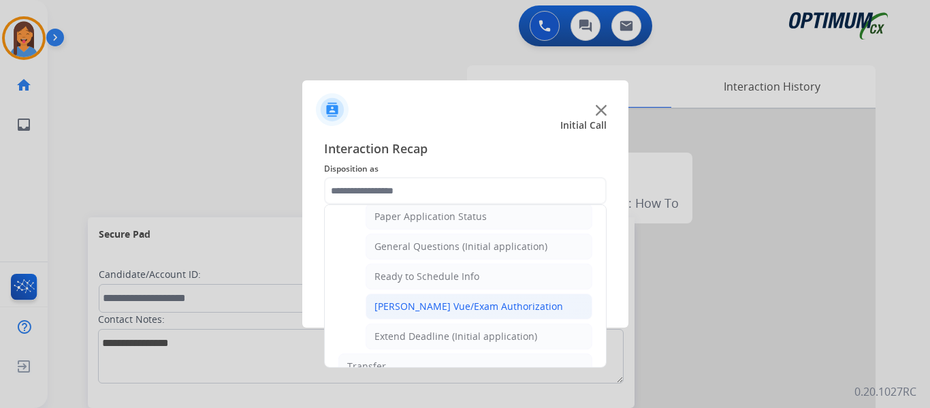
click at [440, 306] on div "[PERSON_NAME] Vue/Exam Authorization" at bounding box center [468, 306] width 189 height 14
type input "**********"
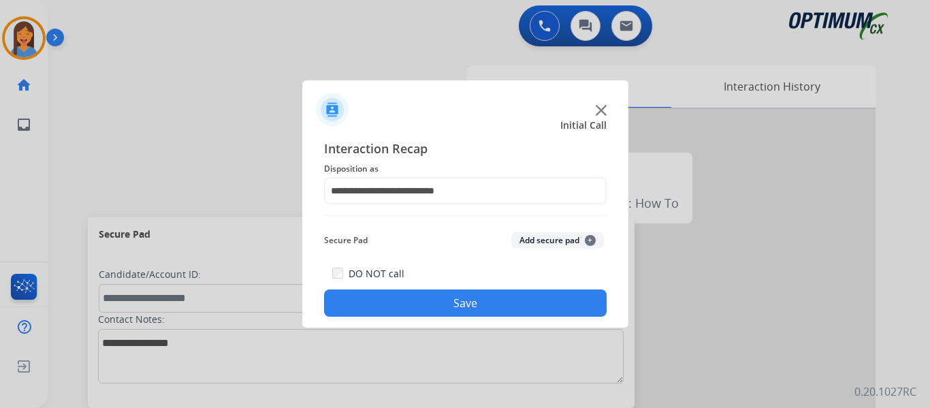
click at [471, 300] on button "Save" at bounding box center [465, 302] width 282 height 27
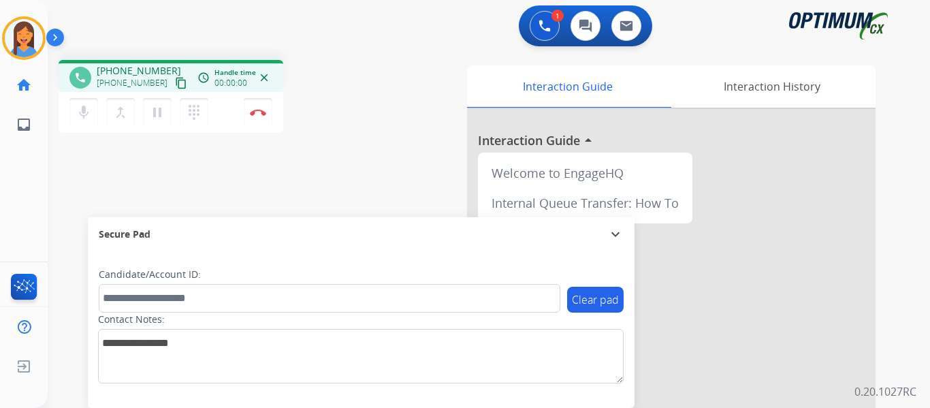
click at [175, 77] on mat-icon "content_copy" at bounding box center [181, 83] width 12 height 12
click at [389, 82] on div "phone [PHONE_NUMBER] [PHONE_NUMBER] content_copy access_time Call metrics Queue…" at bounding box center [227, 98] width 336 height 77
click at [255, 111] on img at bounding box center [258, 112] width 16 height 7
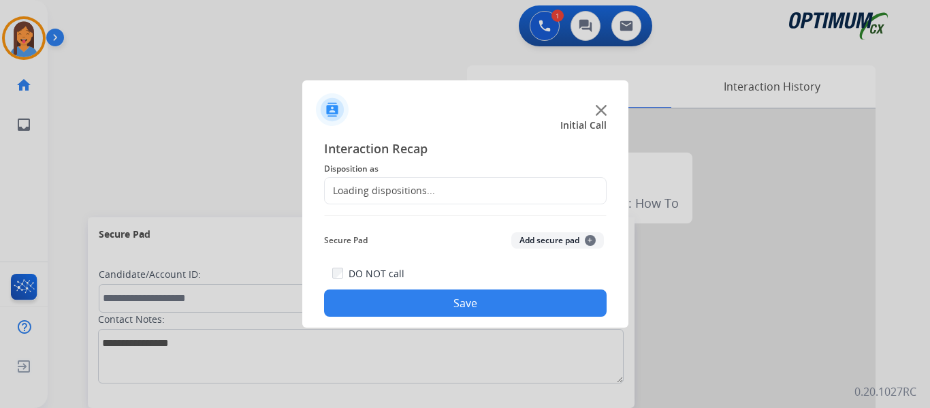
click at [429, 195] on div "Loading dispositions..." at bounding box center [380, 191] width 110 height 14
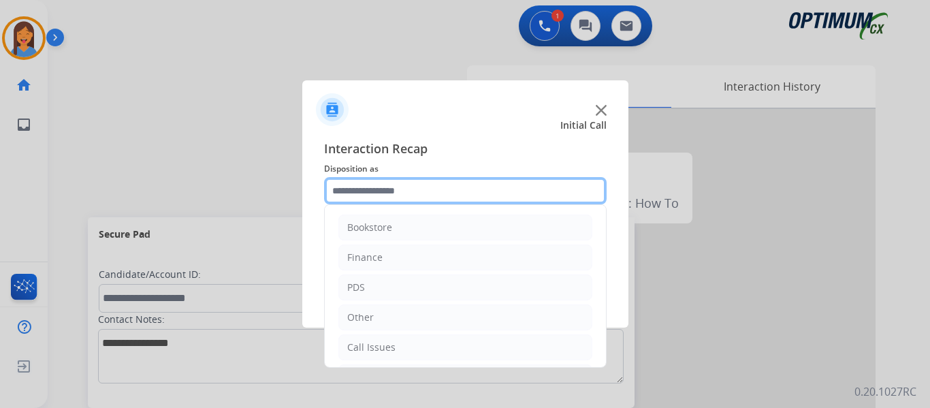
click at [400, 196] on input "text" at bounding box center [465, 190] width 282 height 27
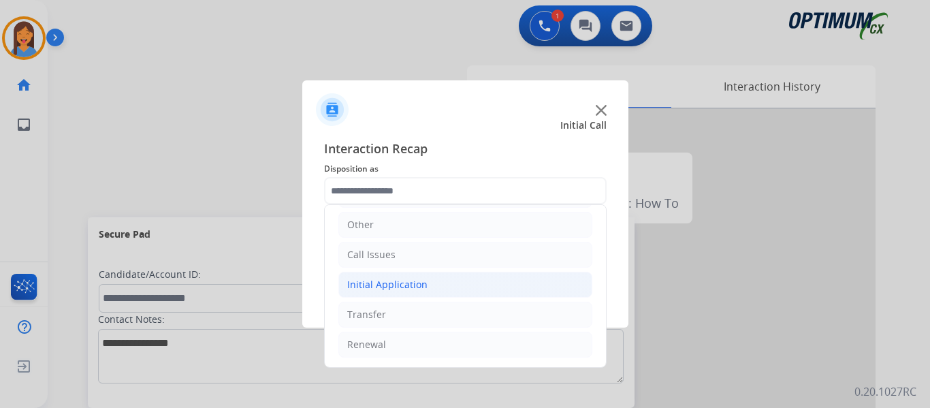
click at [391, 287] on div "Initial Application" at bounding box center [387, 285] width 80 height 14
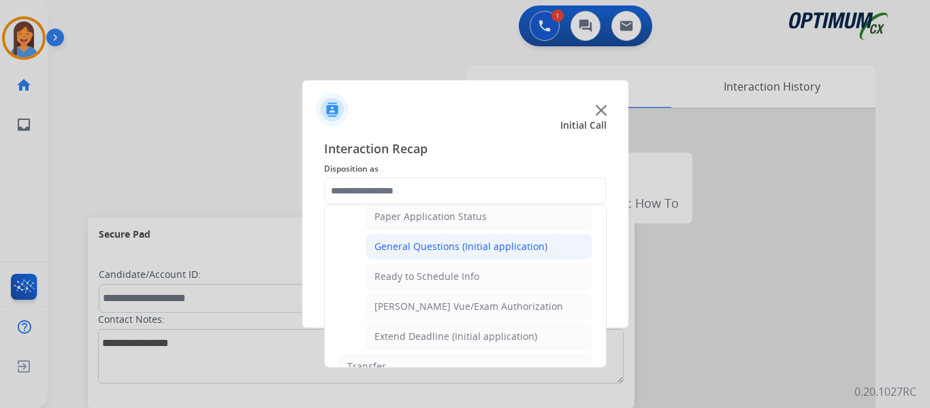
click at [430, 246] on div "General Questions (Initial application)" at bounding box center [460, 247] width 173 height 14
type input "**********"
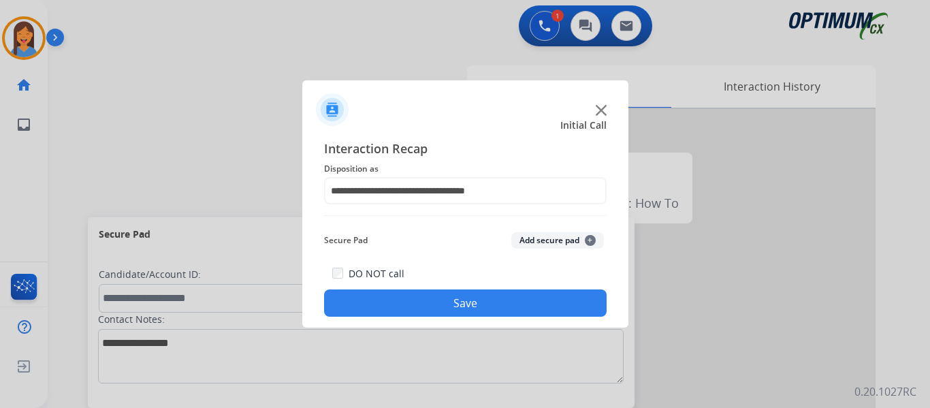
click at [432, 302] on button "Save" at bounding box center [465, 302] width 282 height 27
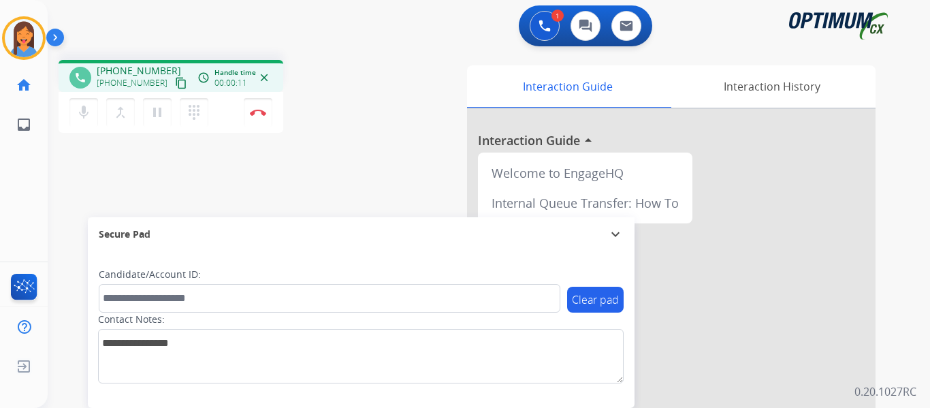
click at [175, 85] on mat-icon "content_copy" at bounding box center [181, 83] width 12 height 12
click at [256, 111] on img at bounding box center [258, 112] width 16 height 7
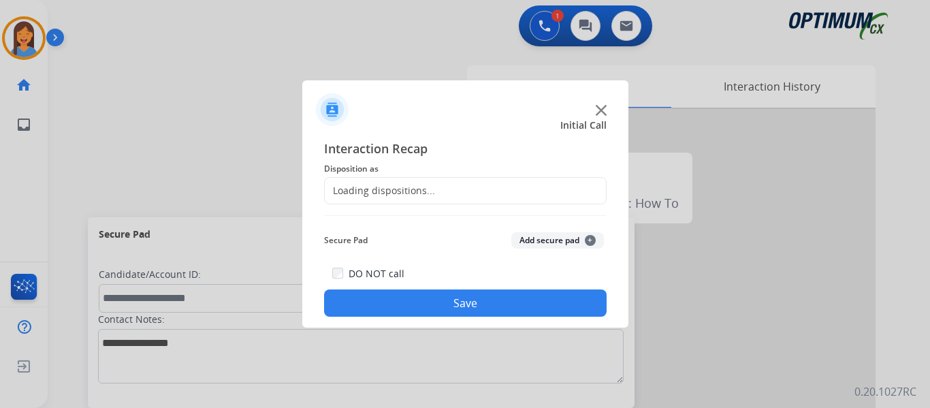
click at [421, 190] on div "Loading dispositions..." at bounding box center [380, 191] width 110 height 14
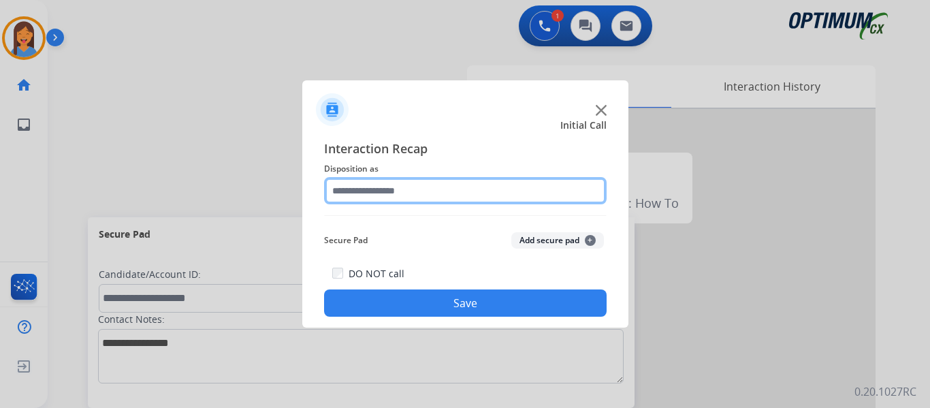
click at [387, 189] on input "text" at bounding box center [465, 190] width 282 height 27
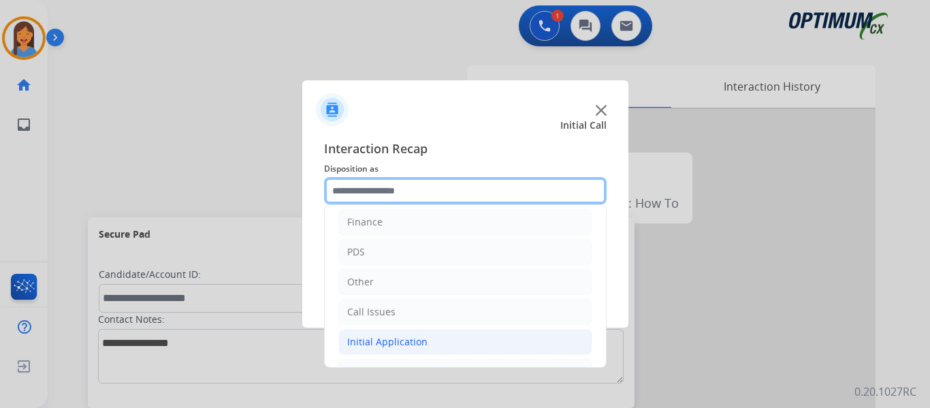
scroll to position [68, 0]
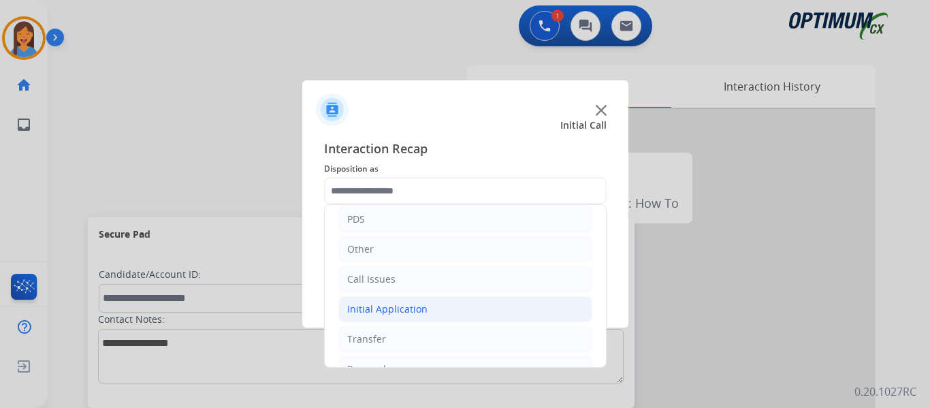
click at [410, 306] on div "Initial Application" at bounding box center [387, 309] width 80 height 14
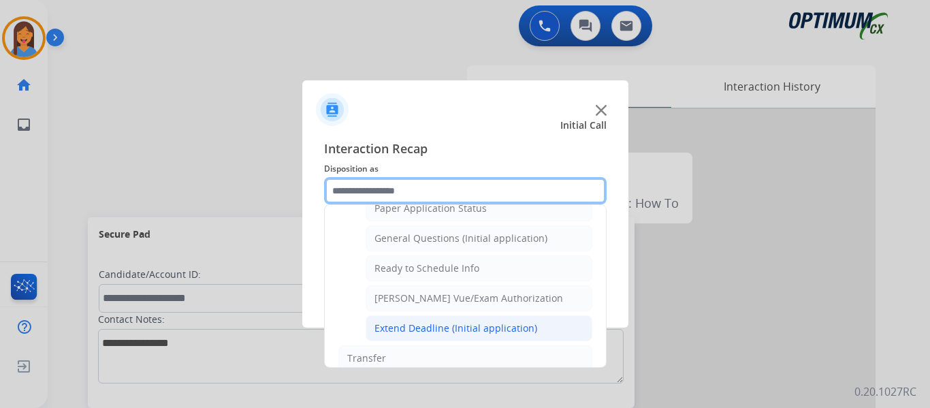
scroll to position [749, 0]
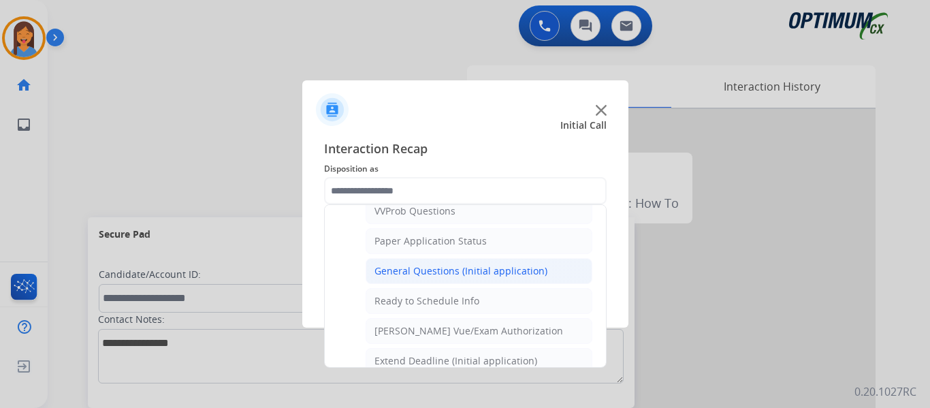
click at [427, 271] on div "General Questions (Initial application)" at bounding box center [460, 271] width 173 height 14
type input "**********"
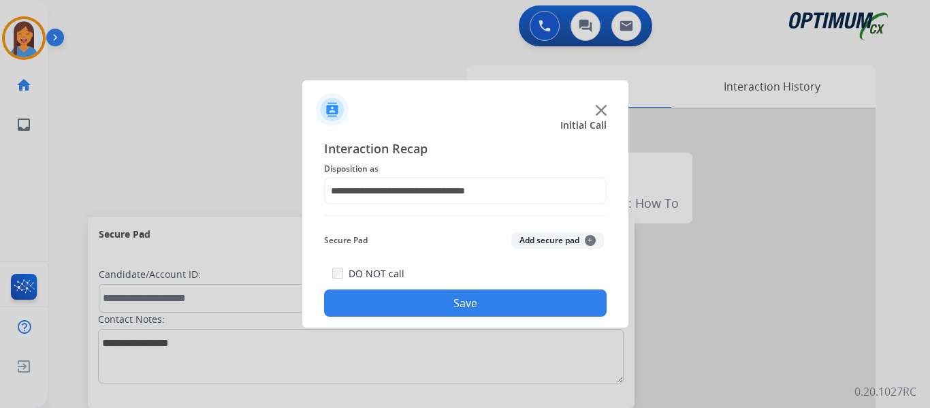
click at [445, 297] on button "Save" at bounding box center [465, 302] width 282 height 27
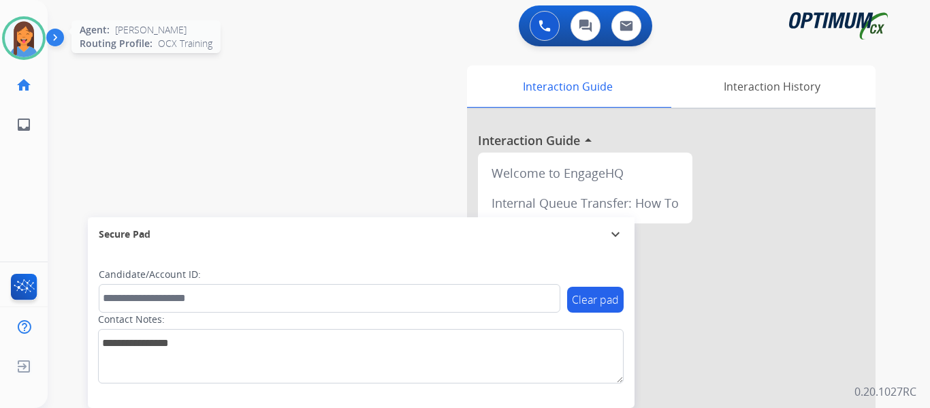
click at [27, 32] on img at bounding box center [24, 38] width 38 height 38
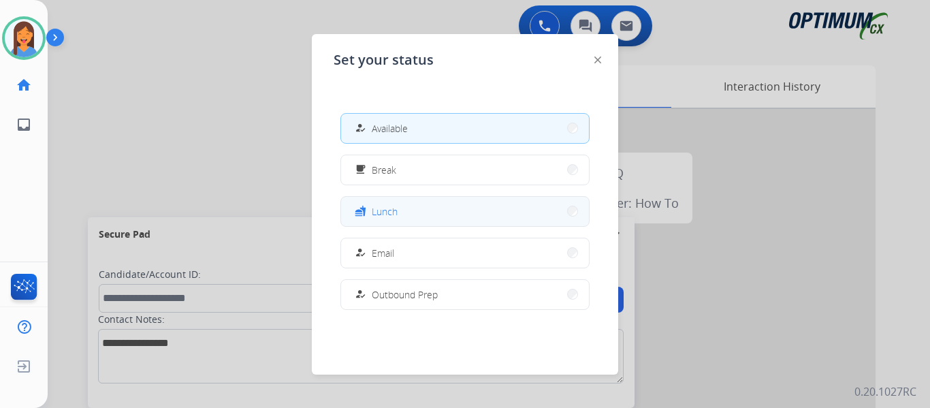
click at [393, 217] on span "Lunch" at bounding box center [385, 211] width 26 height 14
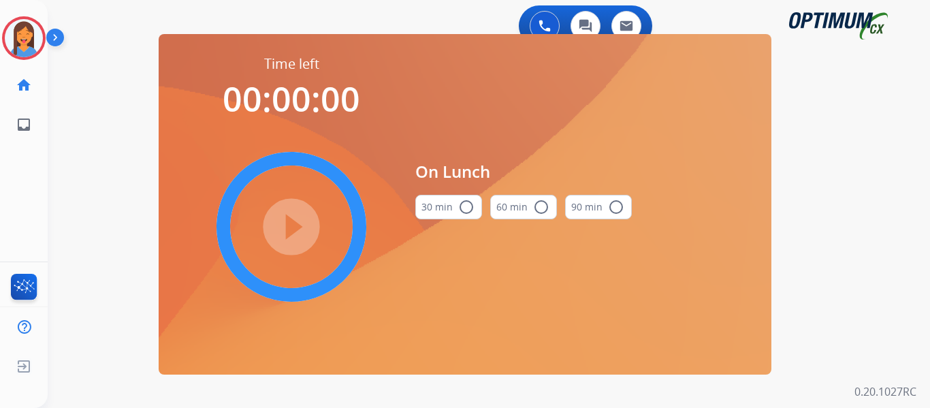
click at [435, 212] on button "30 min radio_button_unchecked" at bounding box center [448, 207] width 67 height 25
click at [299, 218] on mat-icon "play_circle_filled" at bounding box center [291, 226] width 16 height 16
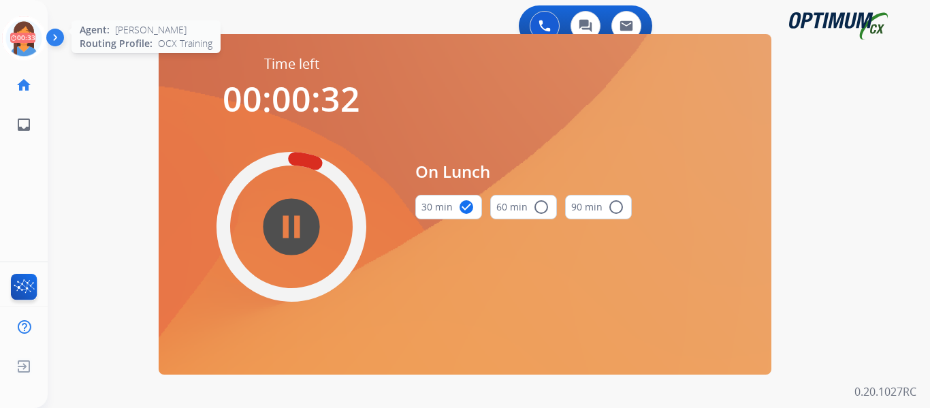
click at [16, 44] on icon at bounding box center [24, 38] width 44 height 44
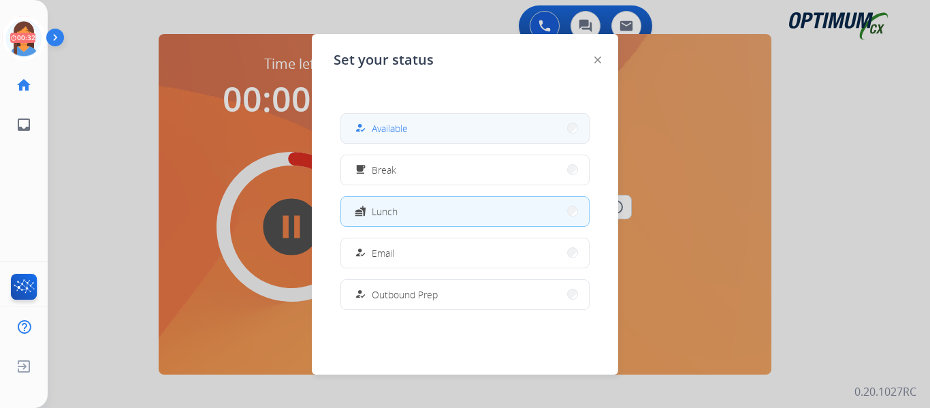
click at [383, 125] on span "Available" at bounding box center [390, 128] width 36 height 14
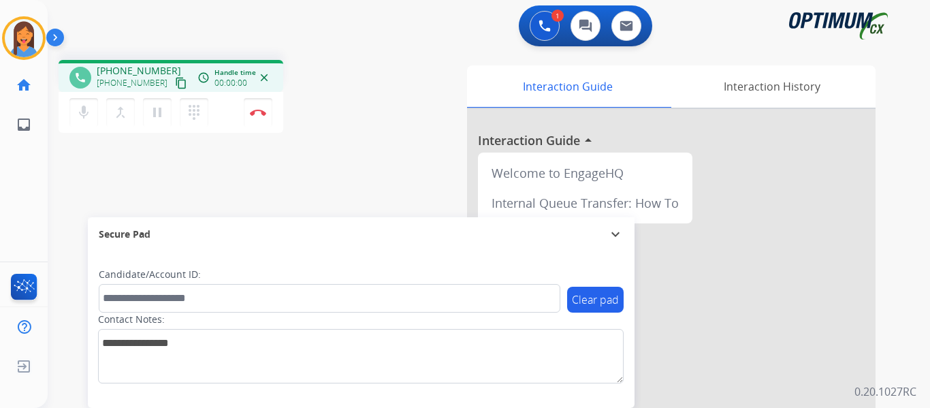
click at [175, 83] on mat-icon "content_copy" at bounding box center [181, 83] width 12 height 12
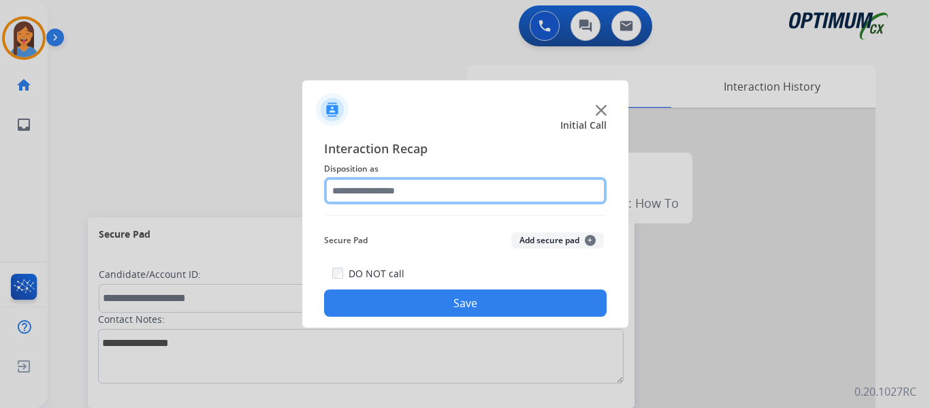
drag, startPoint x: 380, startPoint y: 181, endPoint x: 387, endPoint y: 200, distance: 20.0
click at [380, 181] on input "text" at bounding box center [465, 190] width 282 height 27
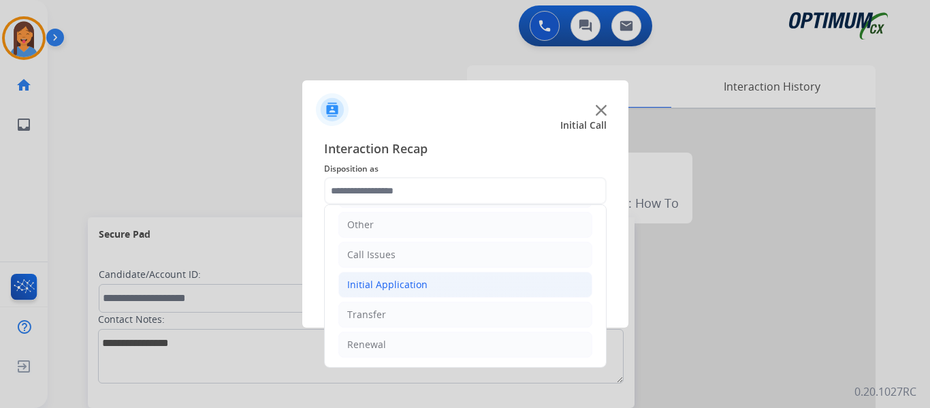
click at [404, 290] on div "Initial Application" at bounding box center [387, 285] width 80 height 14
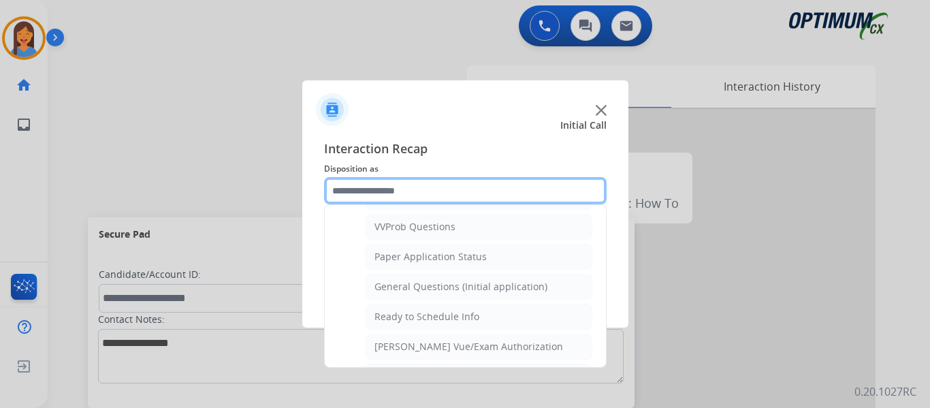
scroll to position [773, 0]
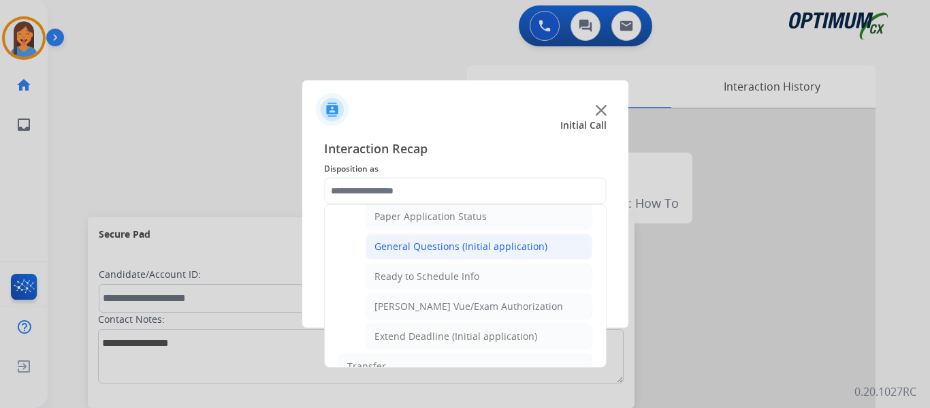
click at [419, 246] on div "General Questions (Initial application)" at bounding box center [460, 247] width 173 height 14
type input "**********"
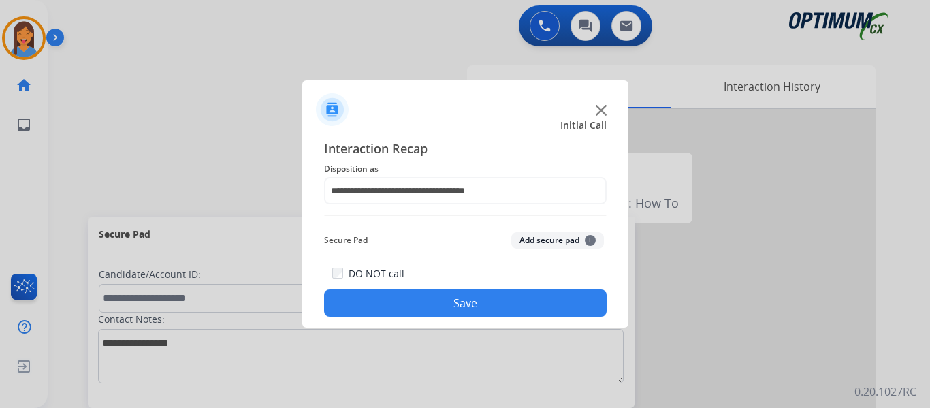
click at [458, 295] on button "Save" at bounding box center [465, 302] width 282 height 27
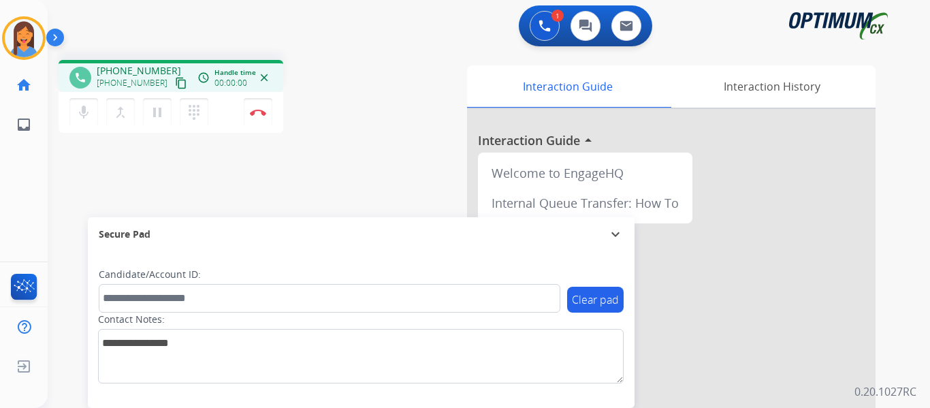
click at [175, 82] on mat-icon "content_copy" at bounding box center [181, 83] width 12 height 12
click at [261, 112] on img at bounding box center [258, 112] width 16 height 7
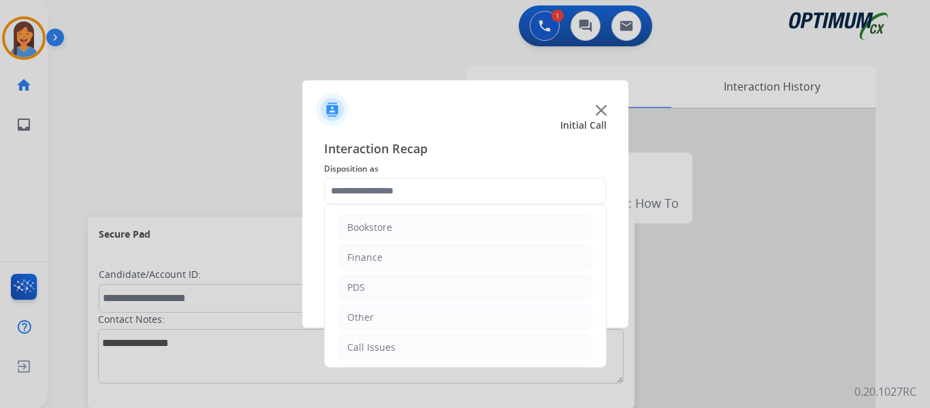
click at [397, 188] on input "text" at bounding box center [465, 190] width 282 height 27
click at [424, 189] on input "text" at bounding box center [465, 190] width 282 height 27
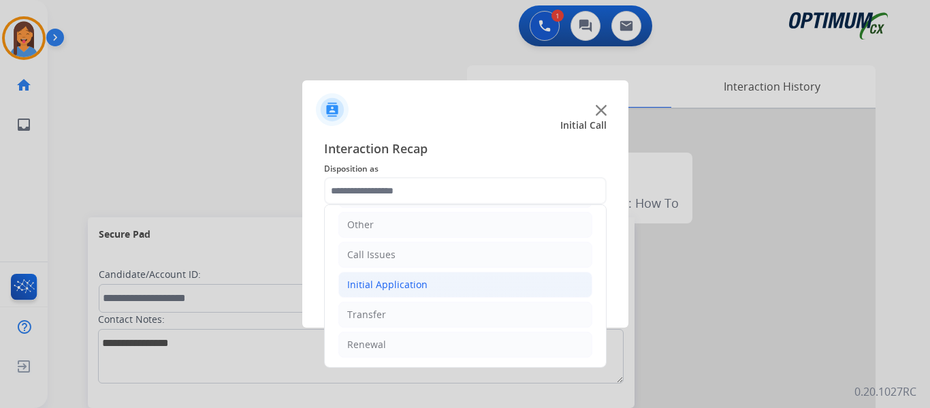
click at [404, 280] on div "Initial Application" at bounding box center [387, 285] width 80 height 14
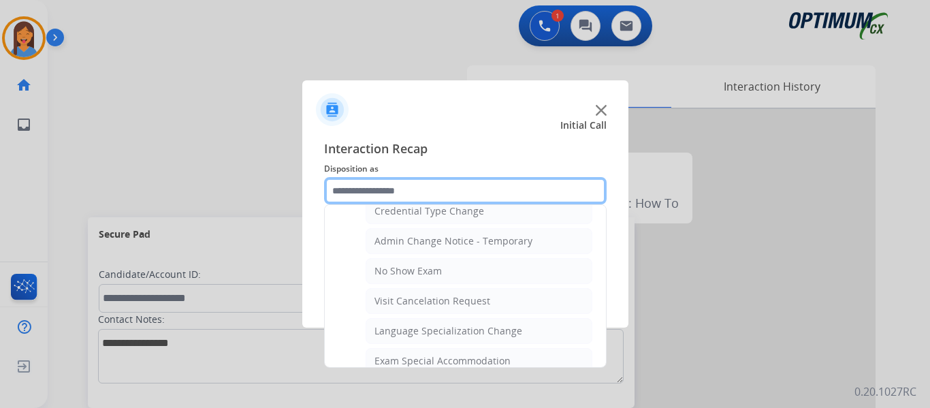
scroll to position [637, 0]
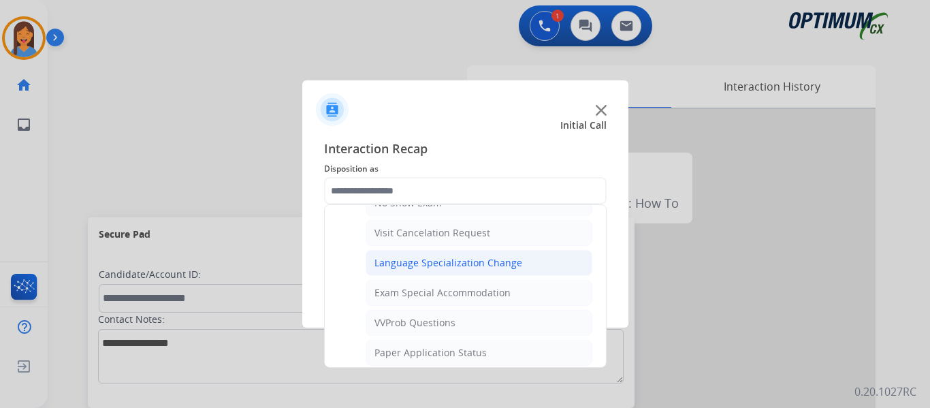
click at [434, 263] on div "Language Specialization Change" at bounding box center [448, 263] width 148 height 14
type input "**********"
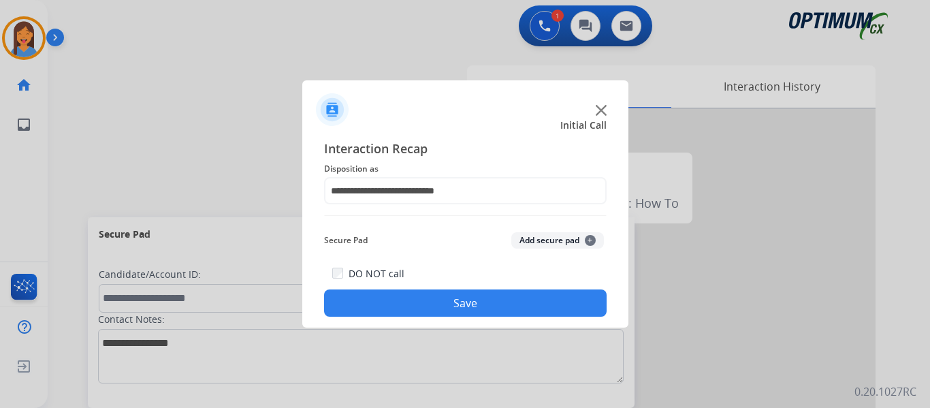
click at [468, 312] on button "Save" at bounding box center [465, 302] width 282 height 27
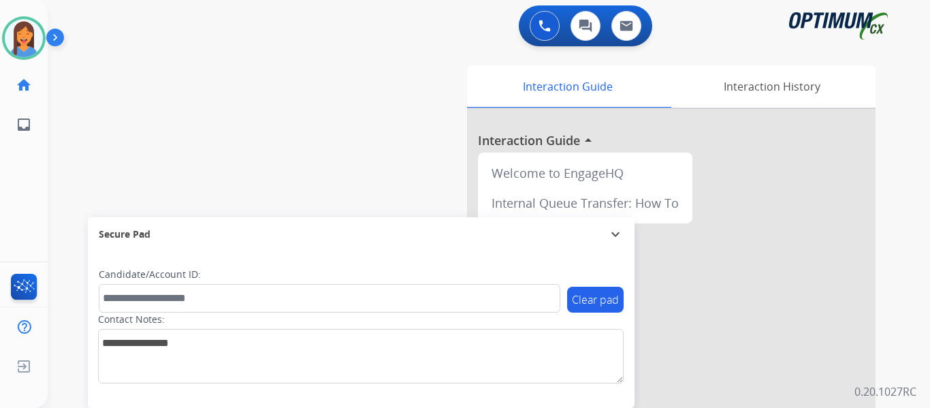
drag, startPoint x: 28, startPoint y: 42, endPoint x: 52, endPoint y: 50, distance: 25.0
click at [28, 42] on img at bounding box center [24, 38] width 38 height 38
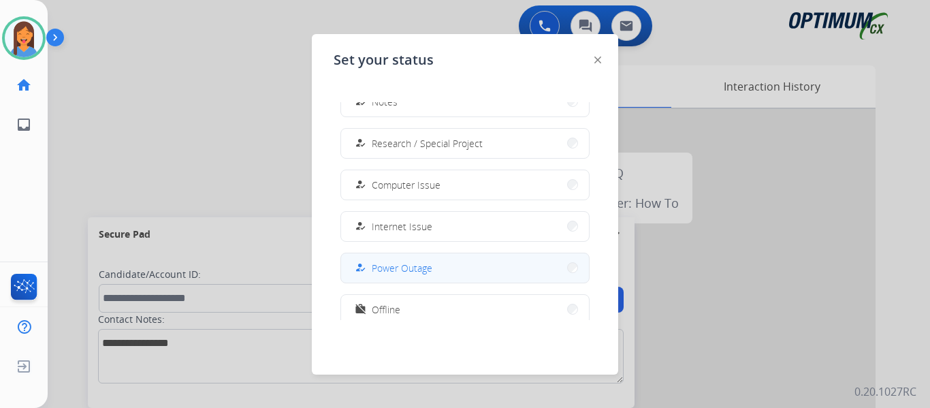
scroll to position [340, 0]
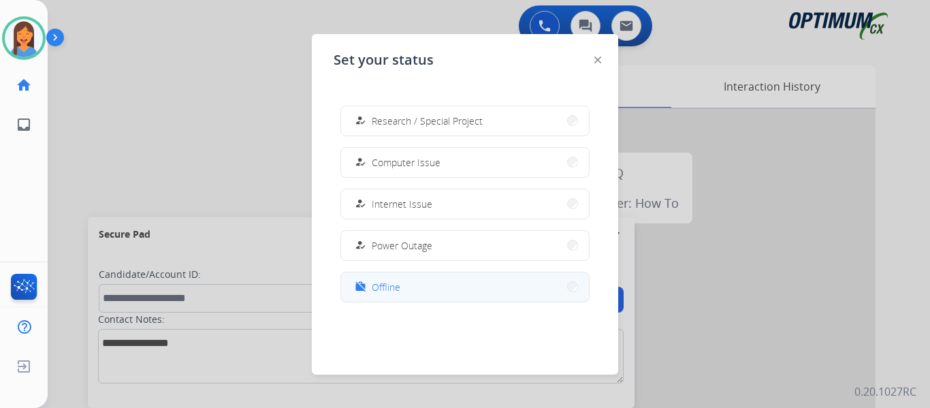
click at [406, 291] on button "work_off Offline" at bounding box center [465, 286] width 248 height 29
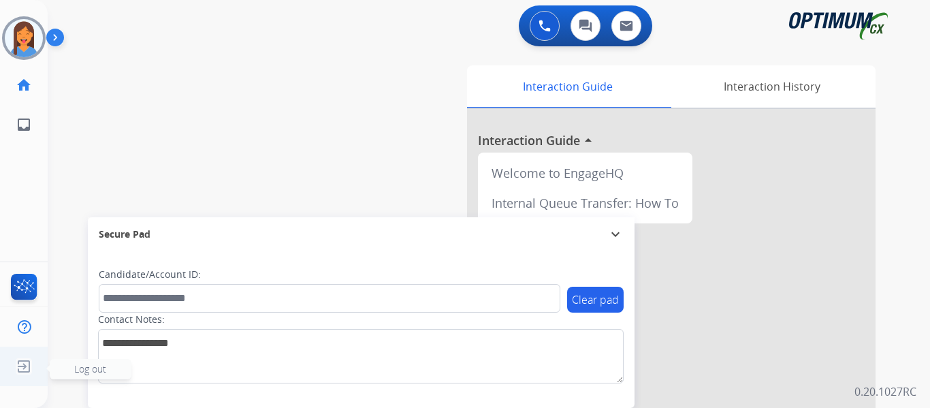
click at [25, 368] on img at bounding box center [24, 366] width 25 height 26
